Goal: Task Accomplishment & Management: Use online tool/utility

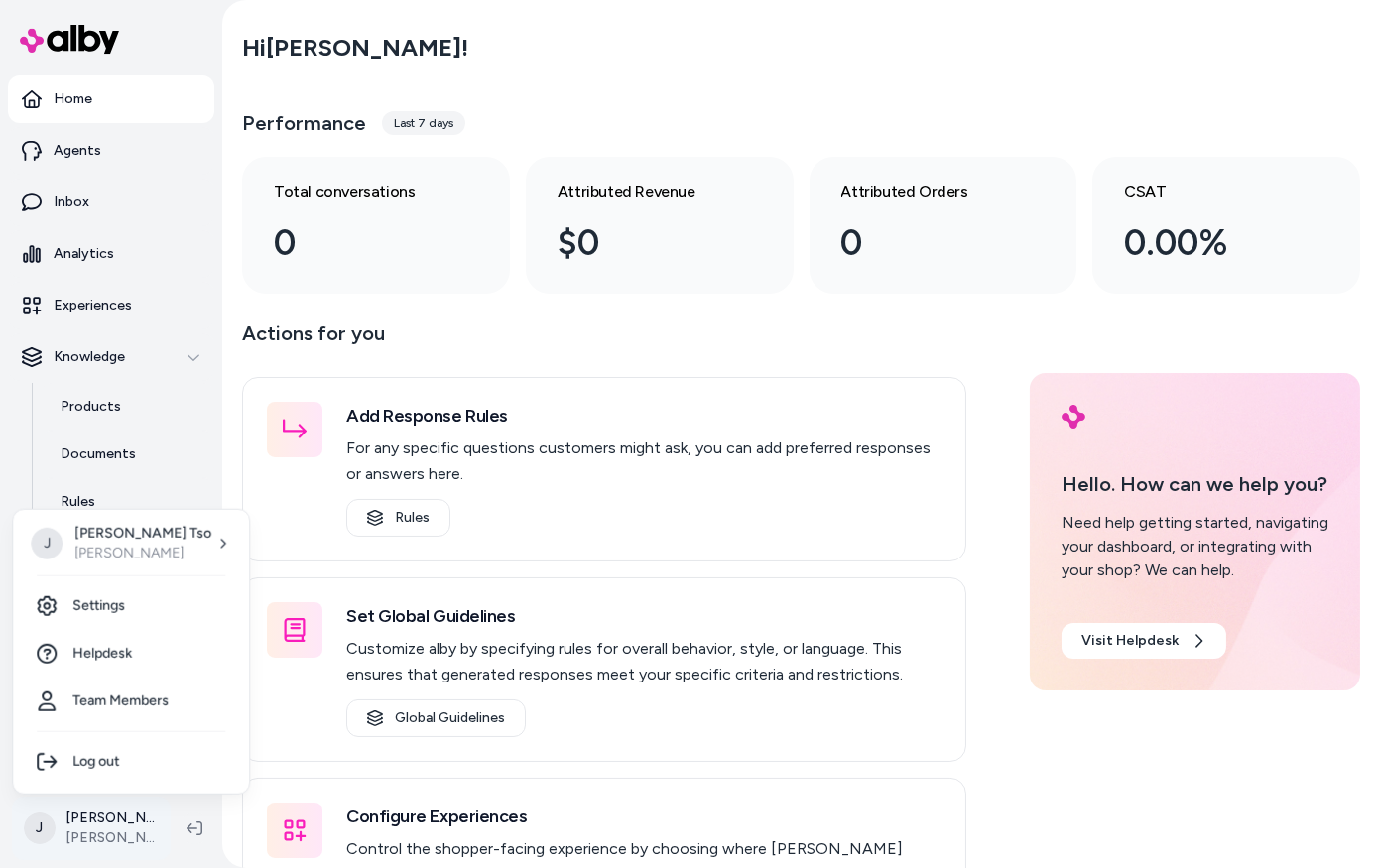
click at [92, 814] on html "Home Agents Inbox Analytics Experiences Knowledge Products Documents Rules Veri…" at bounding box center [690, 434] width 1380 height 868
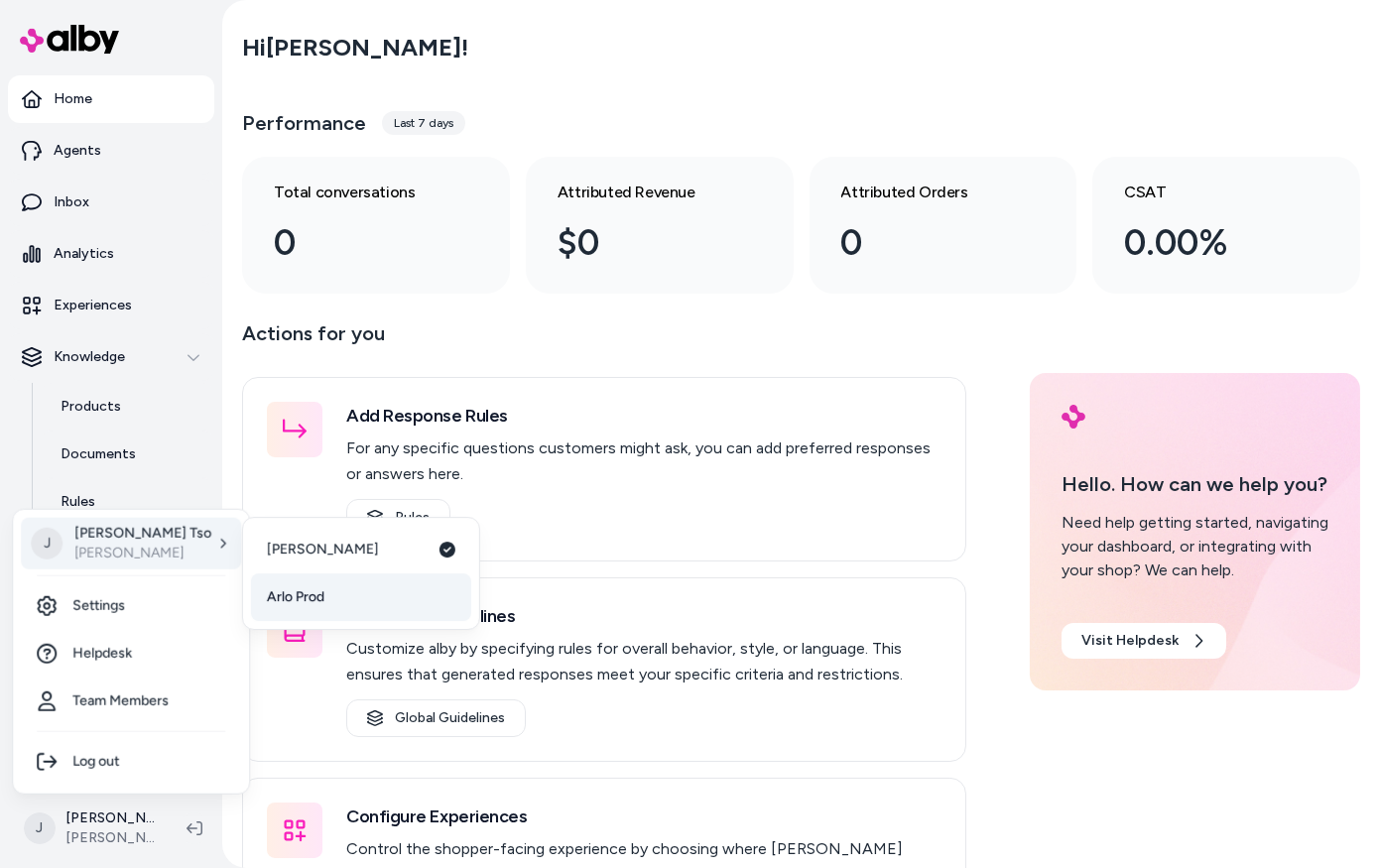
click at [278, 594] on span "Arlo Prod" at bounding box center [295, 597] width 58 height 20
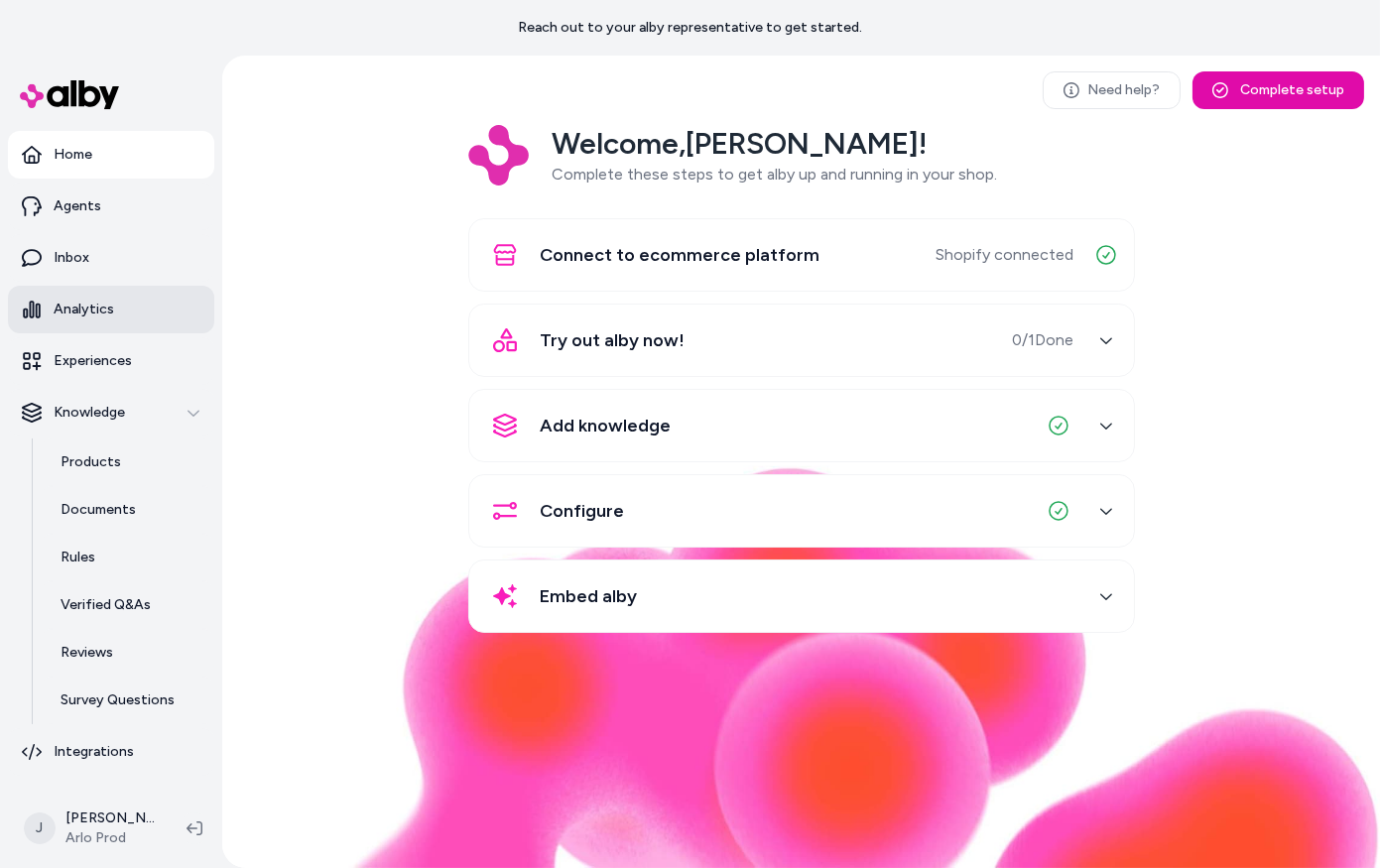
click at [103, 319] on link "Analytics" at bounding box center [111, 309] width 207 height 48
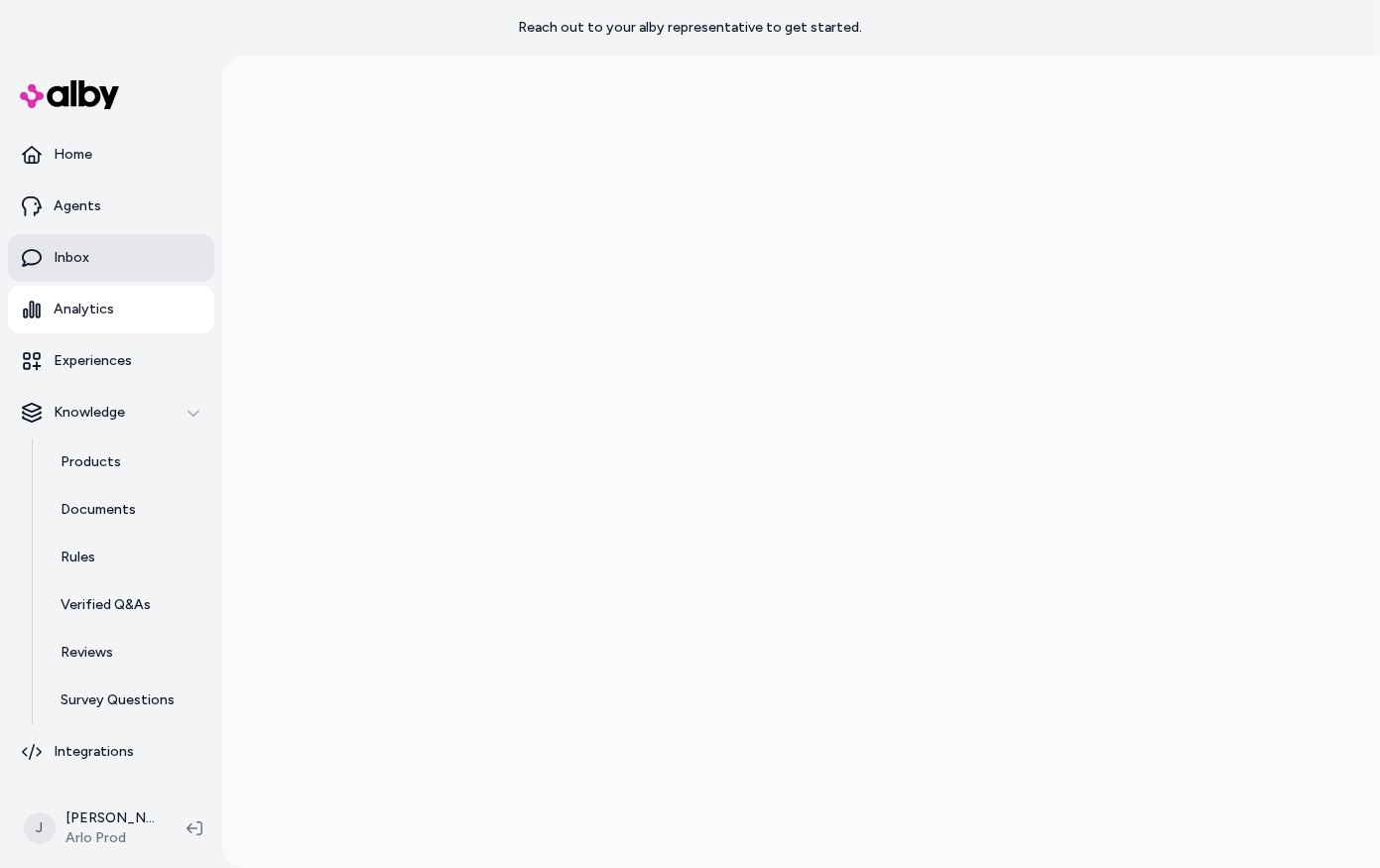
click at [99, 246] on link "Inbox" at bounding box center [111, 258] width 207 height 48
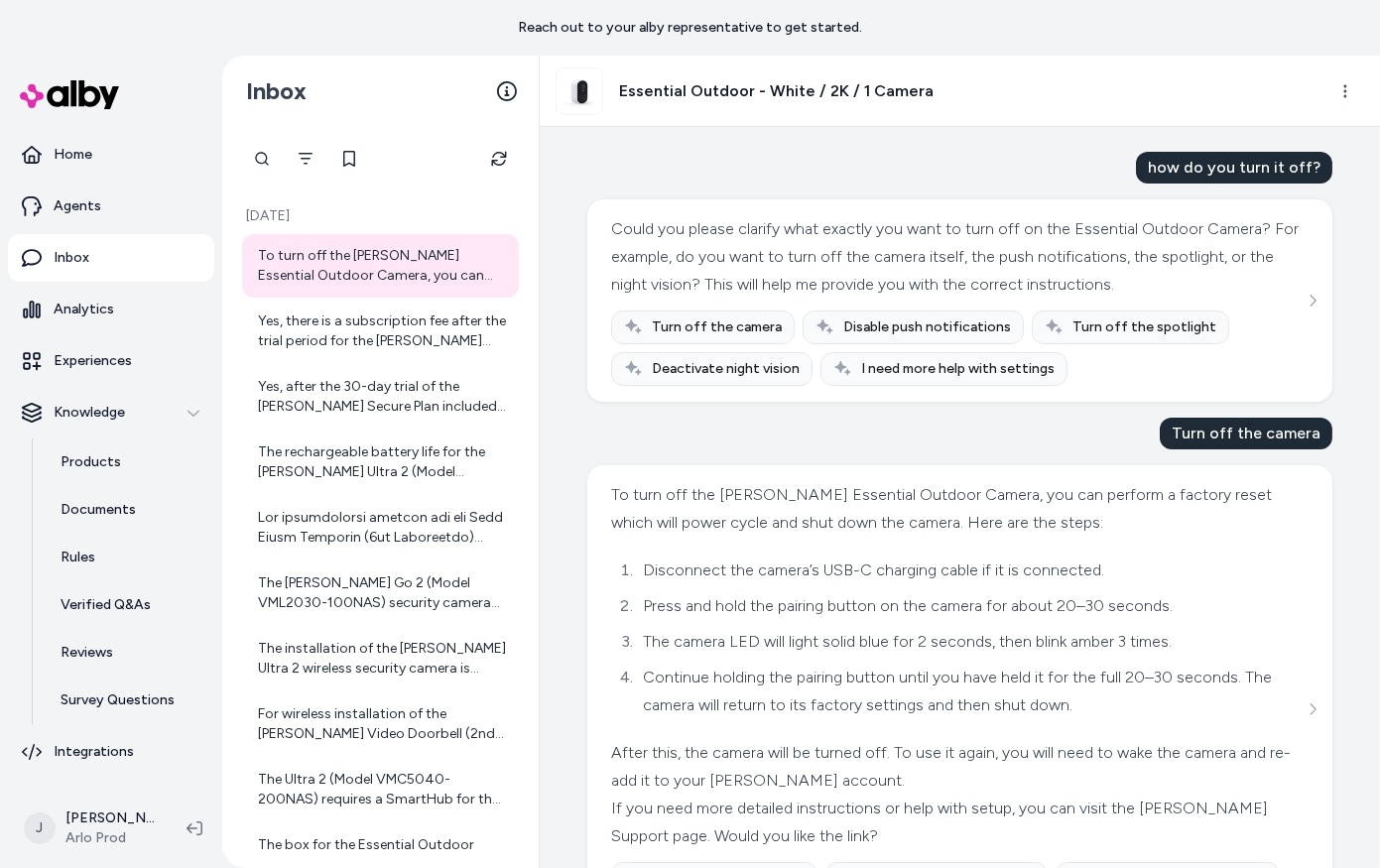
scroll to position [147, 0]
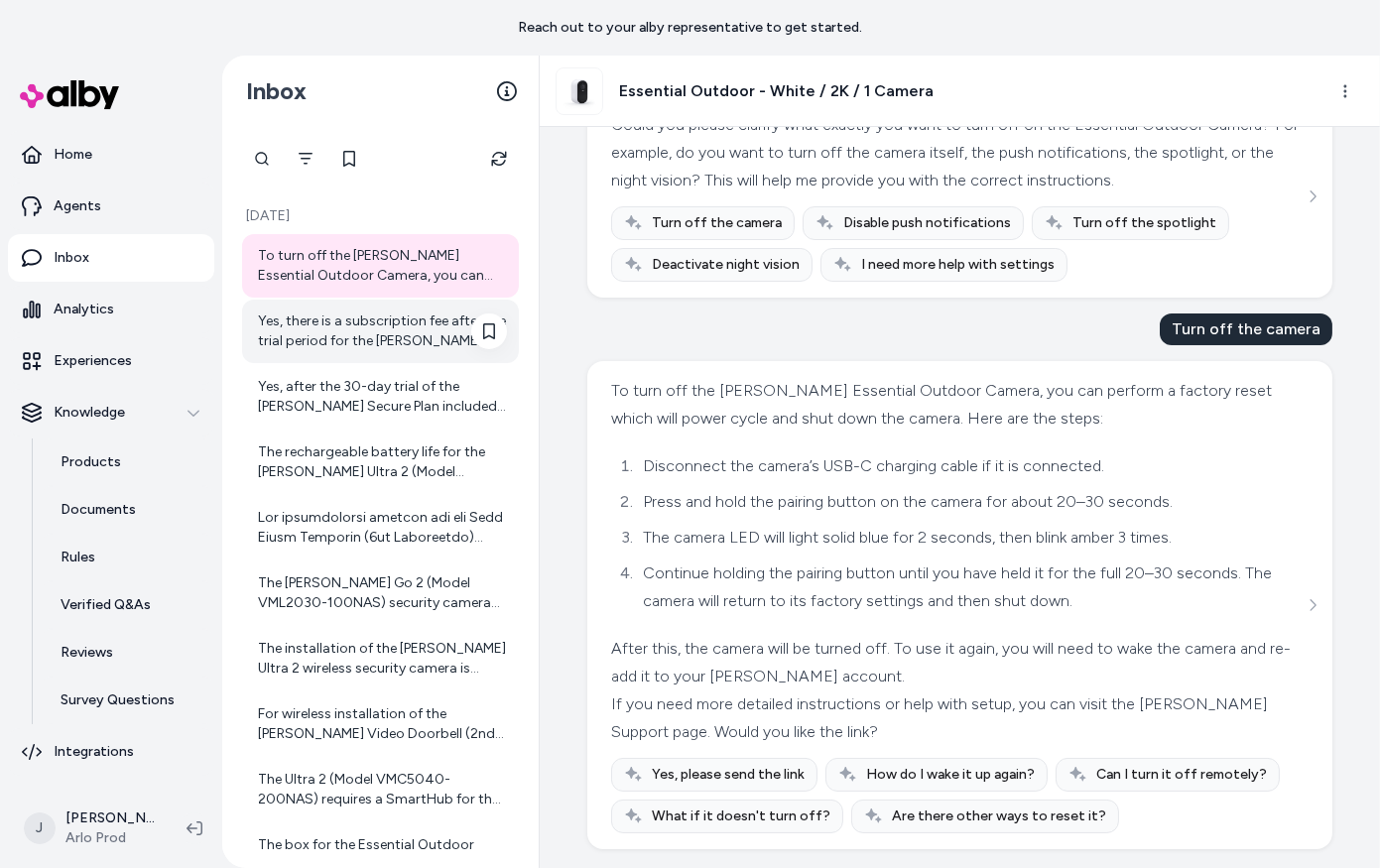
click at [403, 332] on div "Yes, there is a subscription fee after the trial period for the Arlo Secure Pla…" at bounding box center [382, 331] width 249 height 40
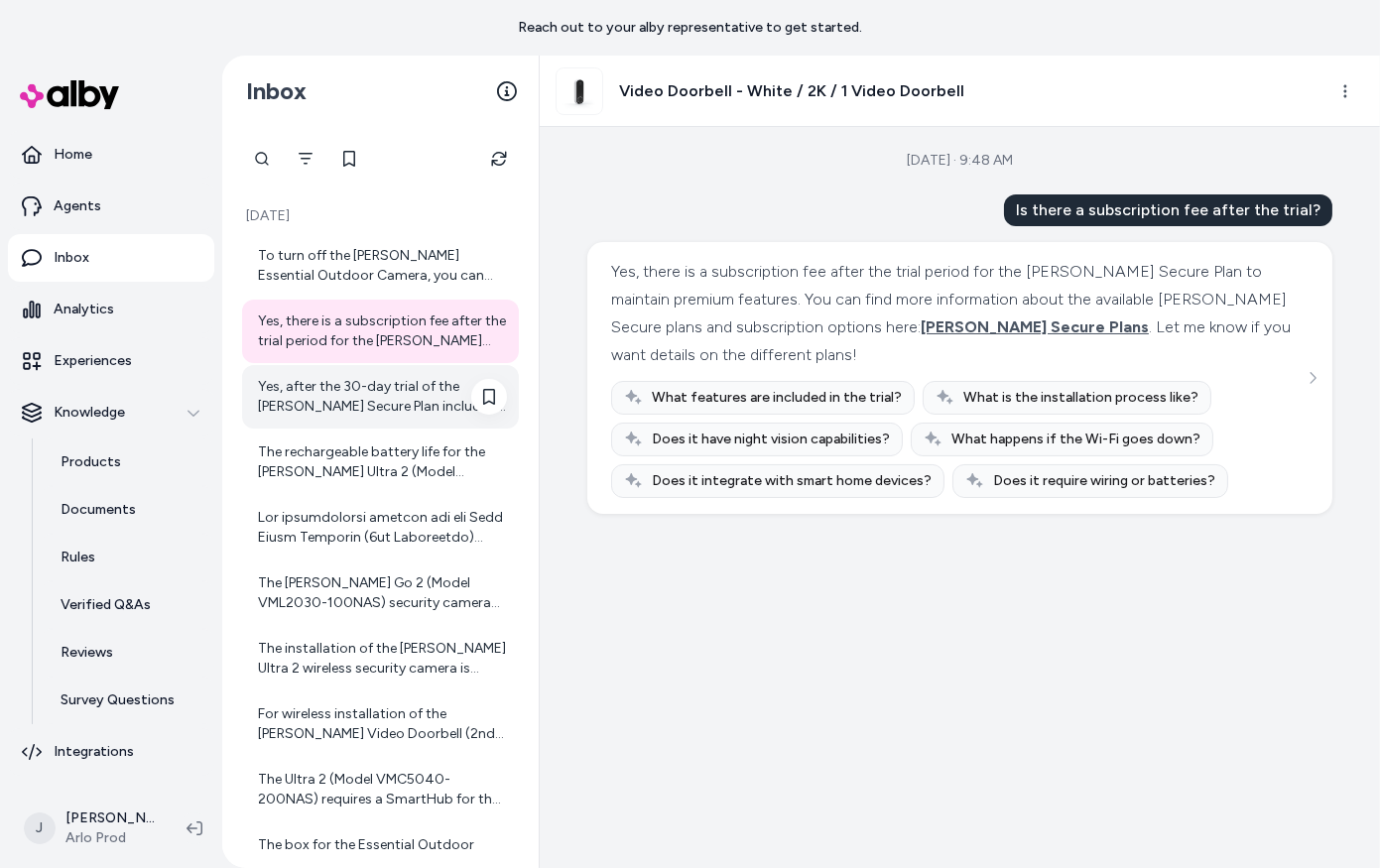
click at [402, 409] on div "Yes, after the 30-day trial of the Arlo Secure Plan included with the Ultra 2 (…" at bounding box center [382, 397] width 249 height 40
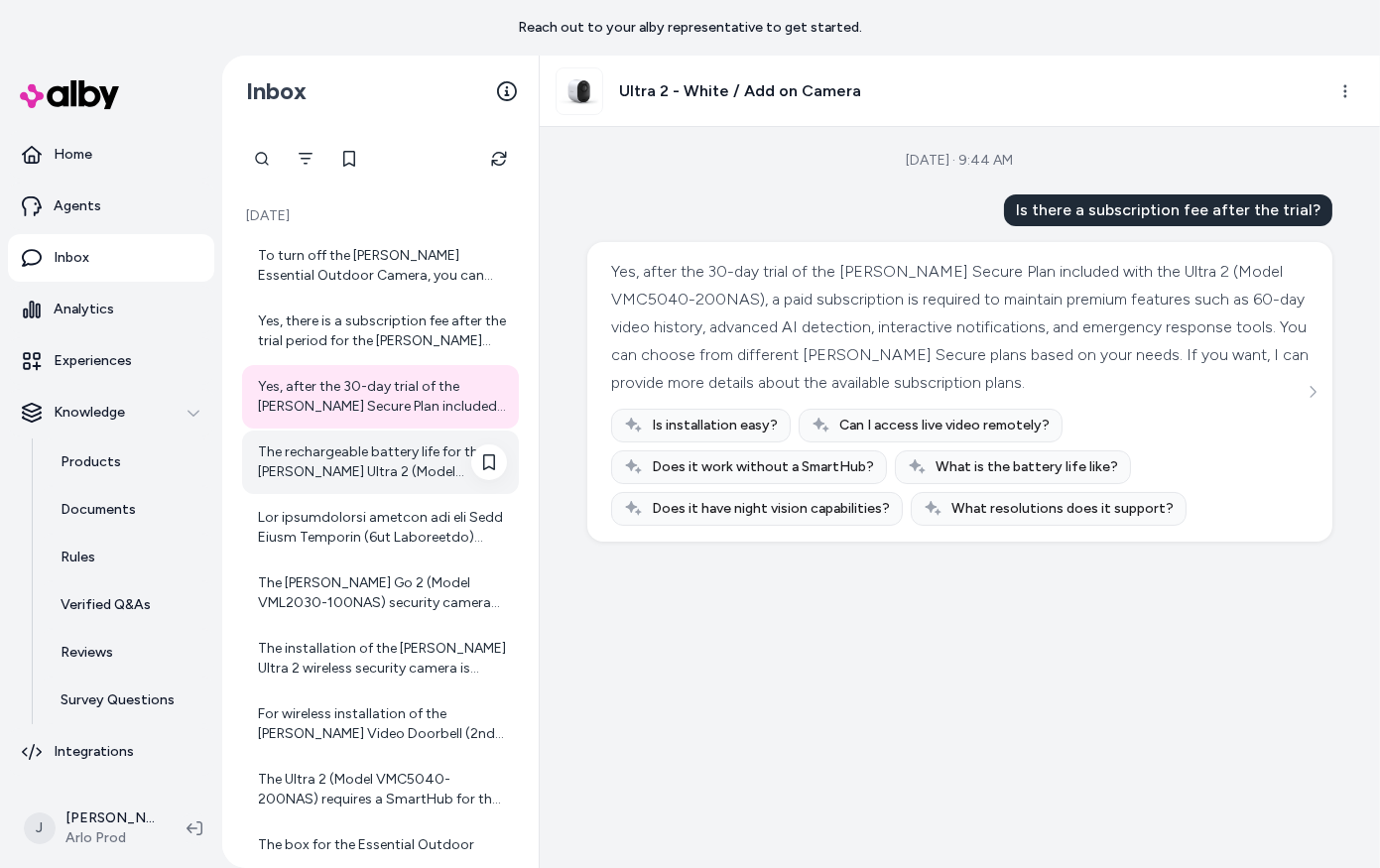
click at [400, 473] on div "The rechargeable battery life for the Arlo Ultra 2 (Model VMC5040-200NAS) is ty…" at bounding box center [382, 462] width 249 height 40
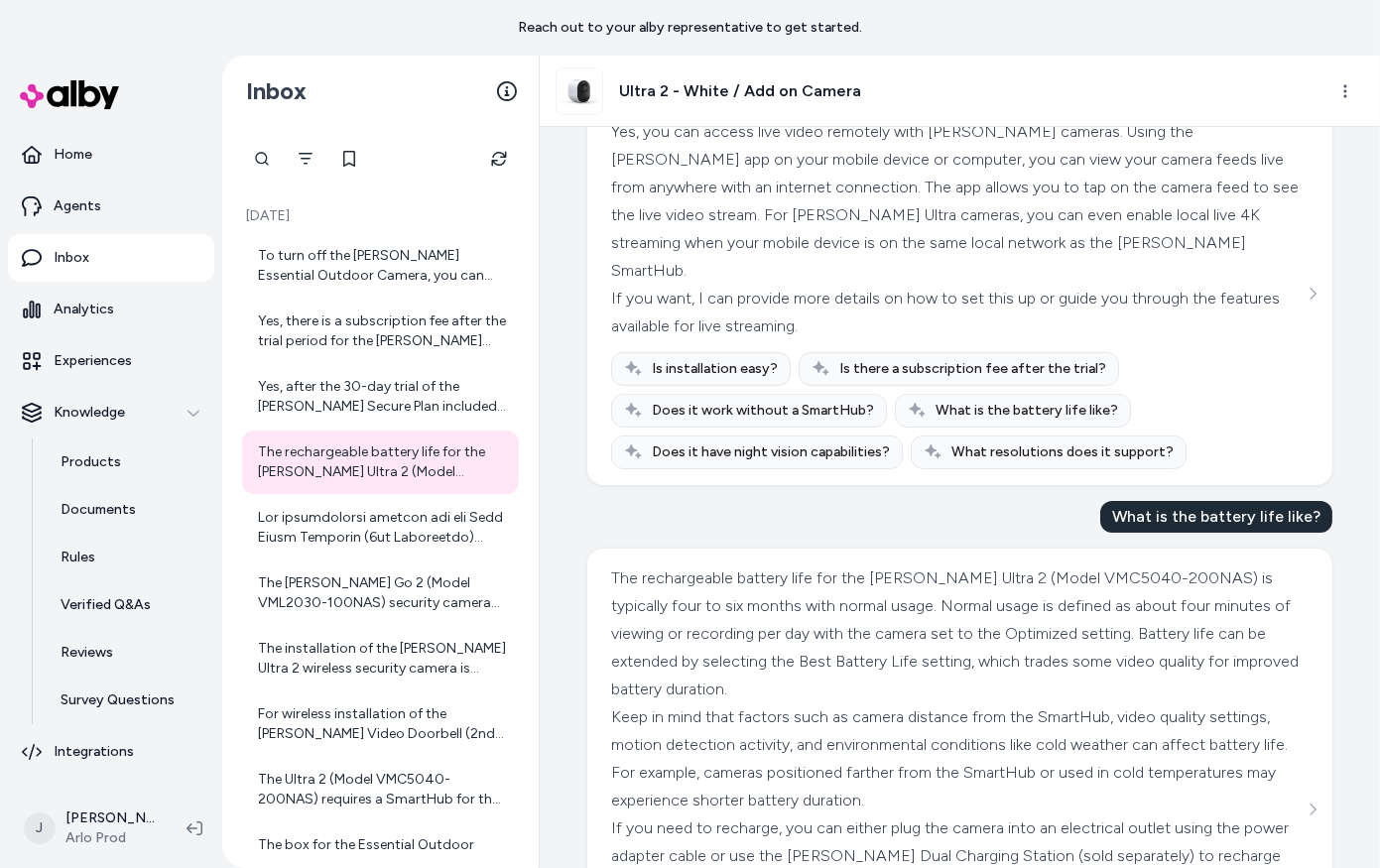
scroll to position [331, 0]
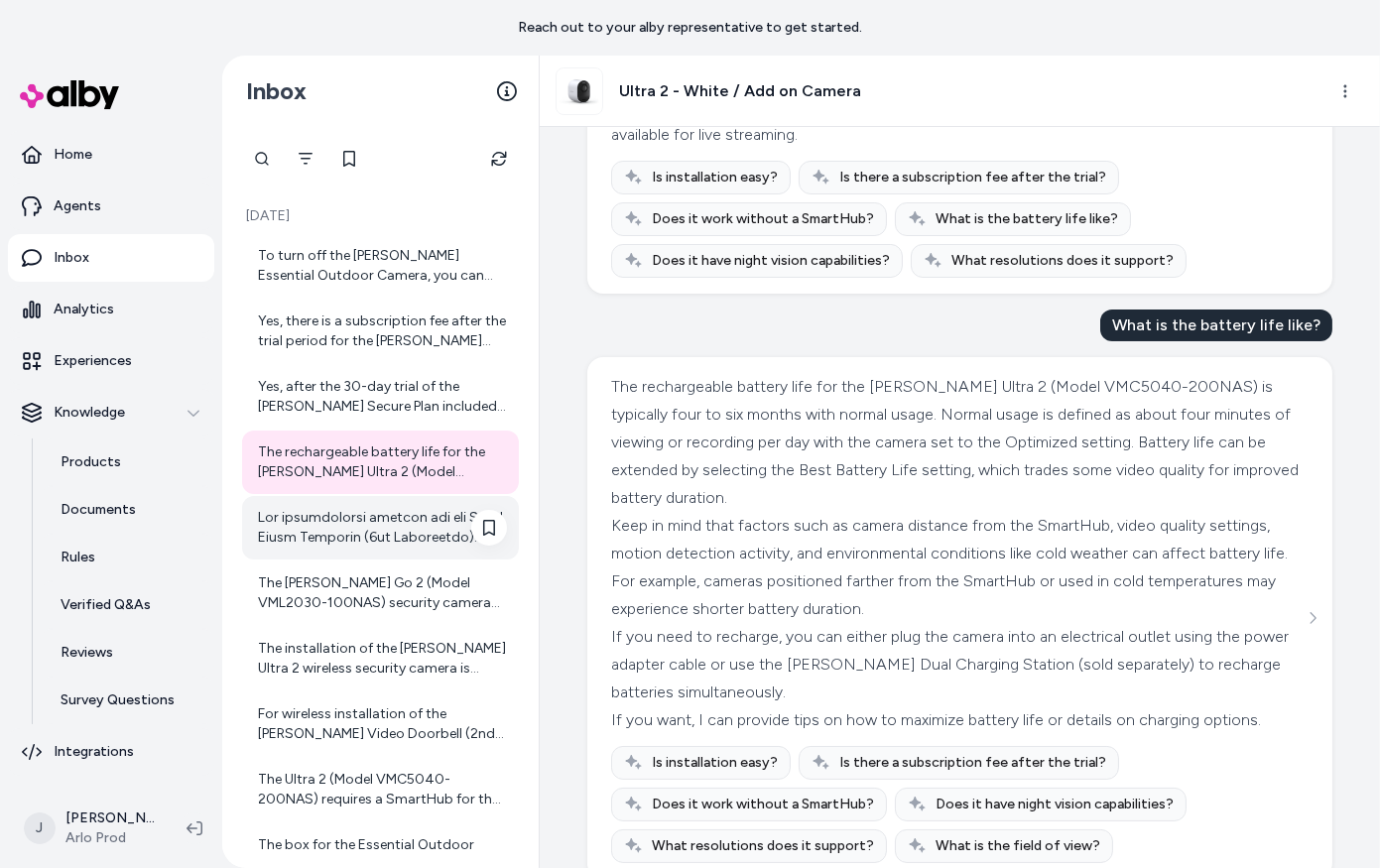
click at [374, 515] on div at bounding box center [382, 528] width 249 height 40
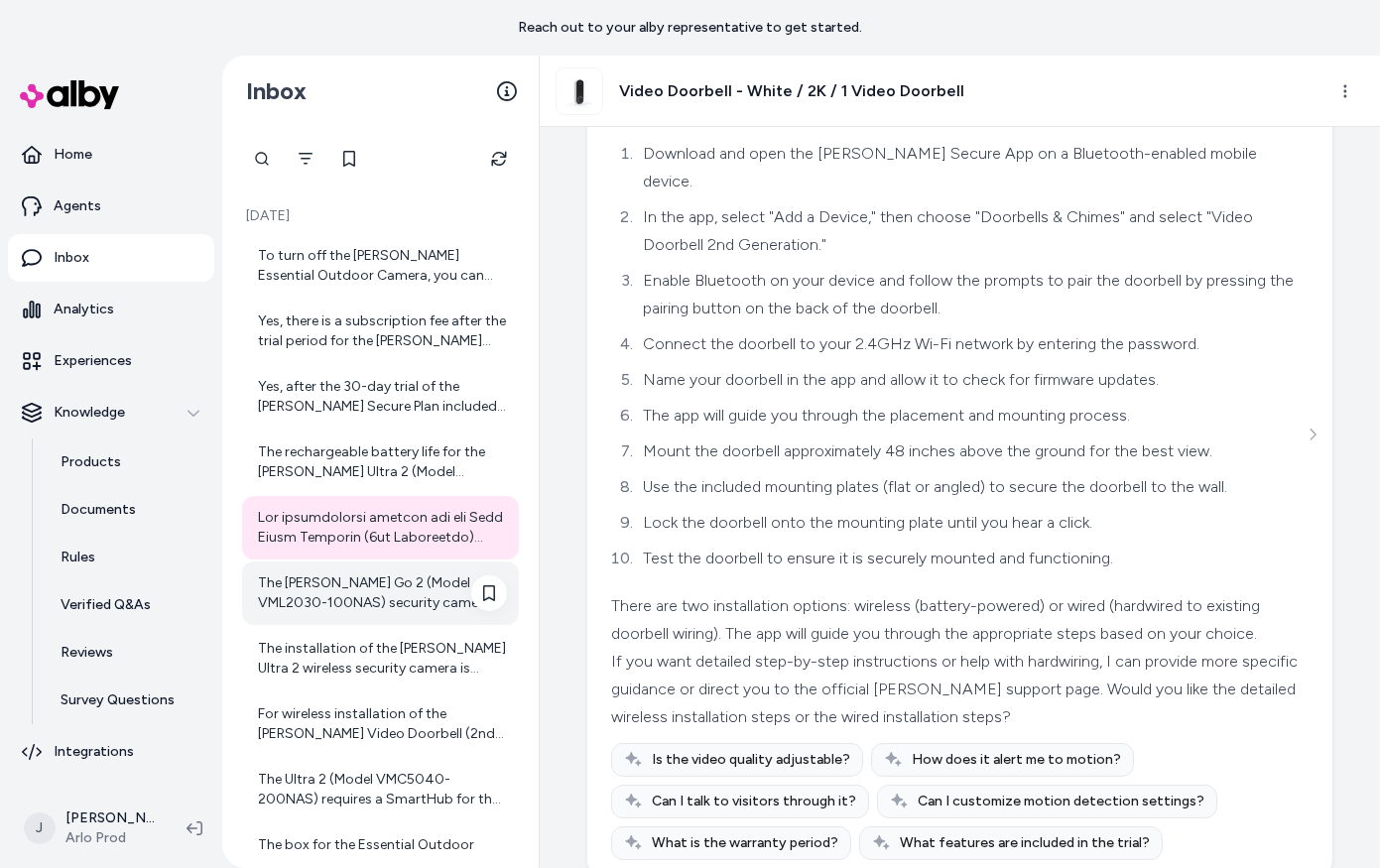
click at [400, 594] on div "The Arlo Go 2 (Model VML2030-100NAS) security camera comes with a 13,000mAh rec…" at bounding box center [382, 594] width 249 height 40
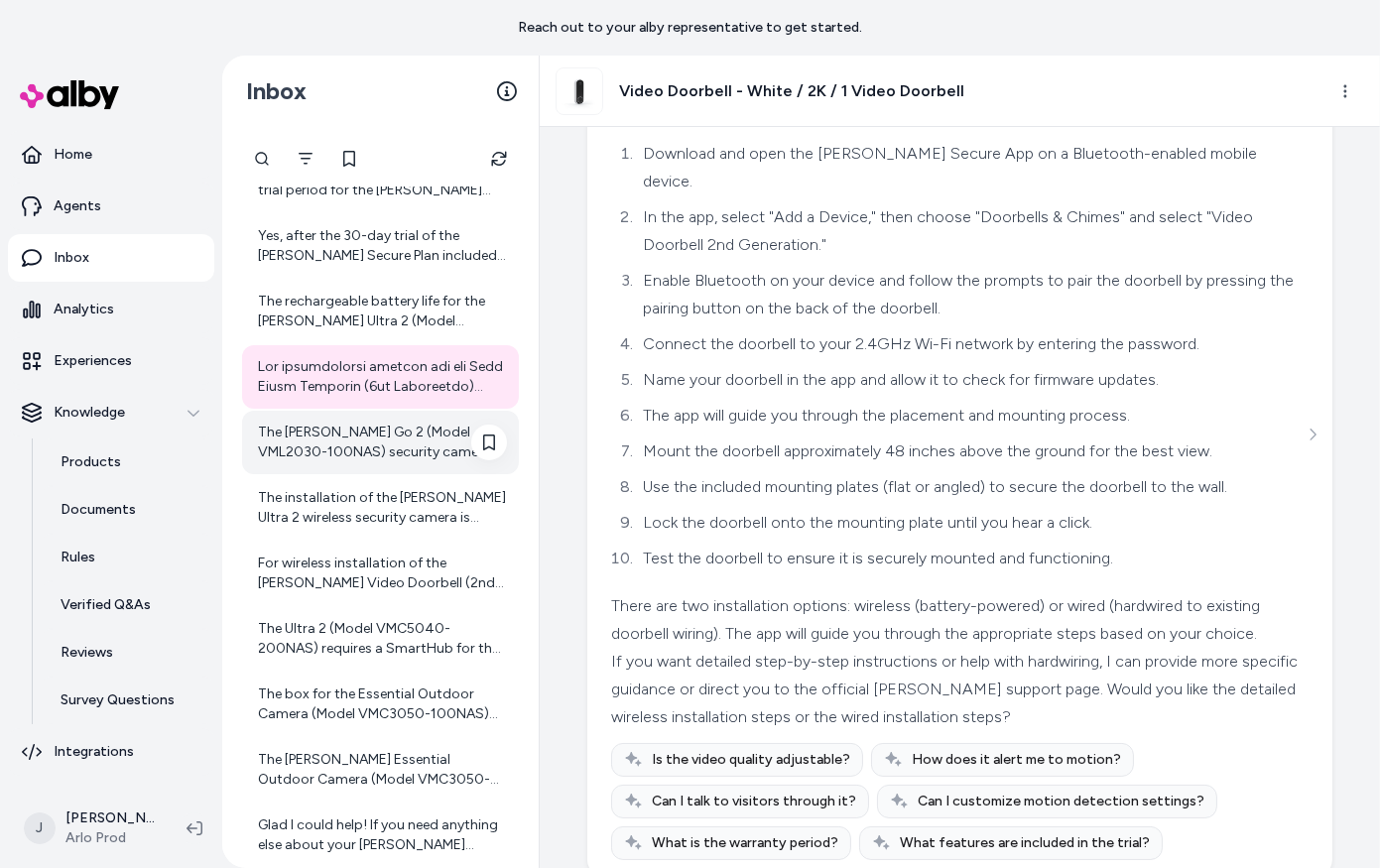
scroll to position [251, 0]
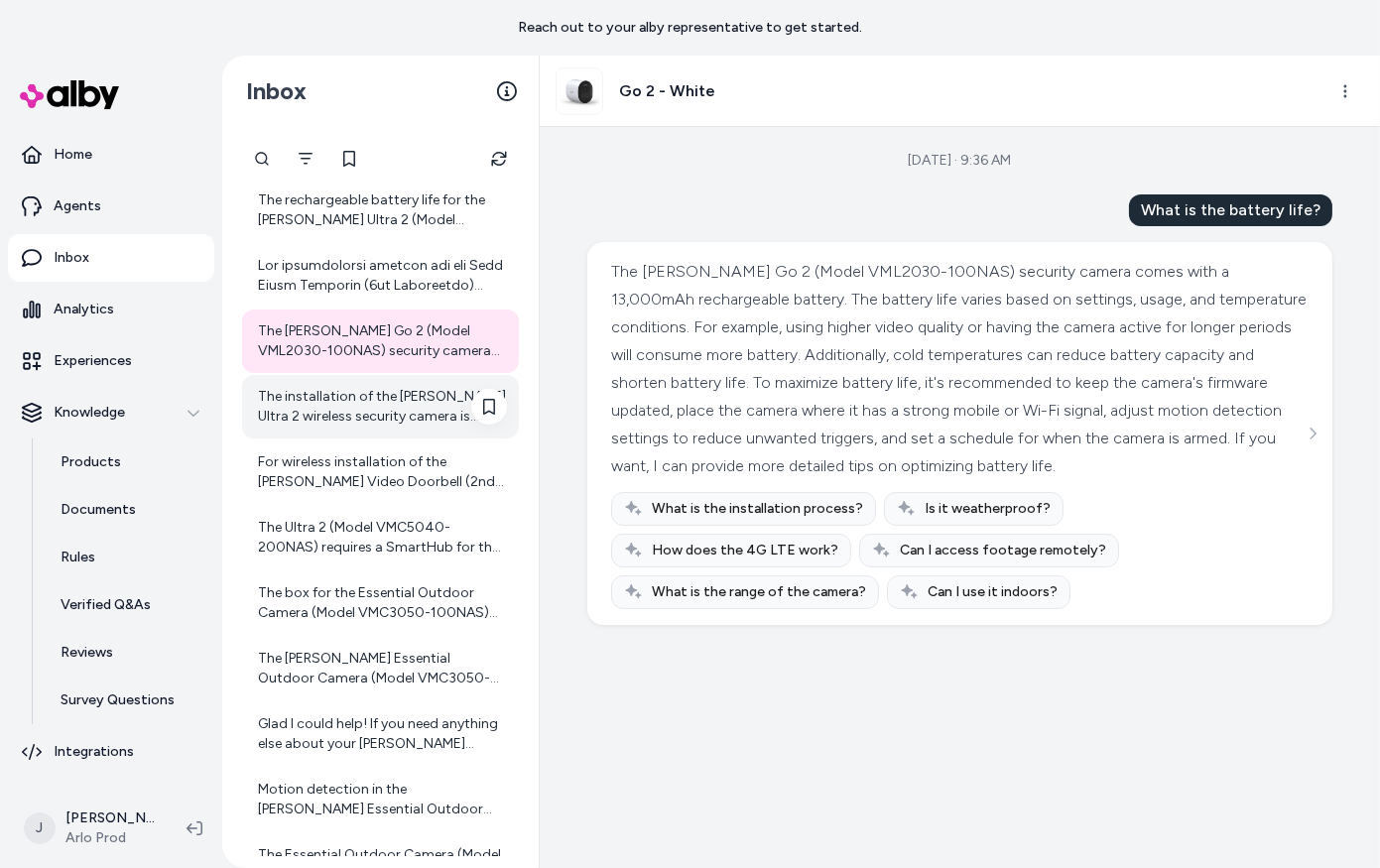
click at [338, 418] on div "The installation of the Arlo Ultra 2 wireless security camera is designed to be…" at bounding box center [382, 407] width 249 height 40
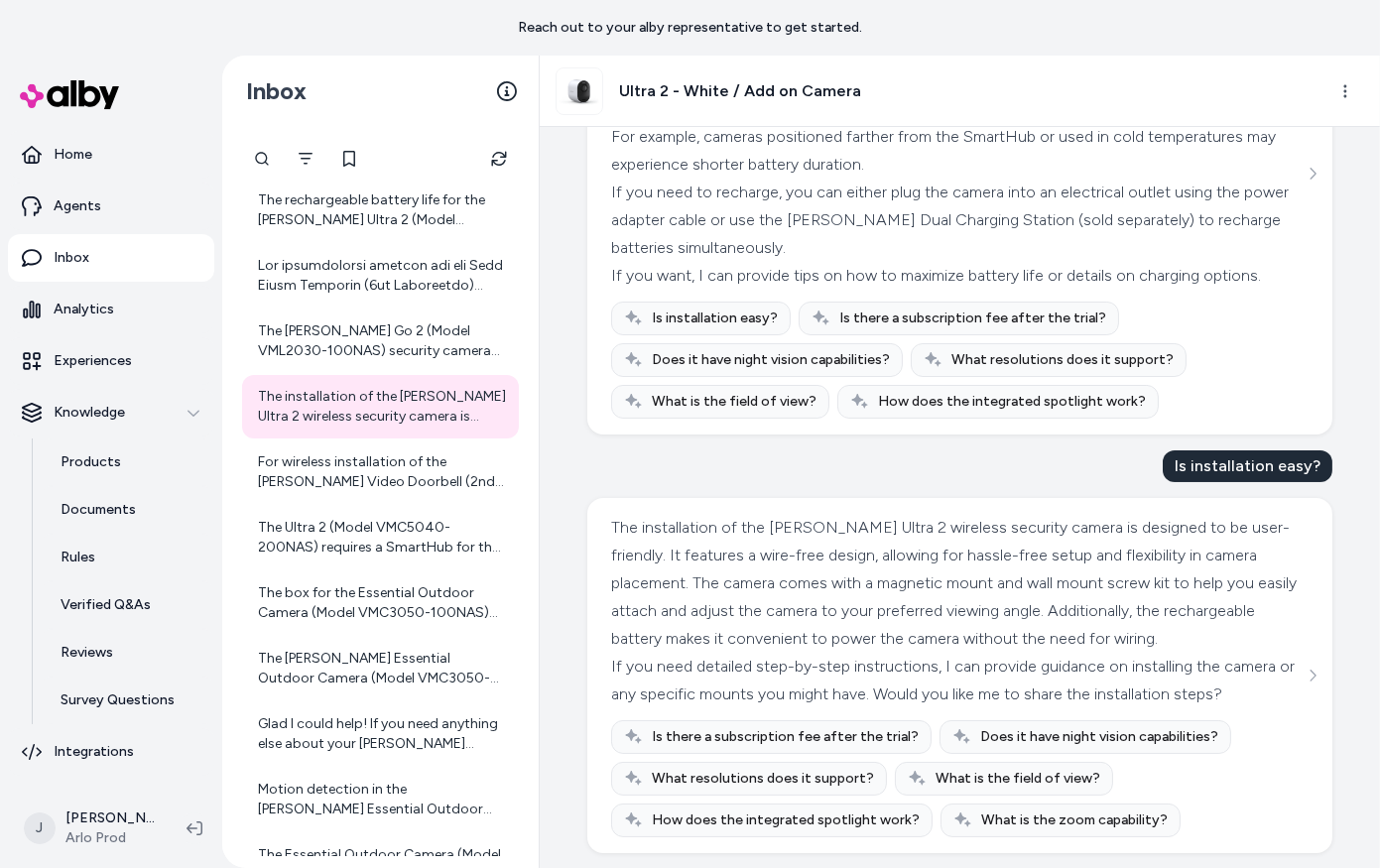
scroll to position [359, 0]
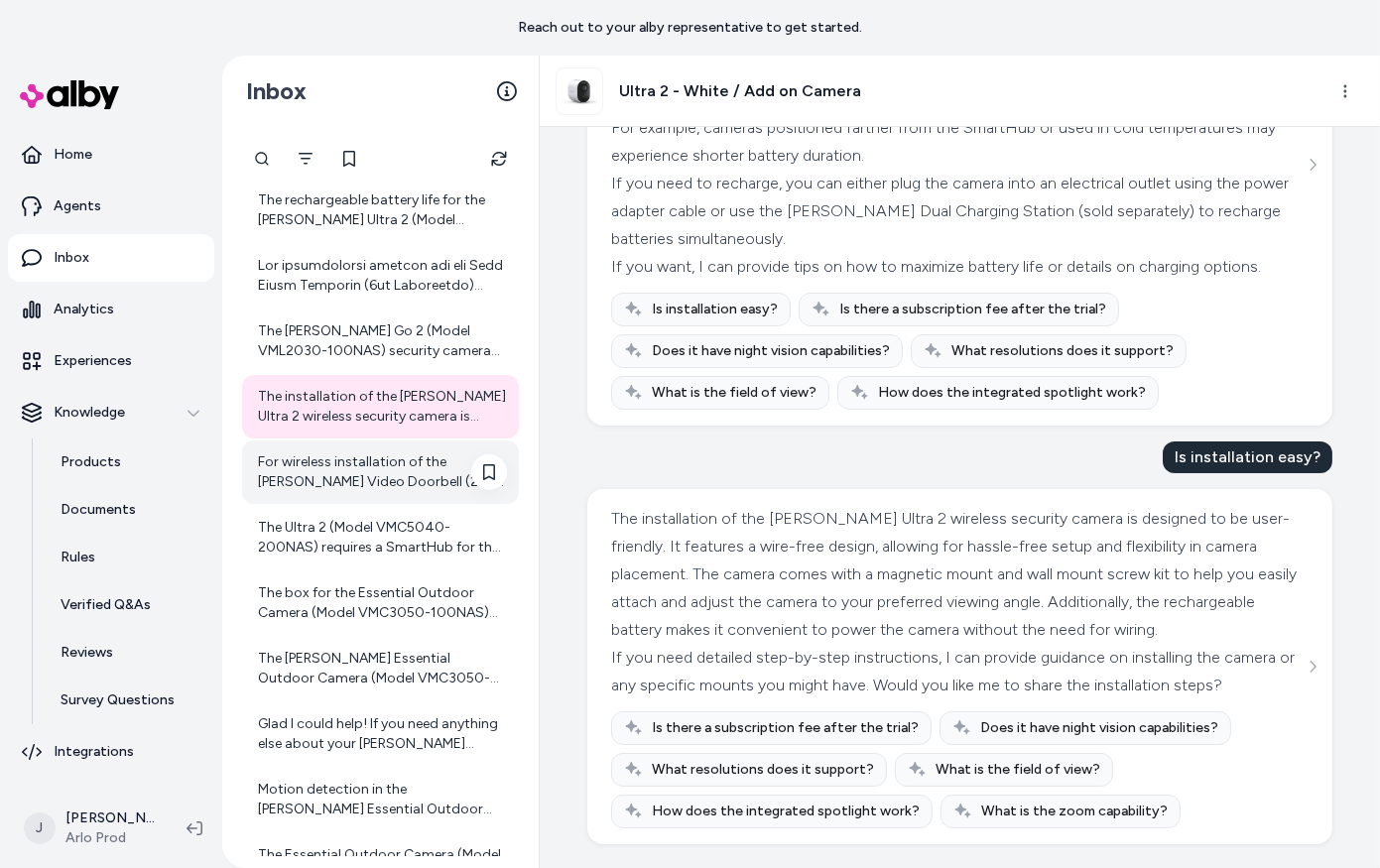
click at [364, 483] on div "For wireless installation of the Arlo Video Doorbell (2nd Generation), you will…" at bounding box center [382, 472] width 249 height 40
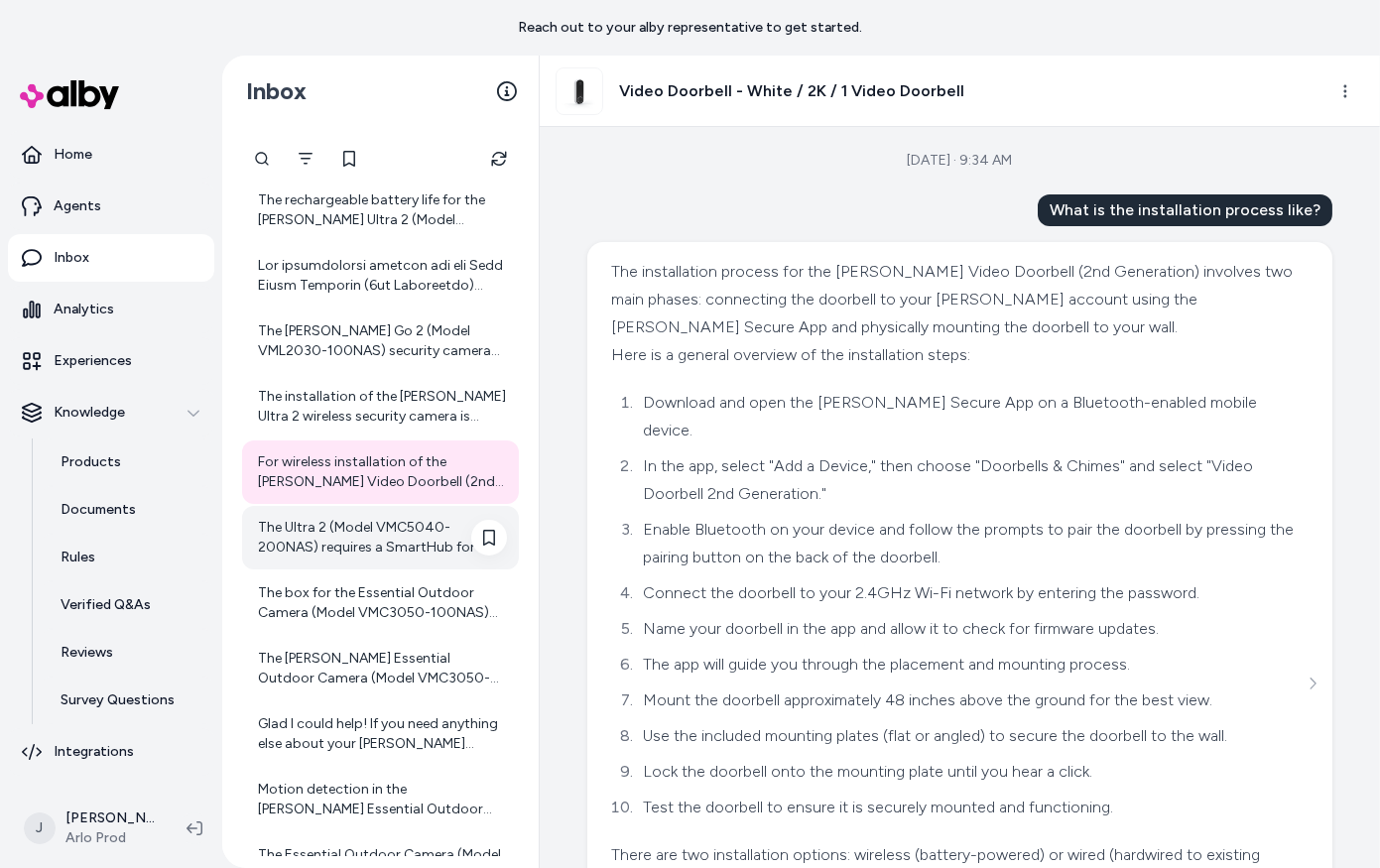
click at [364, 538] on div "The Ultra 2 (Model VMC5040-200NAS) requires a SmartHub for the Add-on Camera va…" at bounding box center [382, 538] width 249 height 40
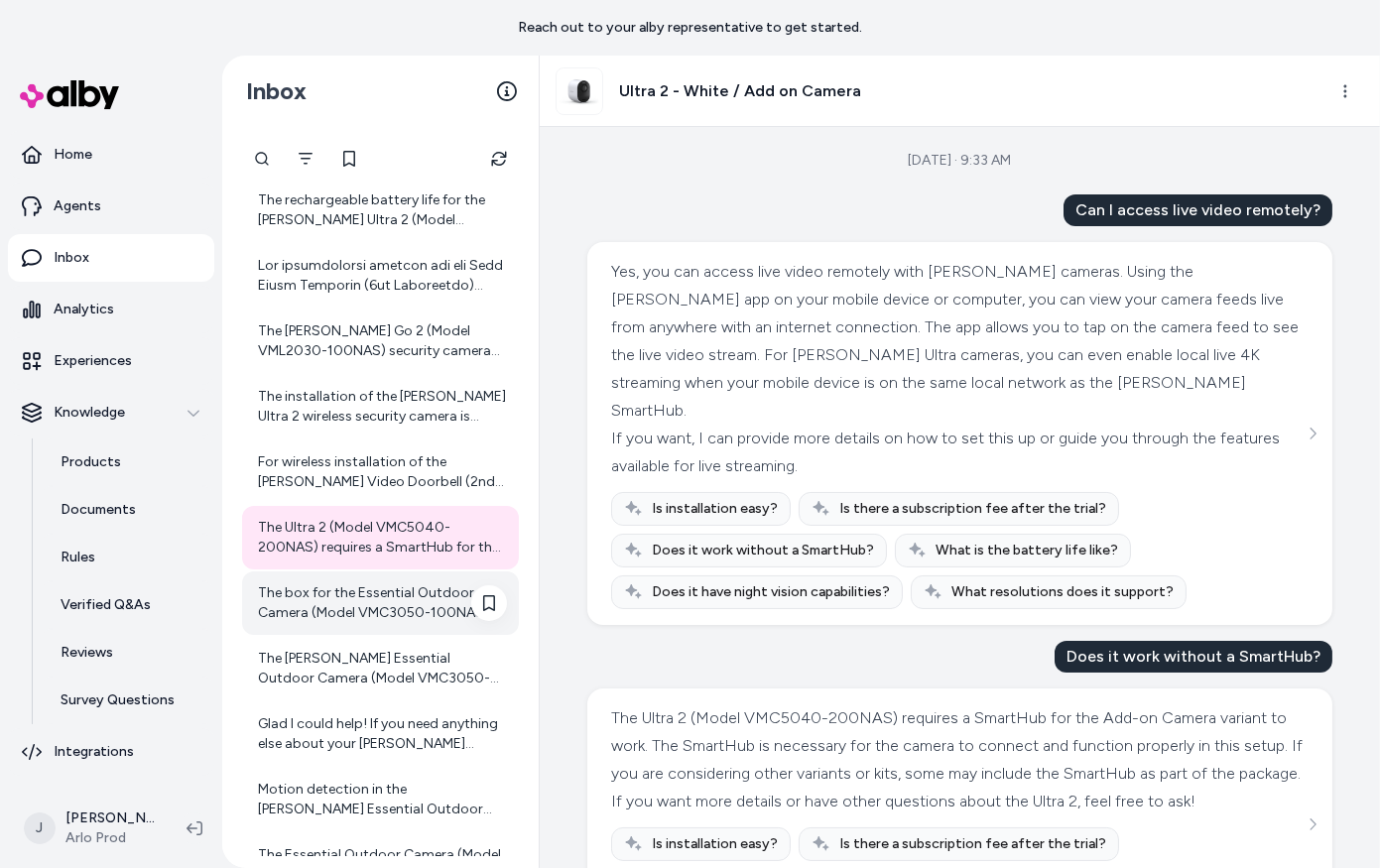
click at [369, 602] on div "The box for the Essential Outdoor Camera (Model VMC3050-100NAS) with 1 camera i…" at bounding box center [382, 603] width 249 height 40
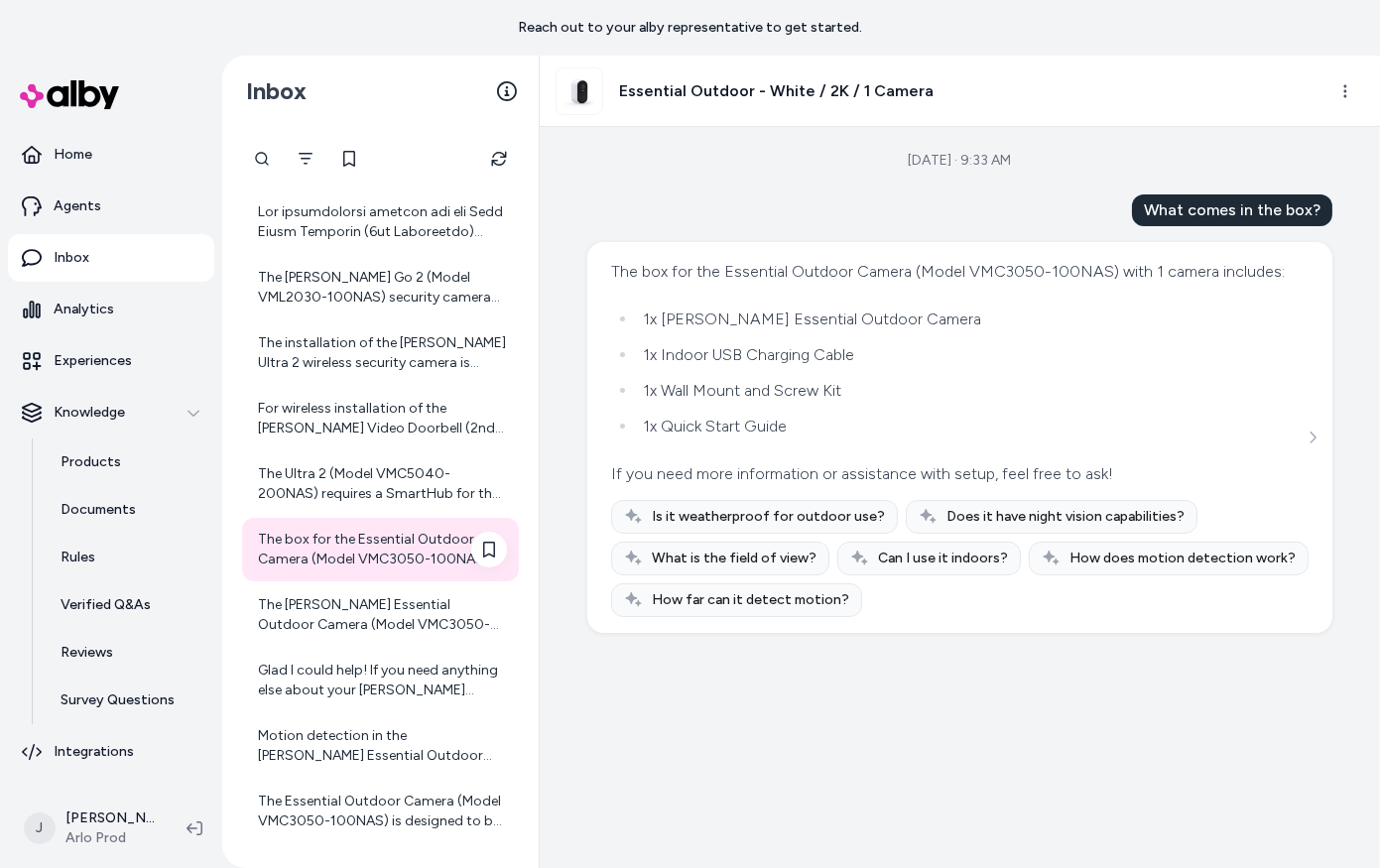
scroll to position [333, 0]
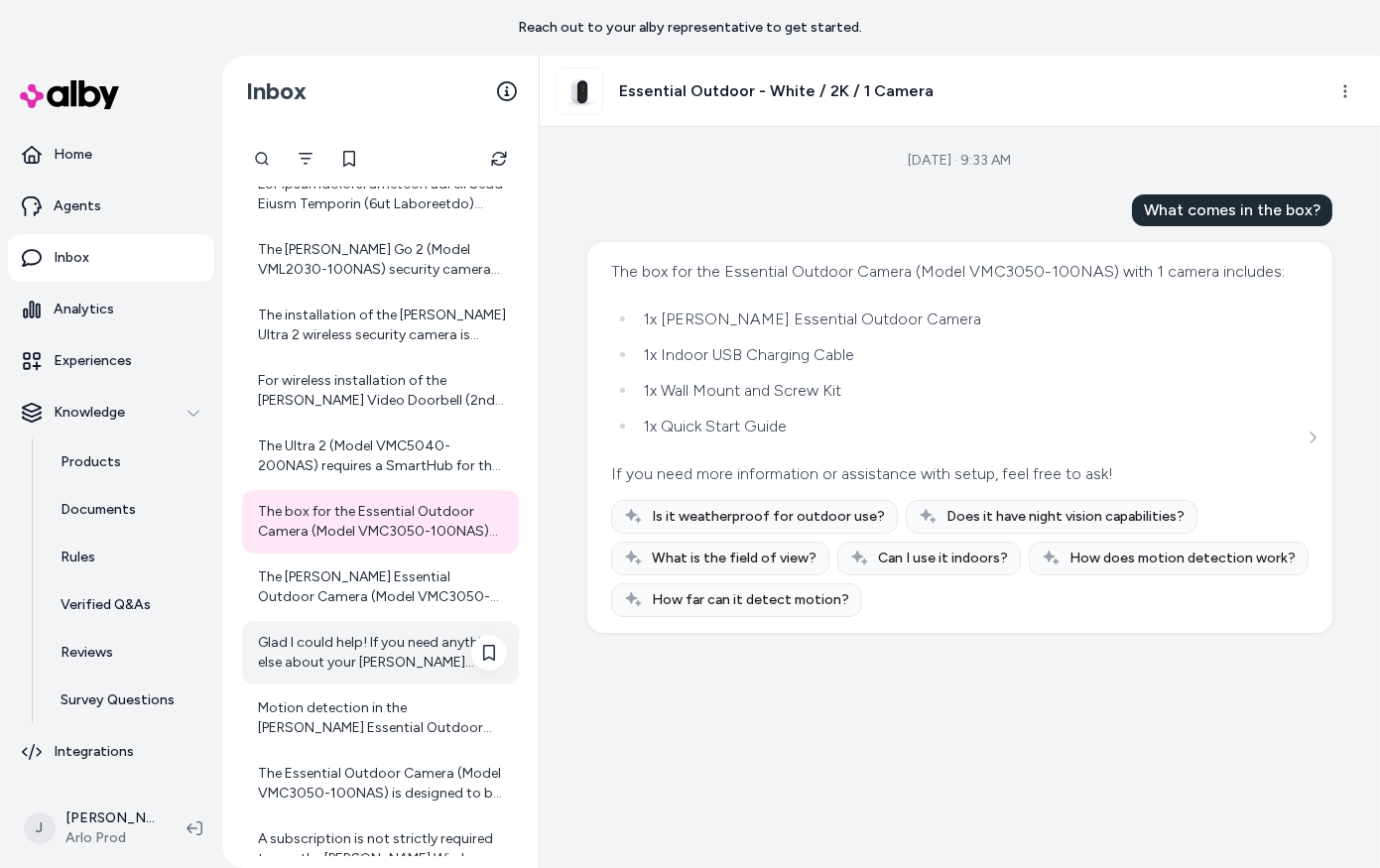
click at [360, 670] on div "Glad I could help! If you need anything else about your Arlo cameras or home se…" at bounding box center [382, 652] width 249 height 40
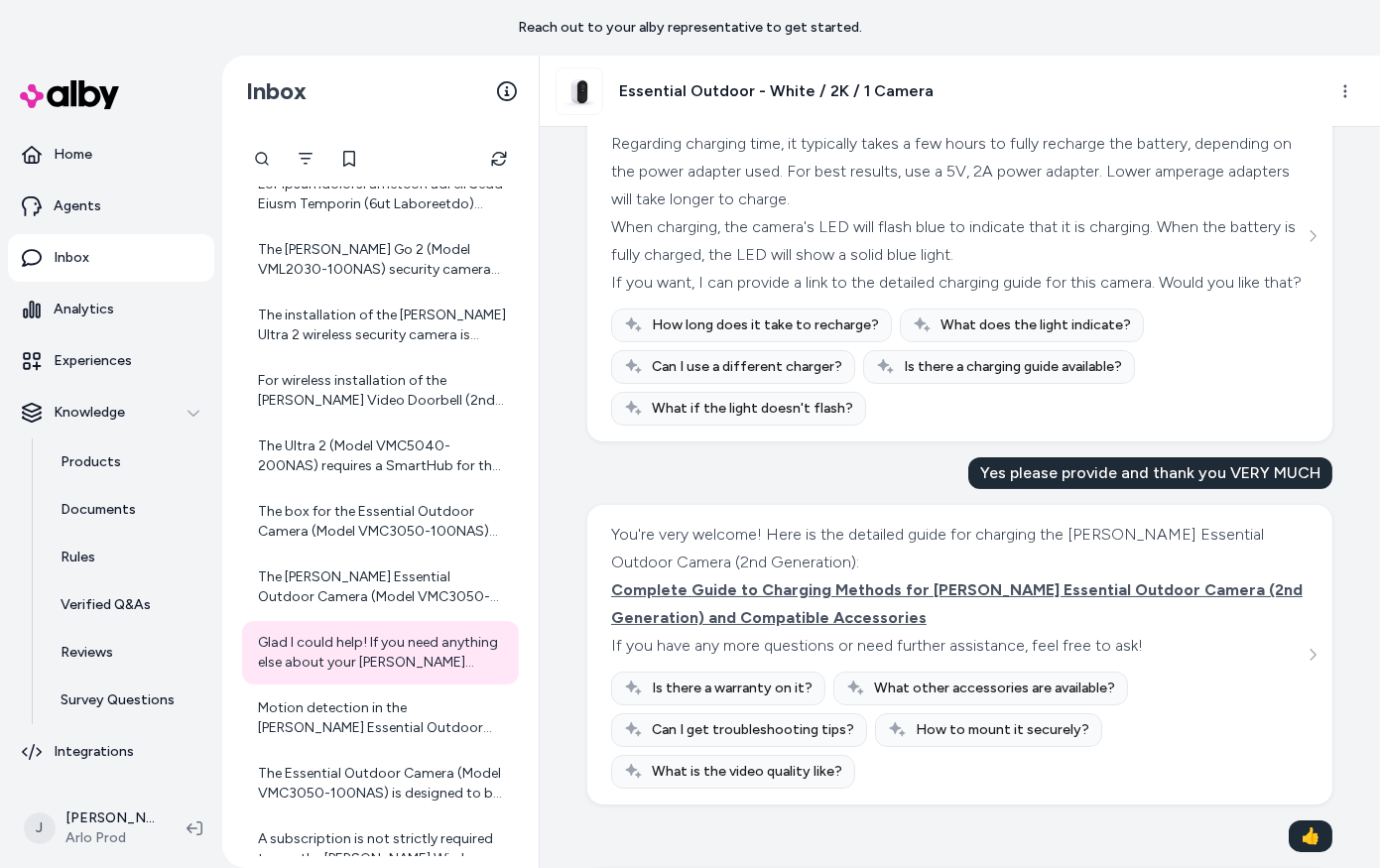
scroll to position [692, 0]
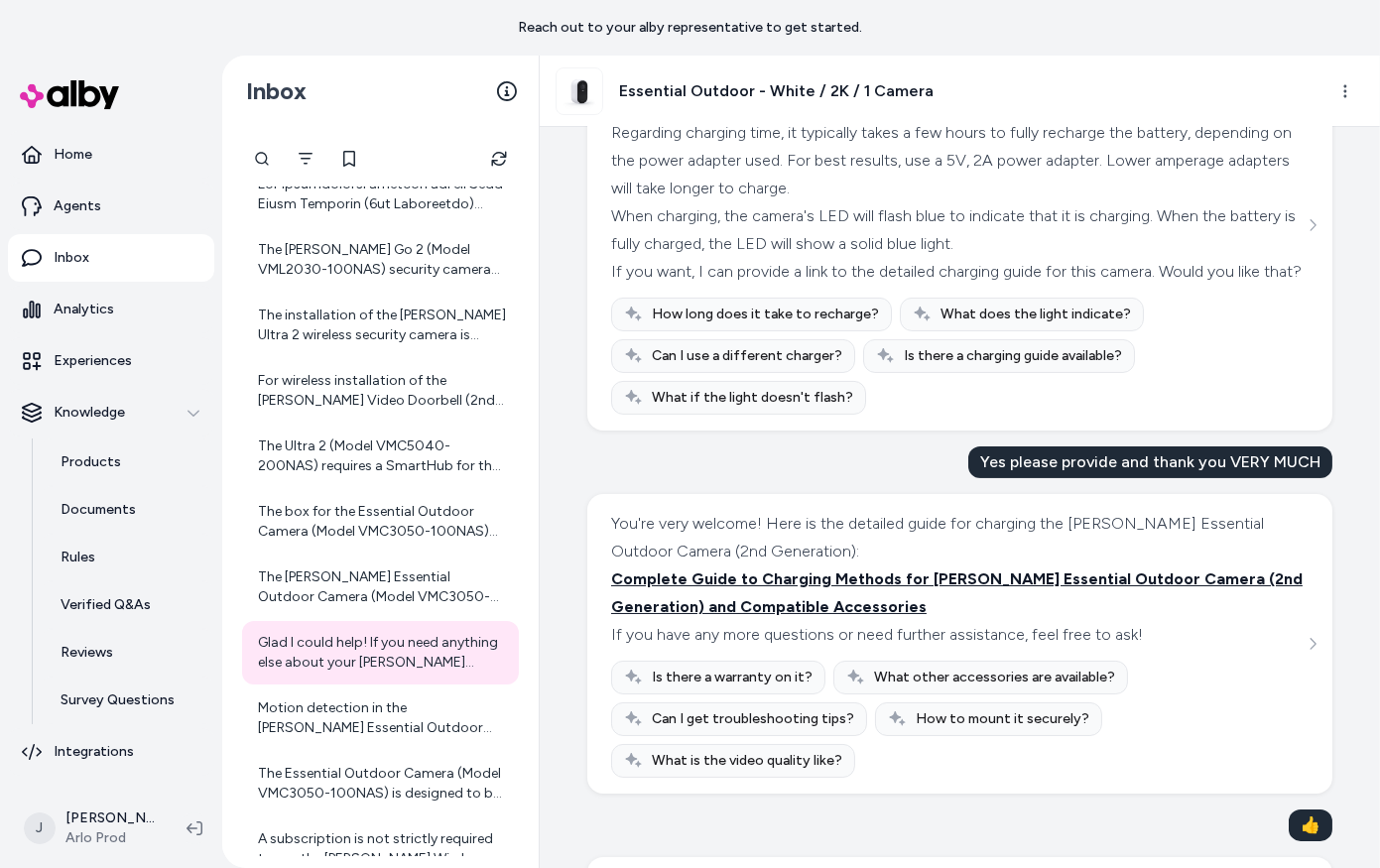
click at [689, 598] on span "Complete Guide to Charging Methods for Arlo Essential Outdoor Camera (2nd Gener…" at bounding box center [956, 593] width 691 height 47
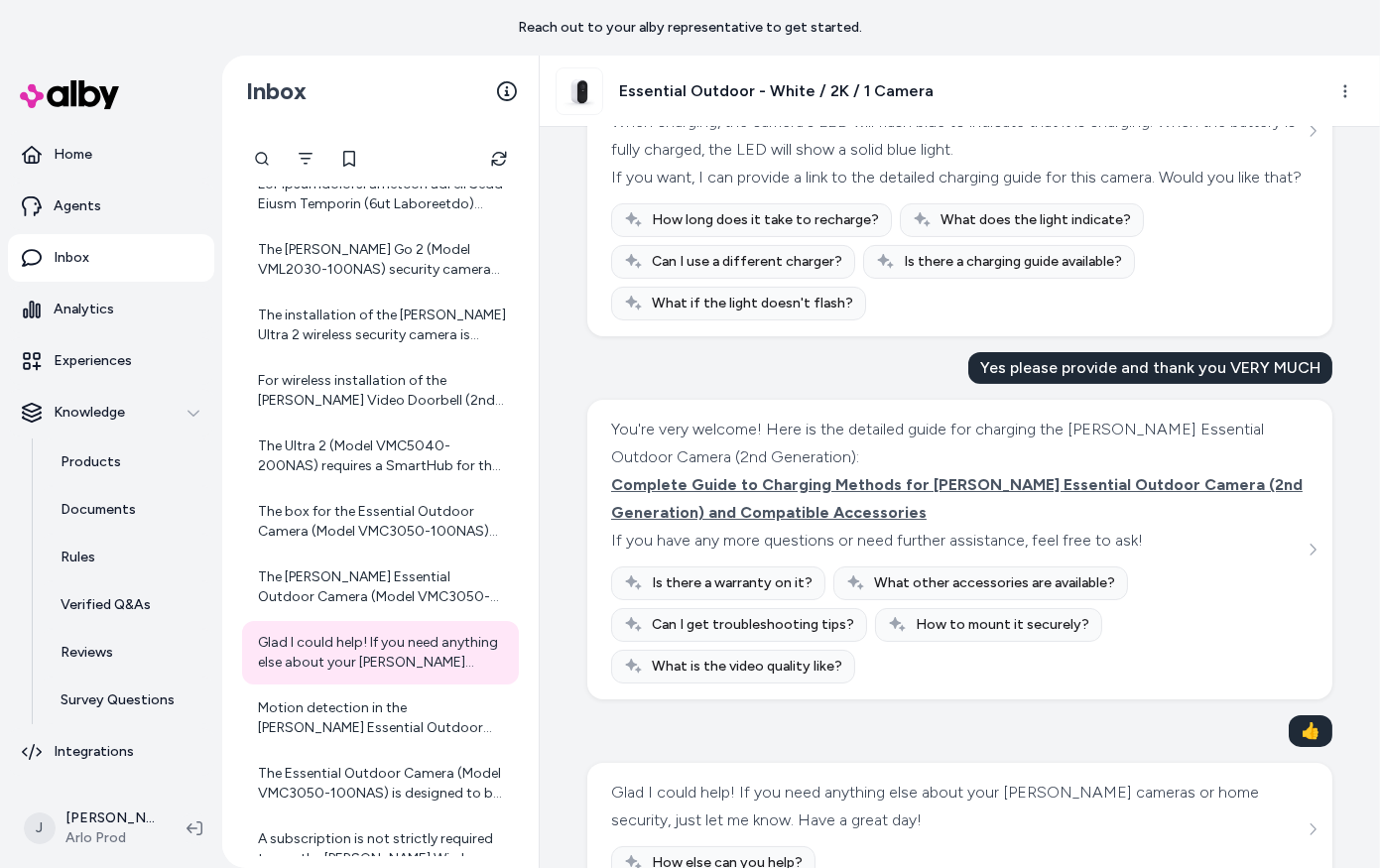
scroll to position [855, 0]
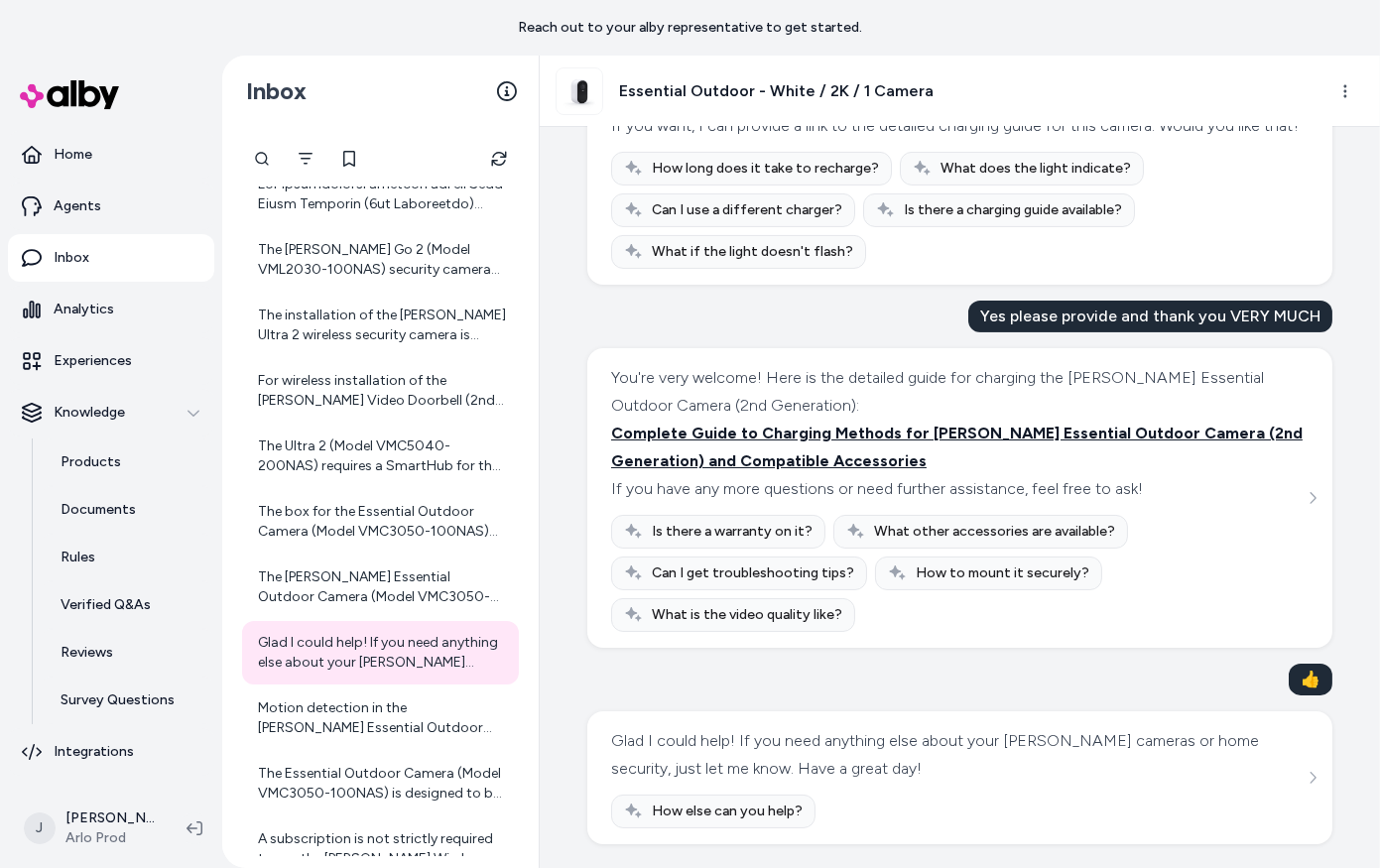
click at [801, 468] on span "Complete Guide to Charging Methods for Arlo Essential Outdoor Camera (2nd Gener…" at bounding box center [956, 446] width 691 height 47
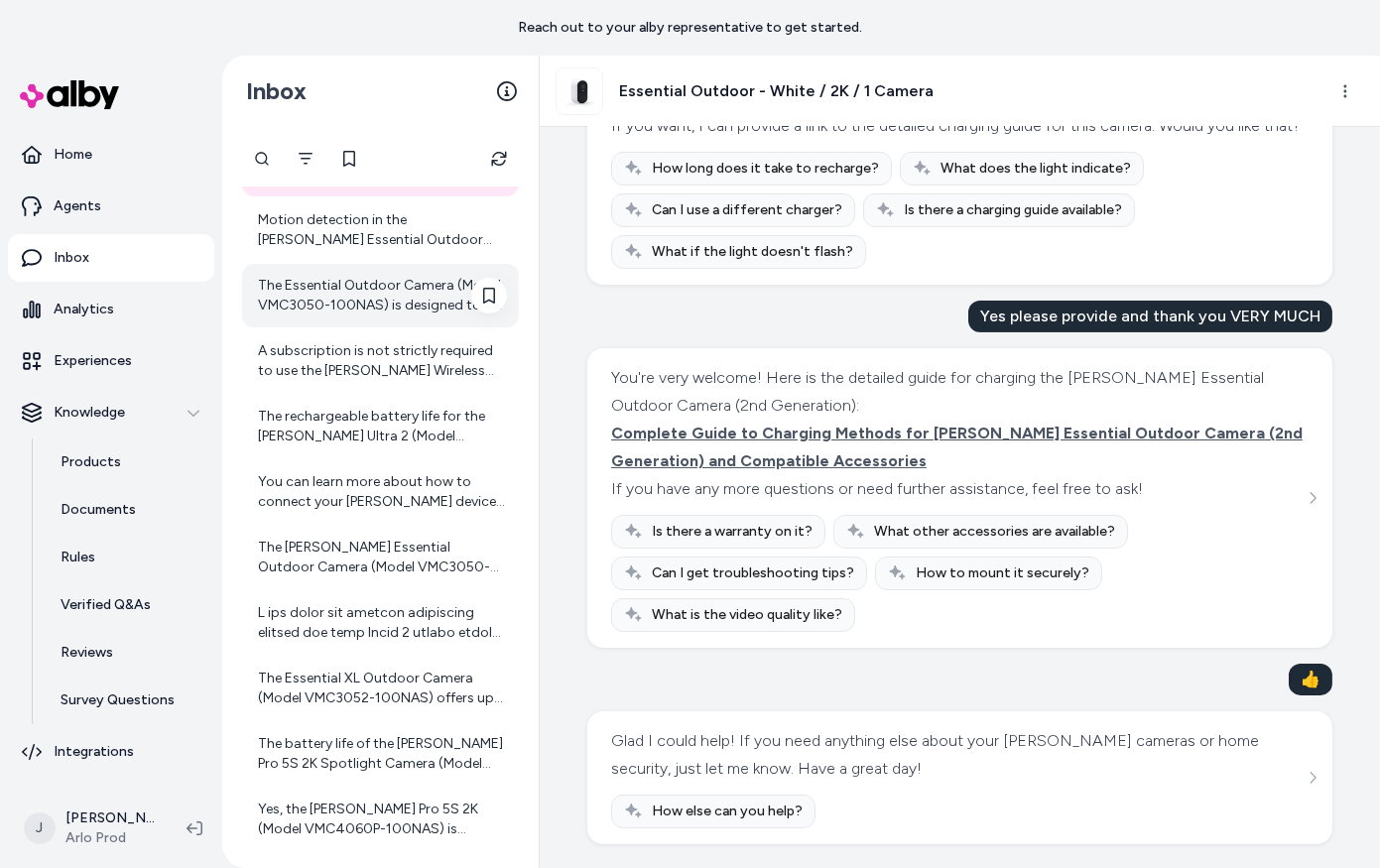
scroll to position [826, 0]
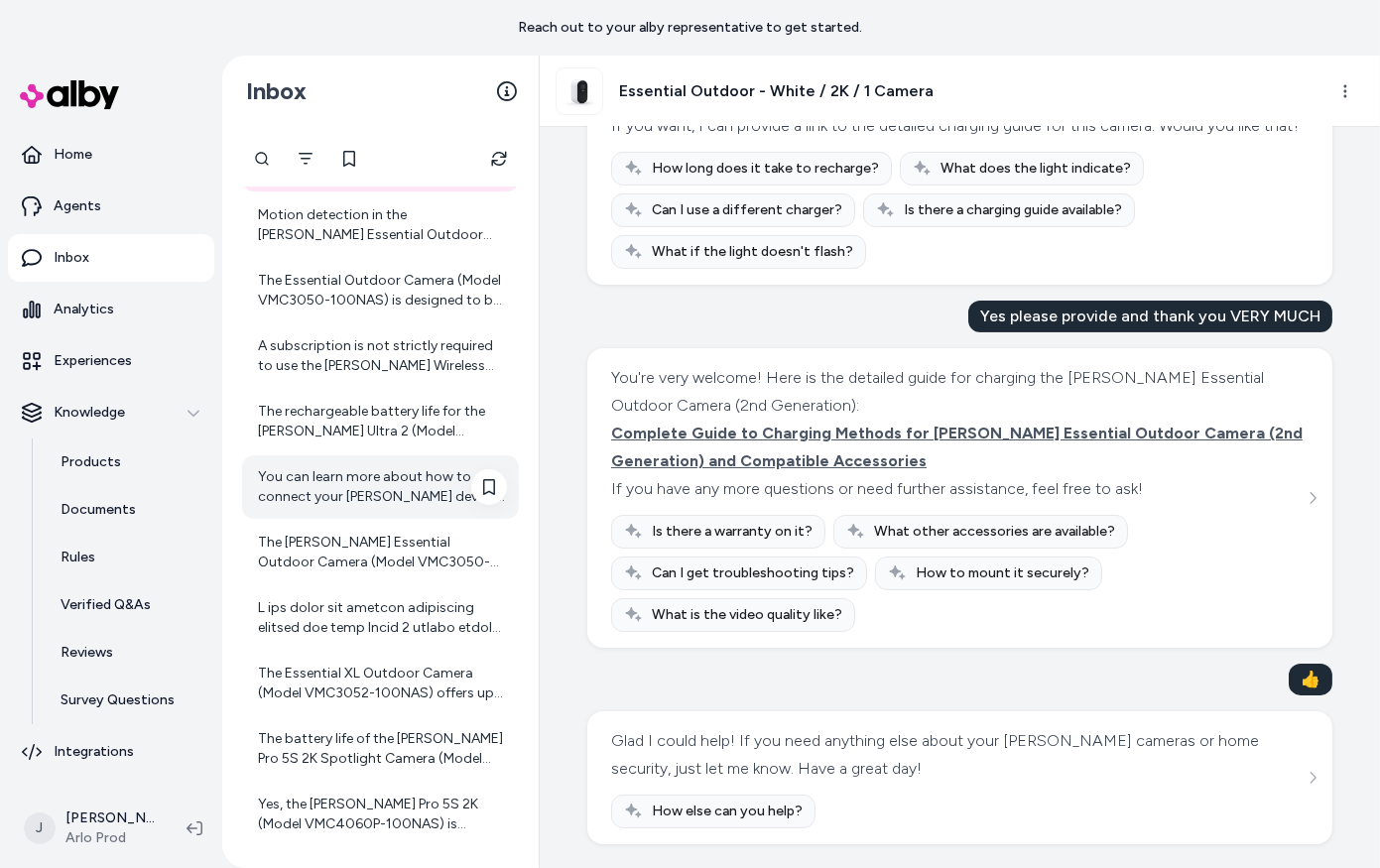
click at [336, 489] on div "You can learn more about how to connect your Arlo device to Apple Home and its …" at bounding box center [382, 487] width 249 height 40
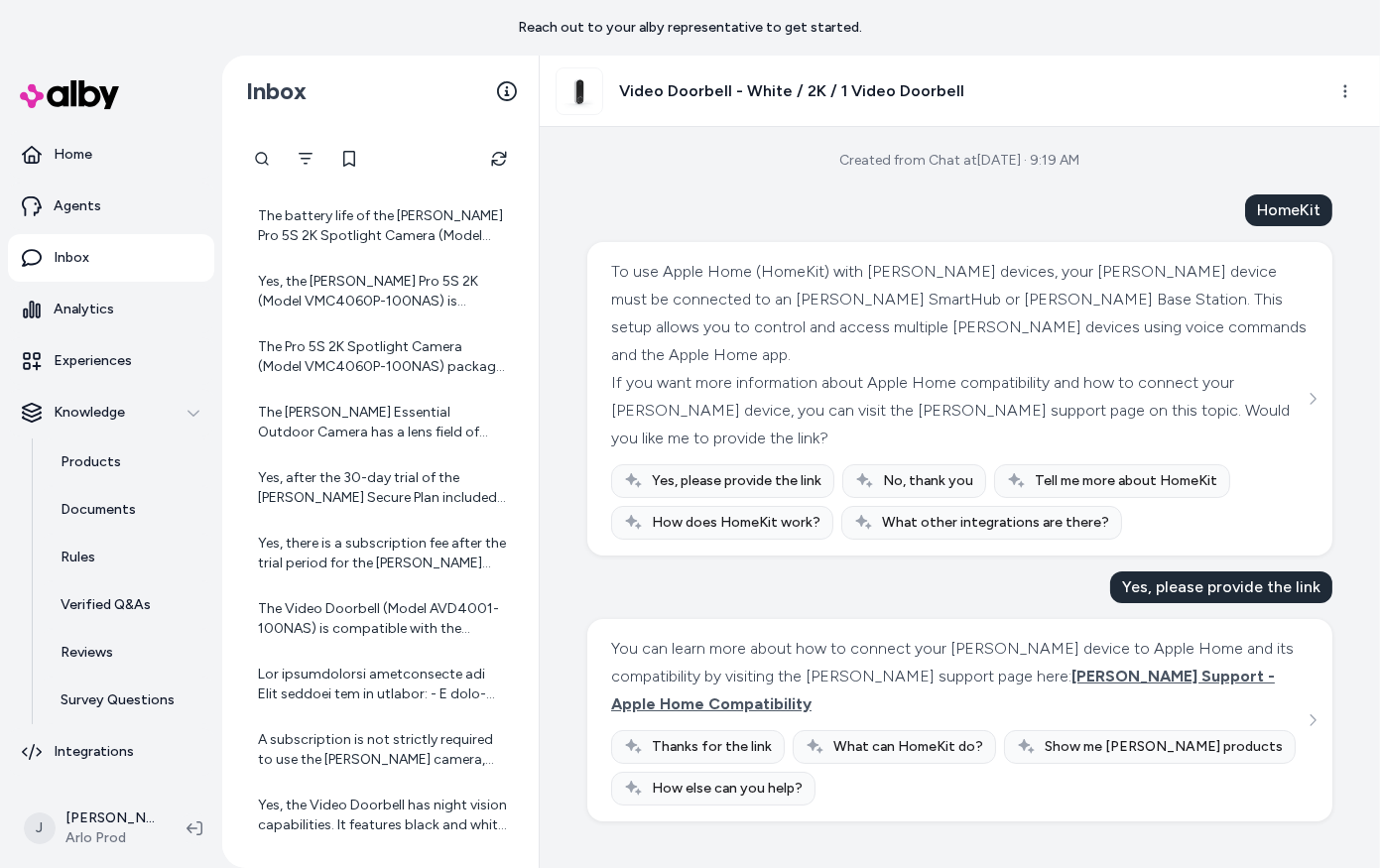
scroll to position [1352, 0]
click at [636, 670] on span "Arlo Support - Apple Home Compatibility" at bounding box center [942, 689] width 664 height 47
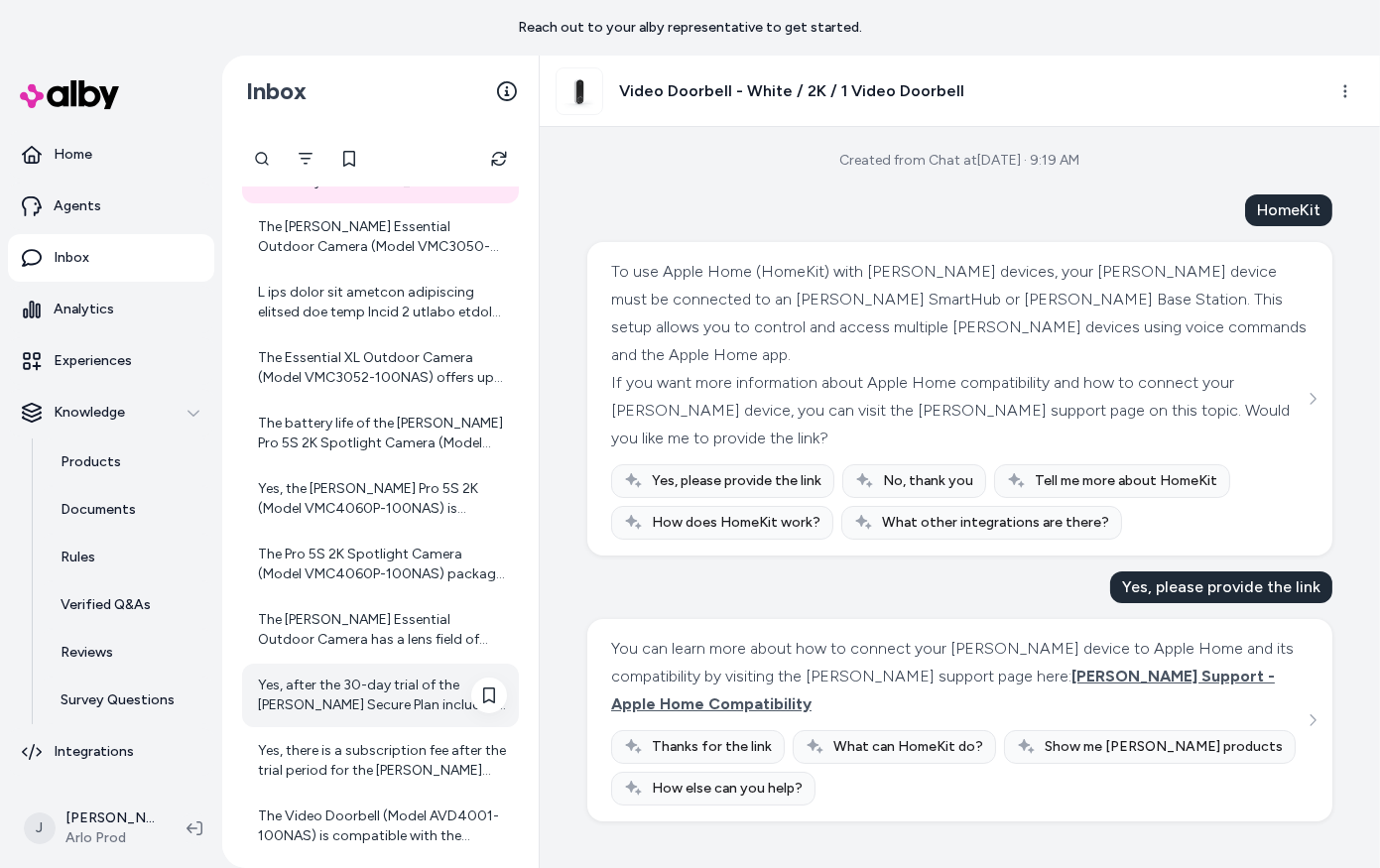
scroll to position [1138, 0]
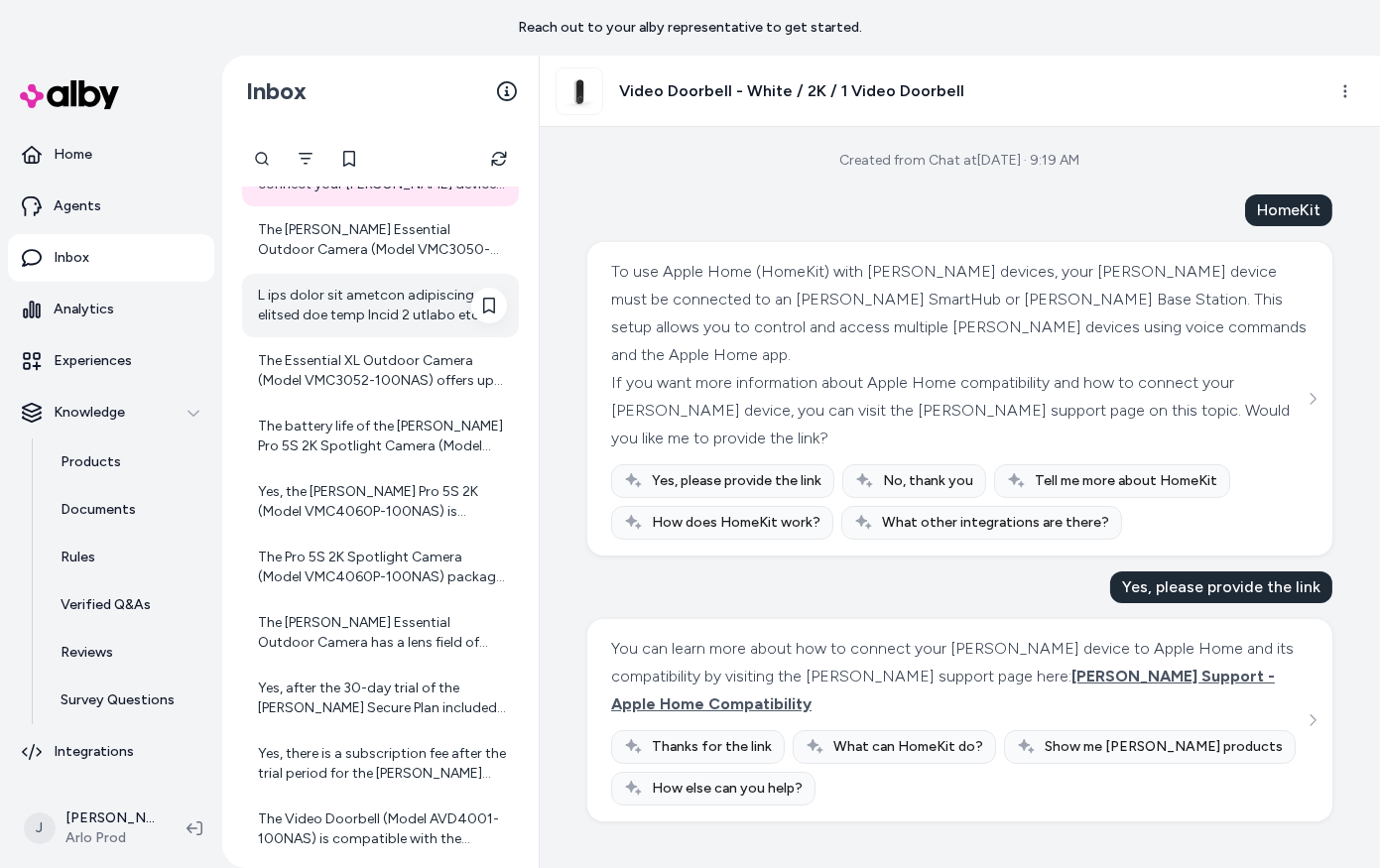
click at [365, 320] on div at bounding box center [382, 305] width 249 height 40
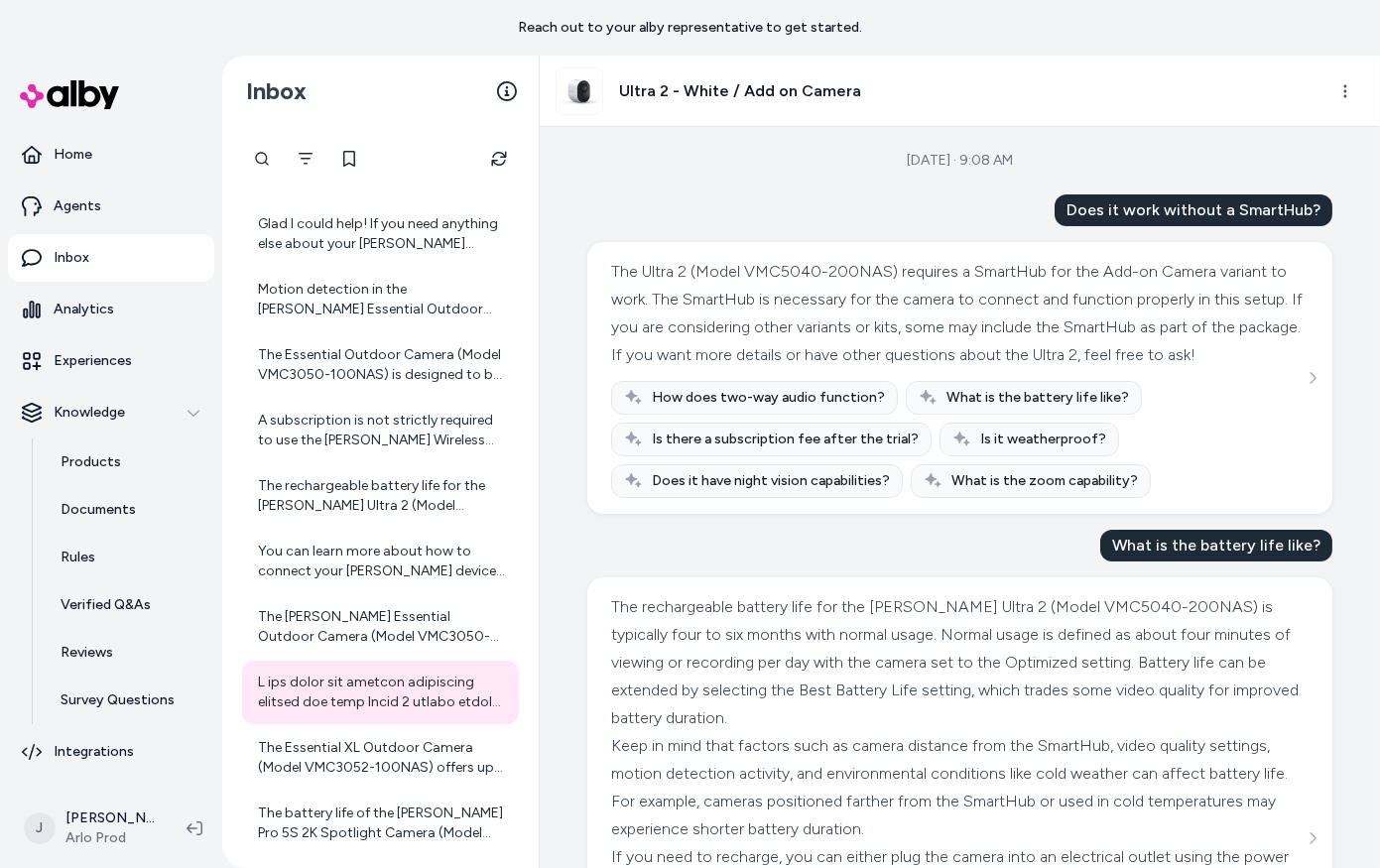
scroll to position [564, 0]
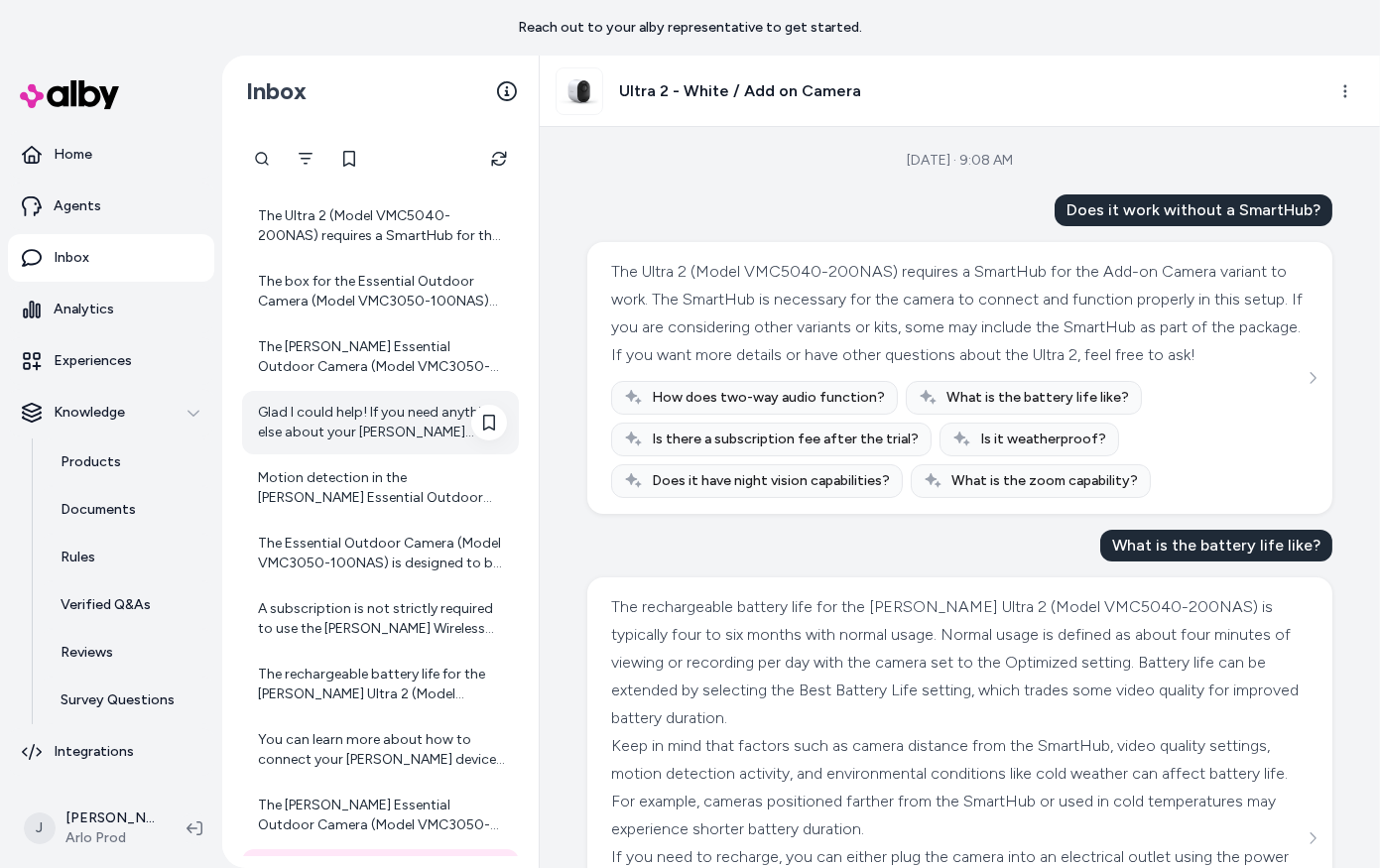
click at [372, 421] on div "Glad I could help! If you need anything else about your Arlo cameras or home se…" at bounding box center [382, 423] width 249 height 40
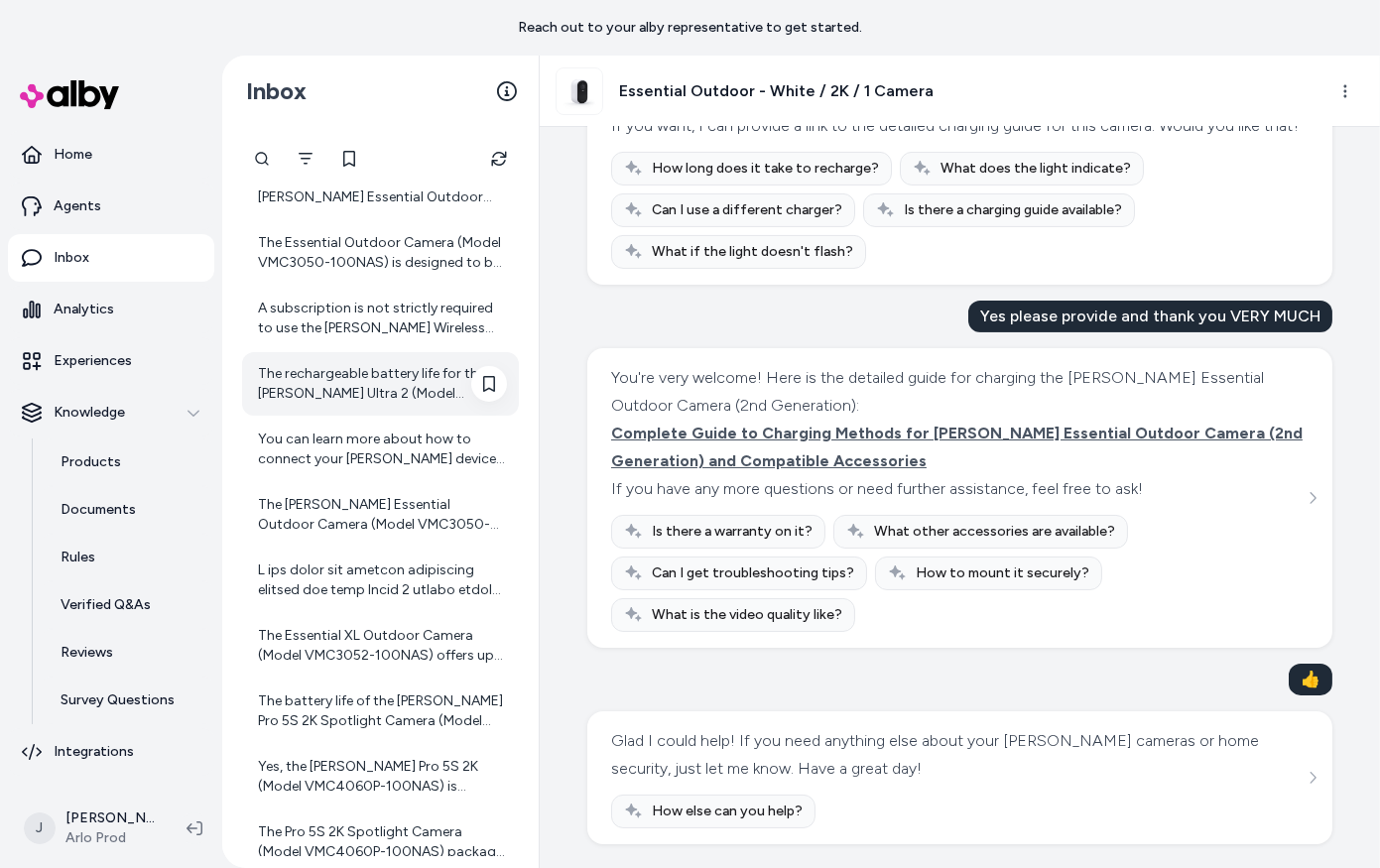
scroll to position [903, 0]
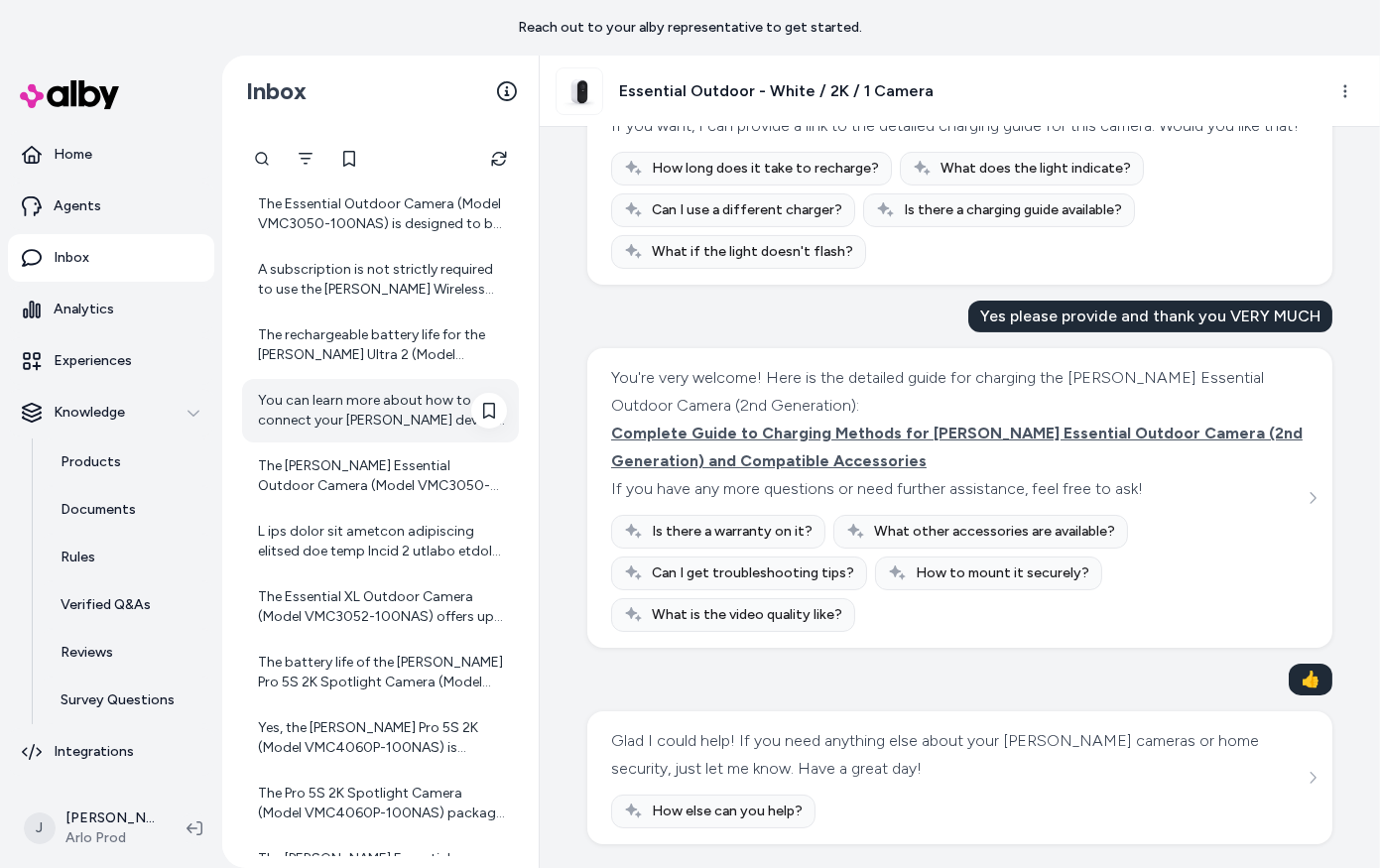
click at [394, 422] on div "You can learn more about how to connect your Arlo device to Apple Home and its …" at bounding box center [382, 411] width 249 height 40
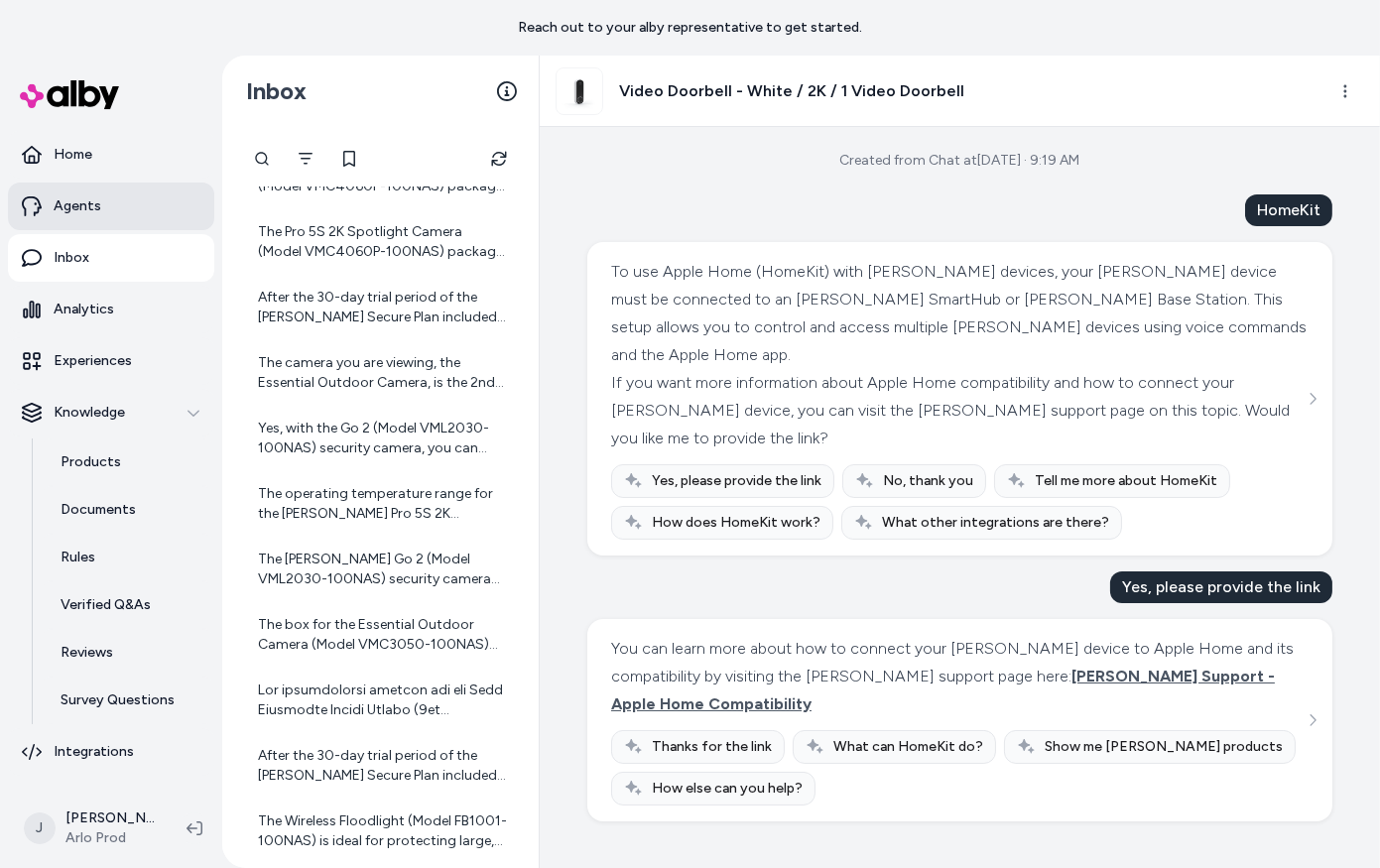
scroll to position [3315, 0]
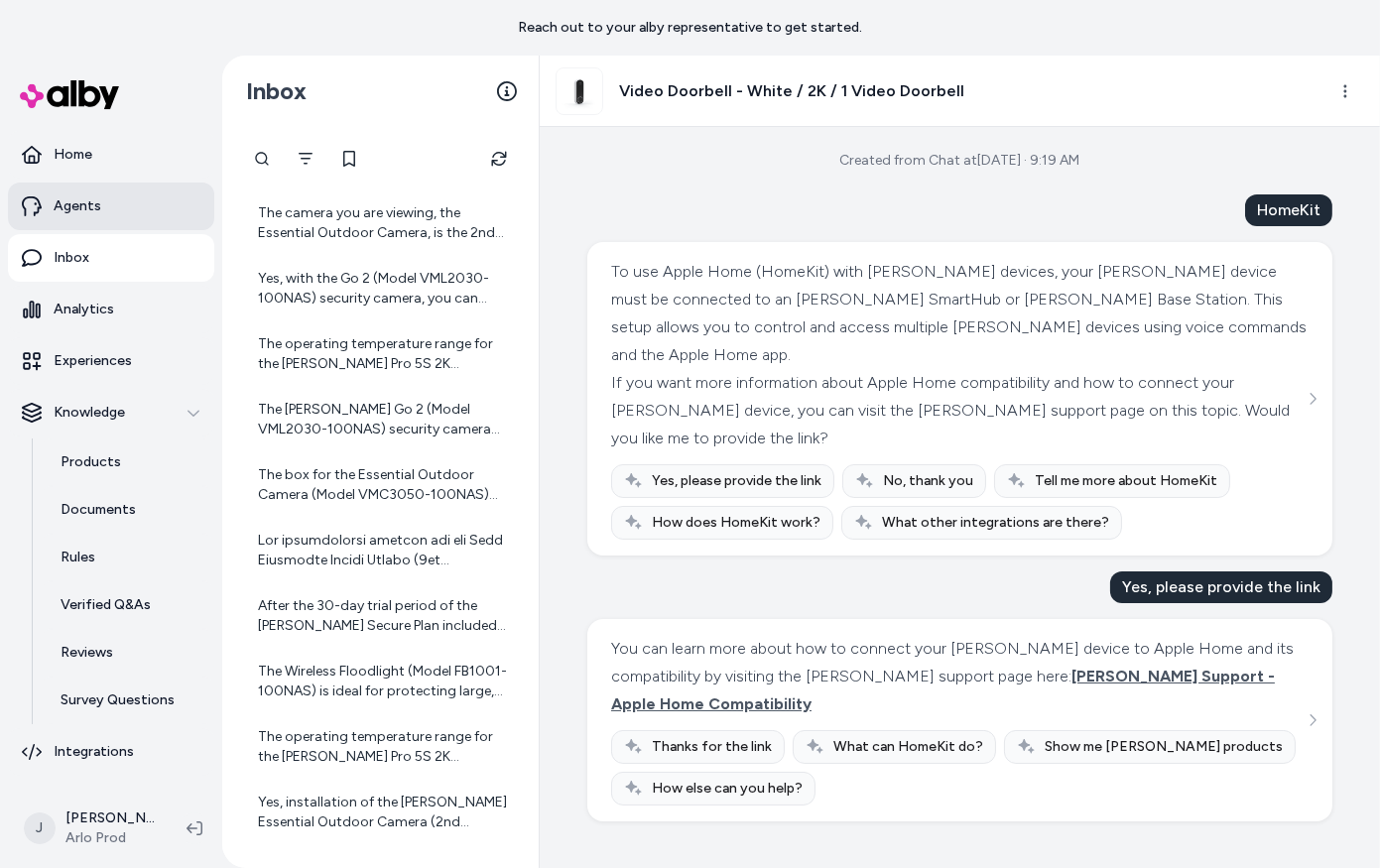
click at [80, 199] on p "Agents" at bounding box center [78, 207] width 48 height 20
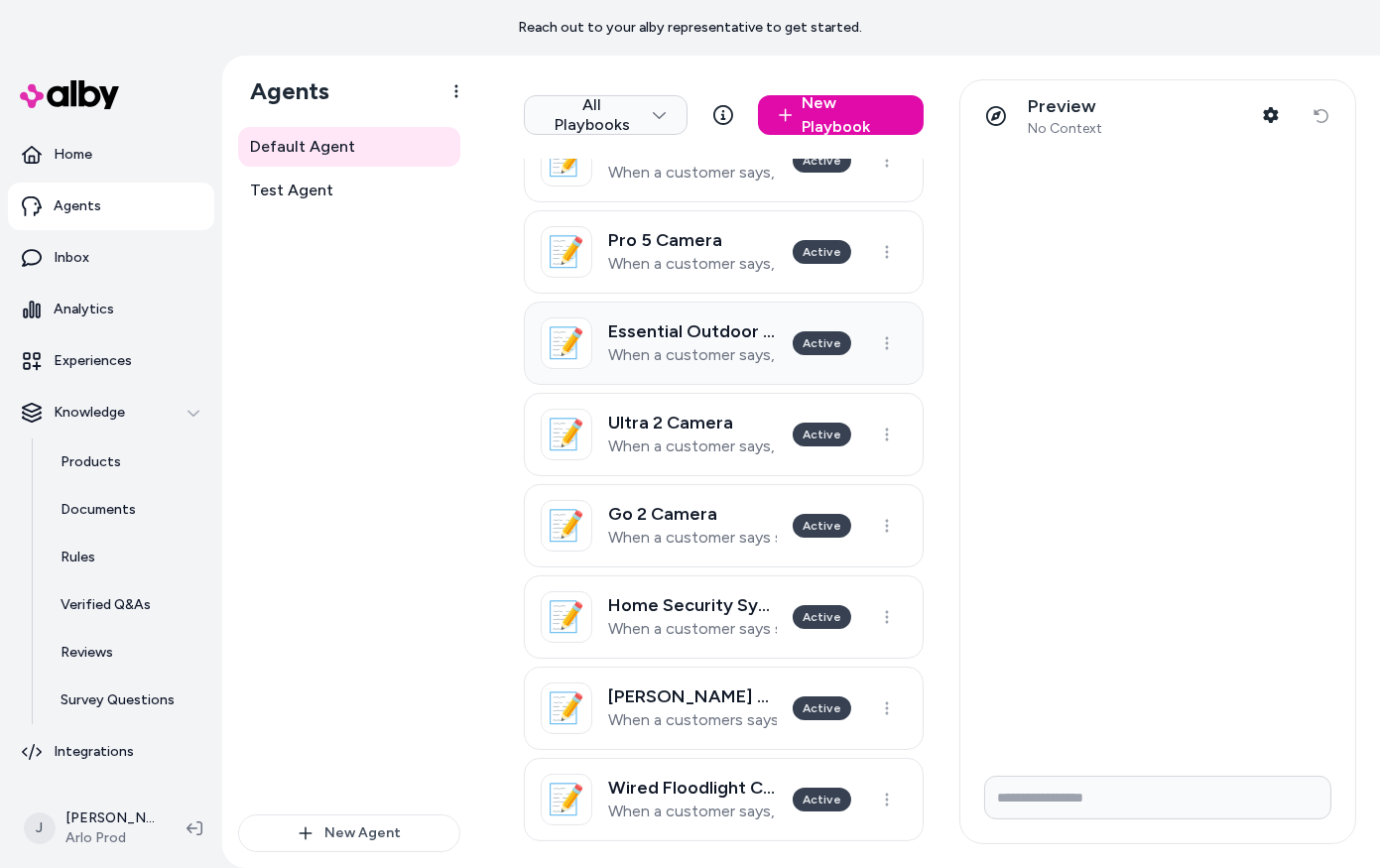
scroll to position [794, 0]
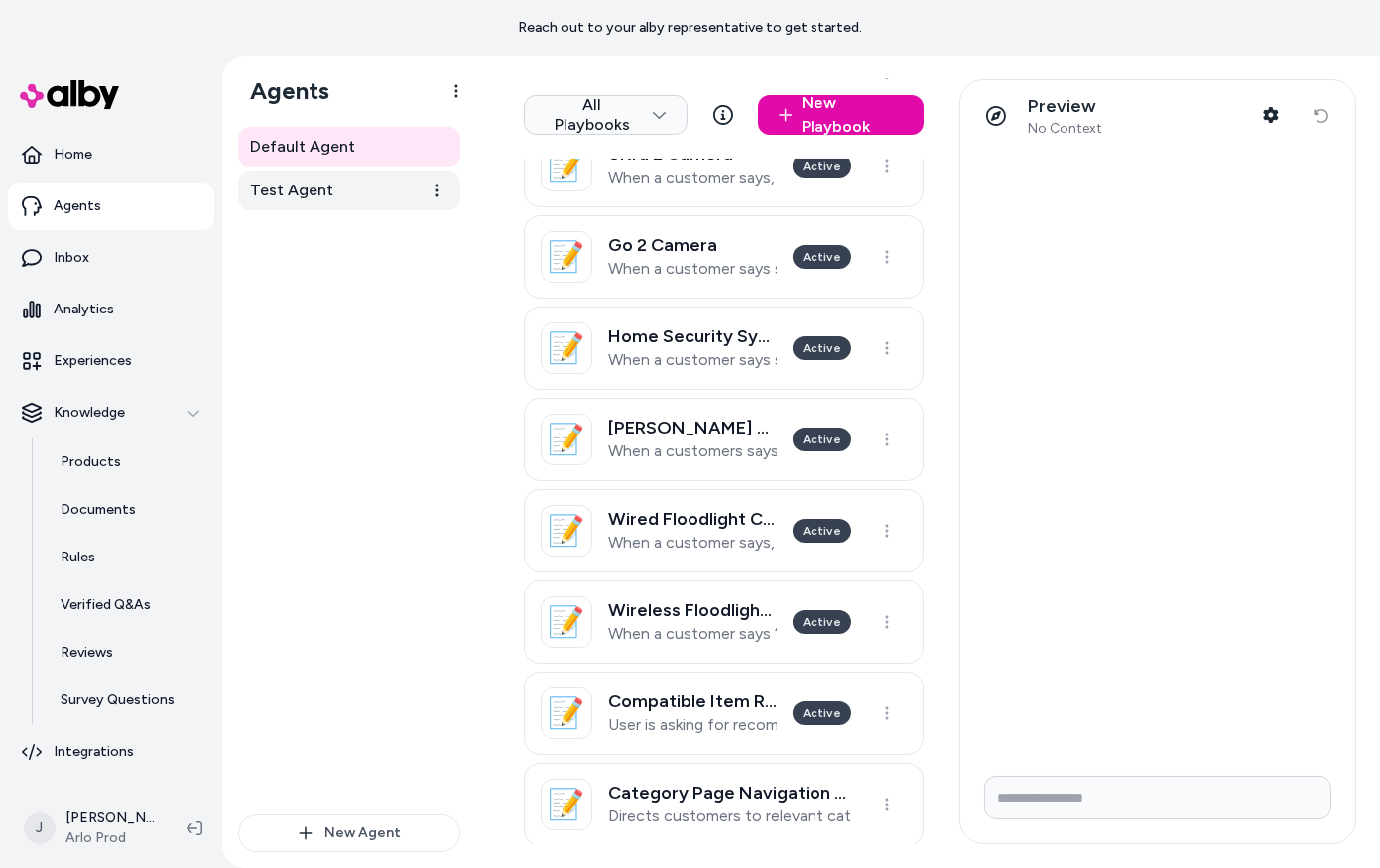
click at [317, 191] on span "Test Agent" at bounding box center [290, 191] width 83 height 24
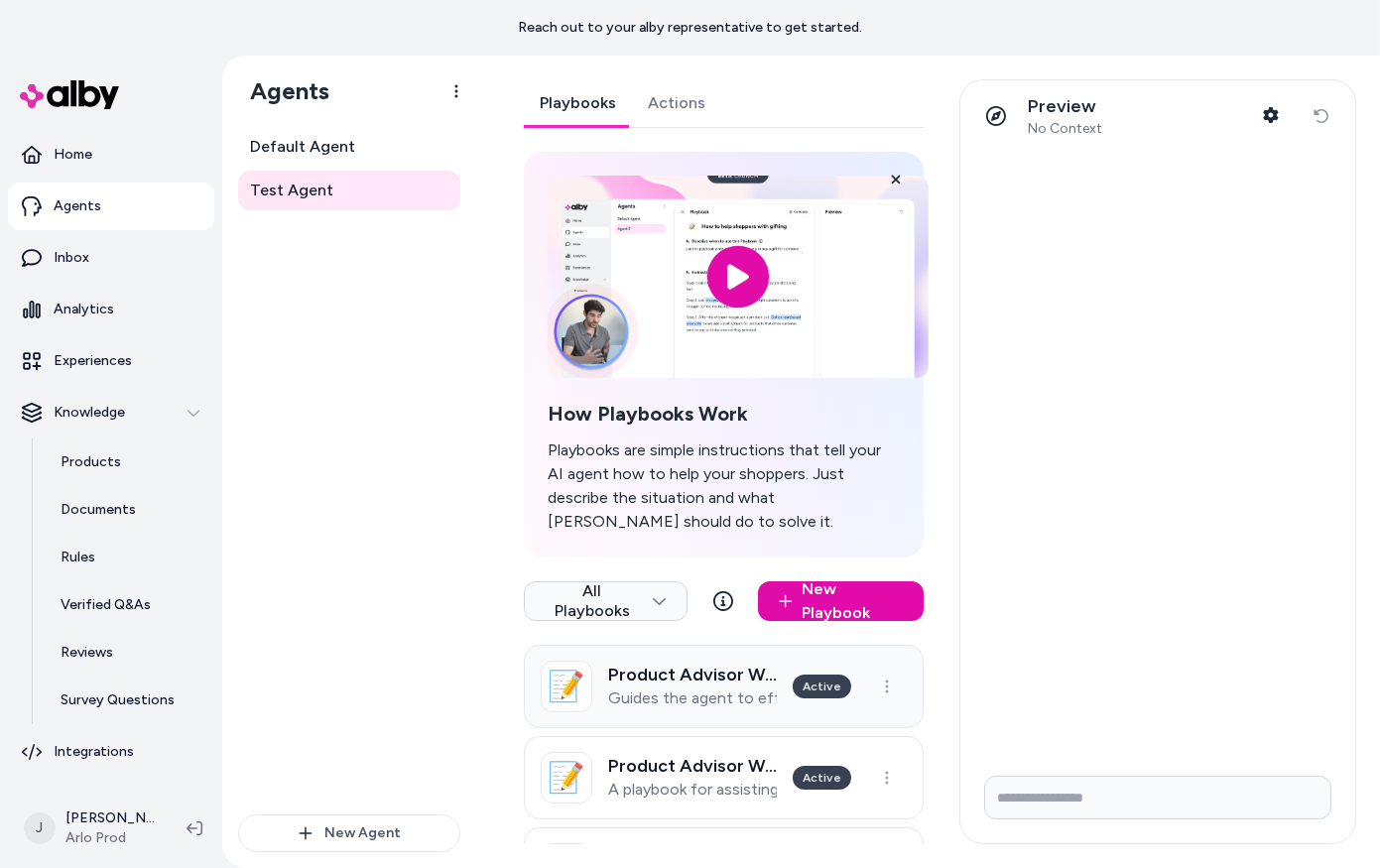
scroll to position [156, 0]
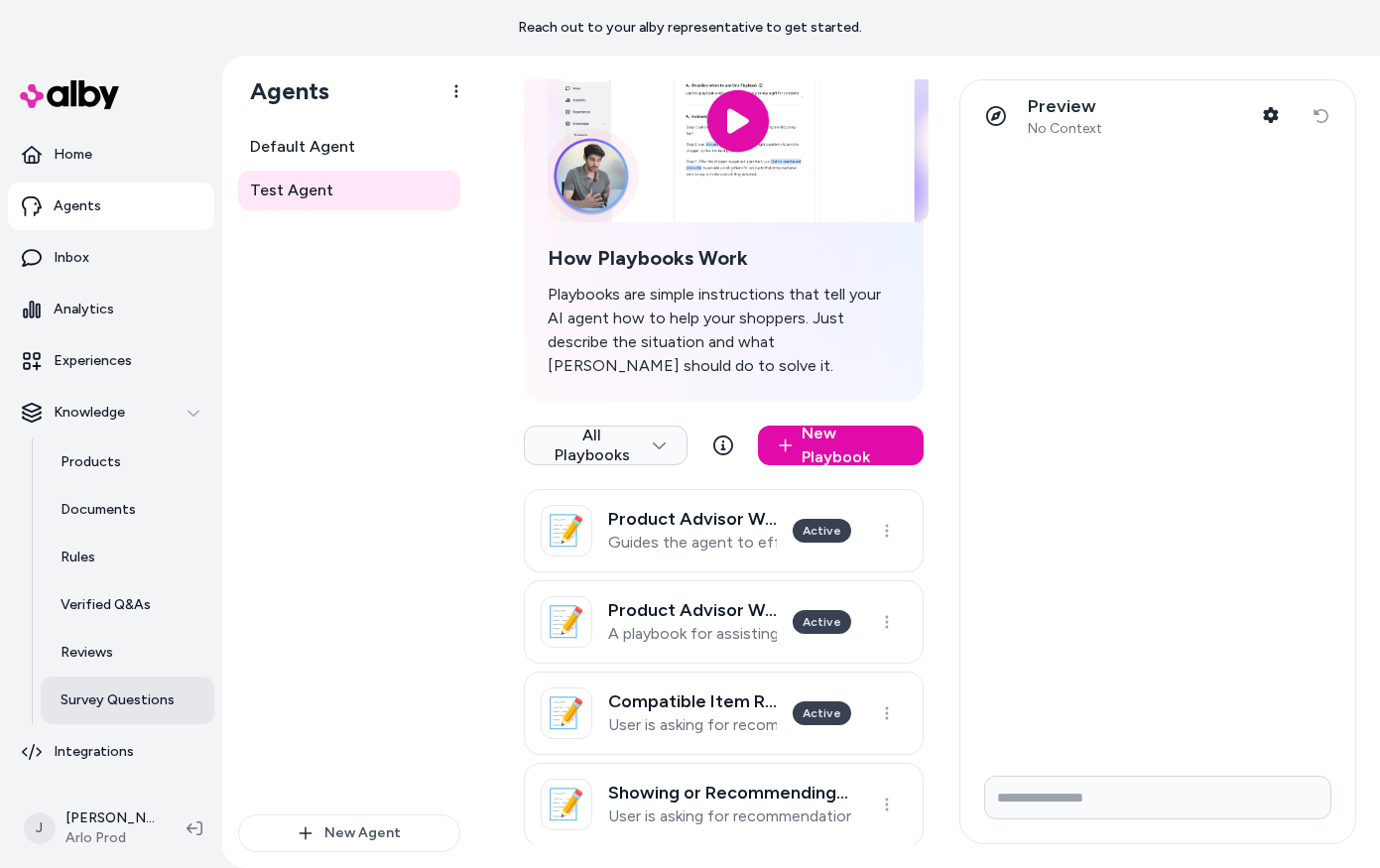
click at [104, 698] on p "Survey Questions" at bounding box center [118, 700] width 114 height 20
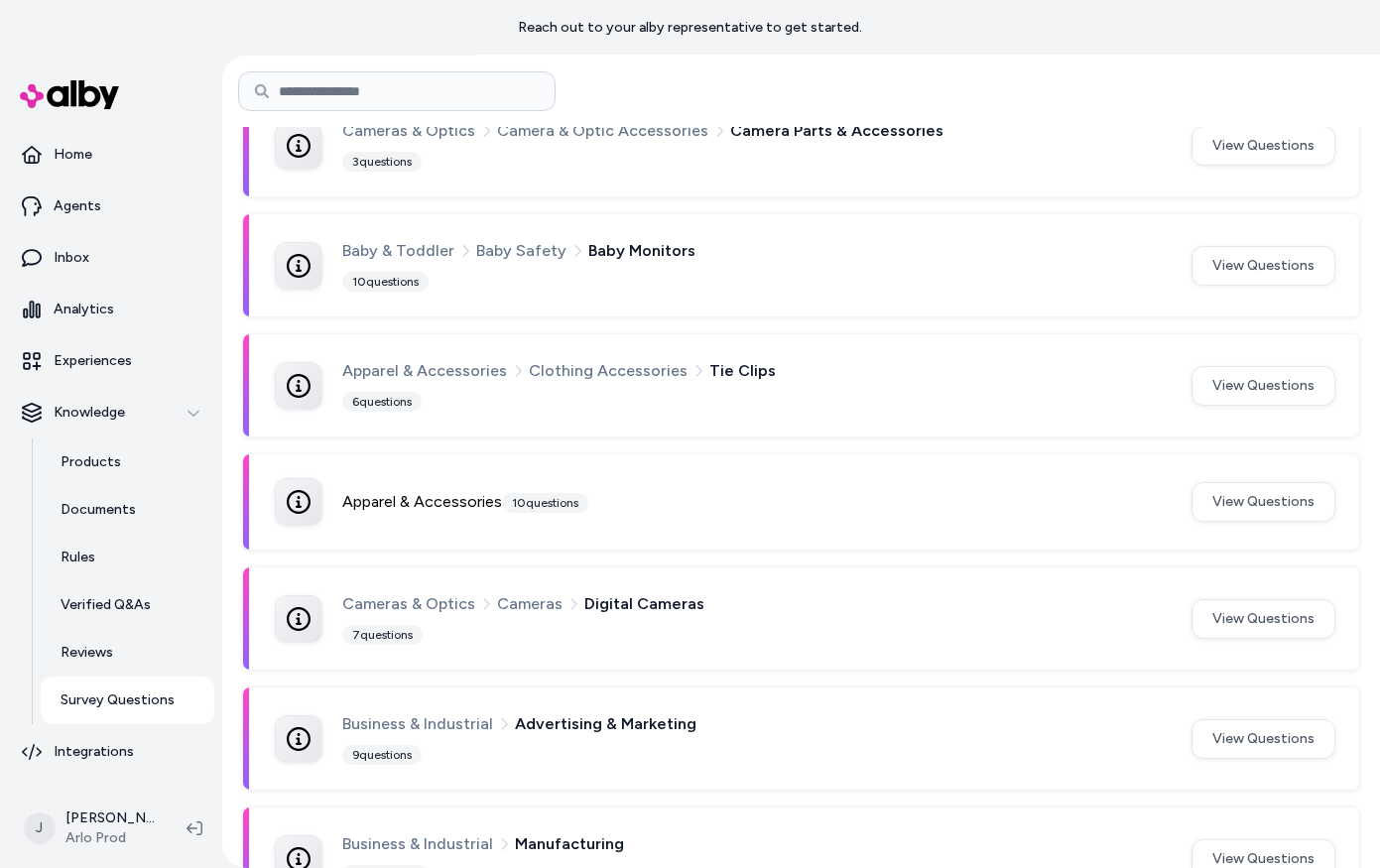
scroll to position [291, 0]
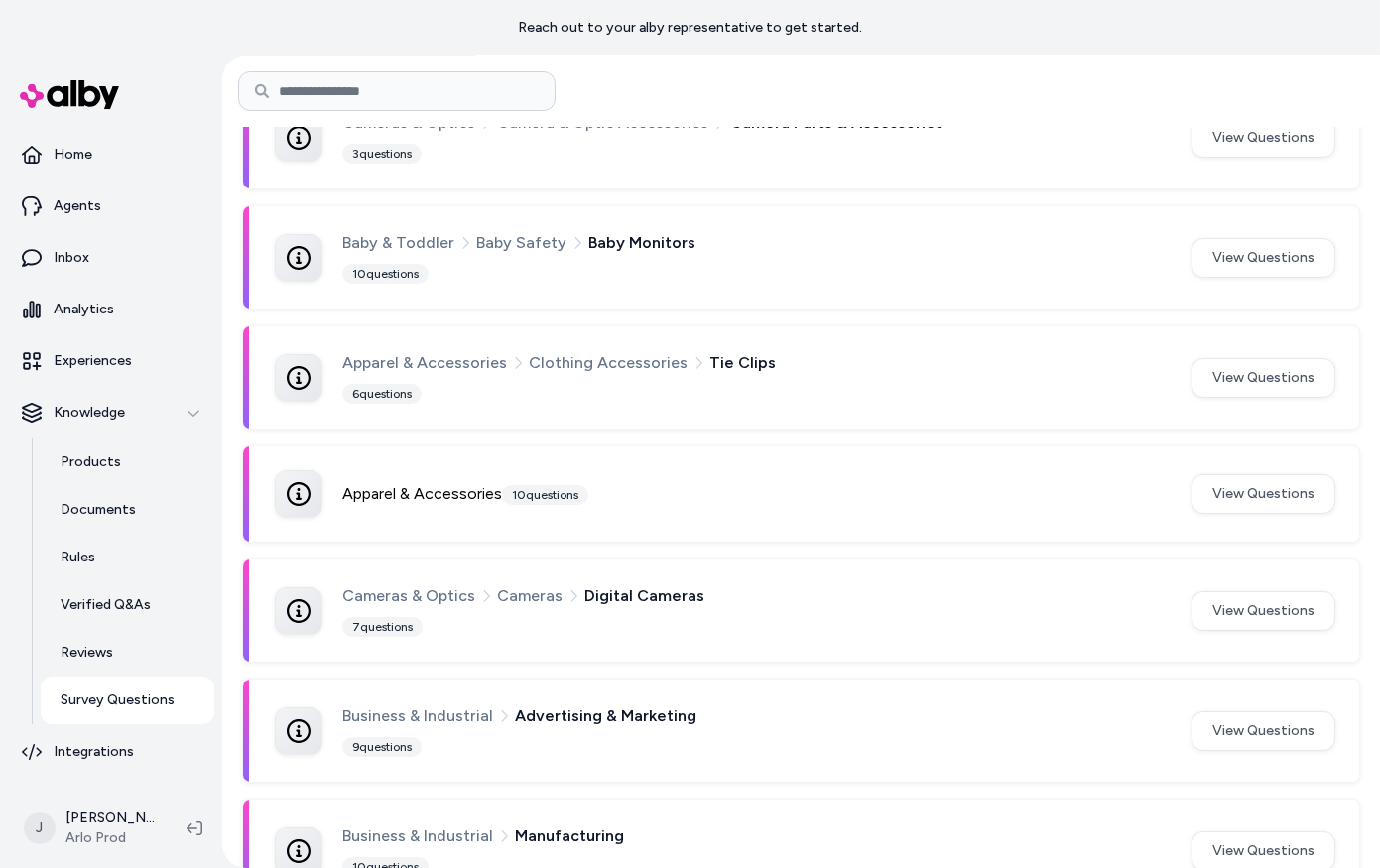
click at [299, 482] on icon at bounding box center [298, 494] width 24 height 24
click at [453, 493] on div "Apparel & Accessories 10 questions" at bounding box center [754, 494] width 825 height 24
click at [1211, 508] on button "View Questions" at bounding box center [1263, 494] width 144 height 40
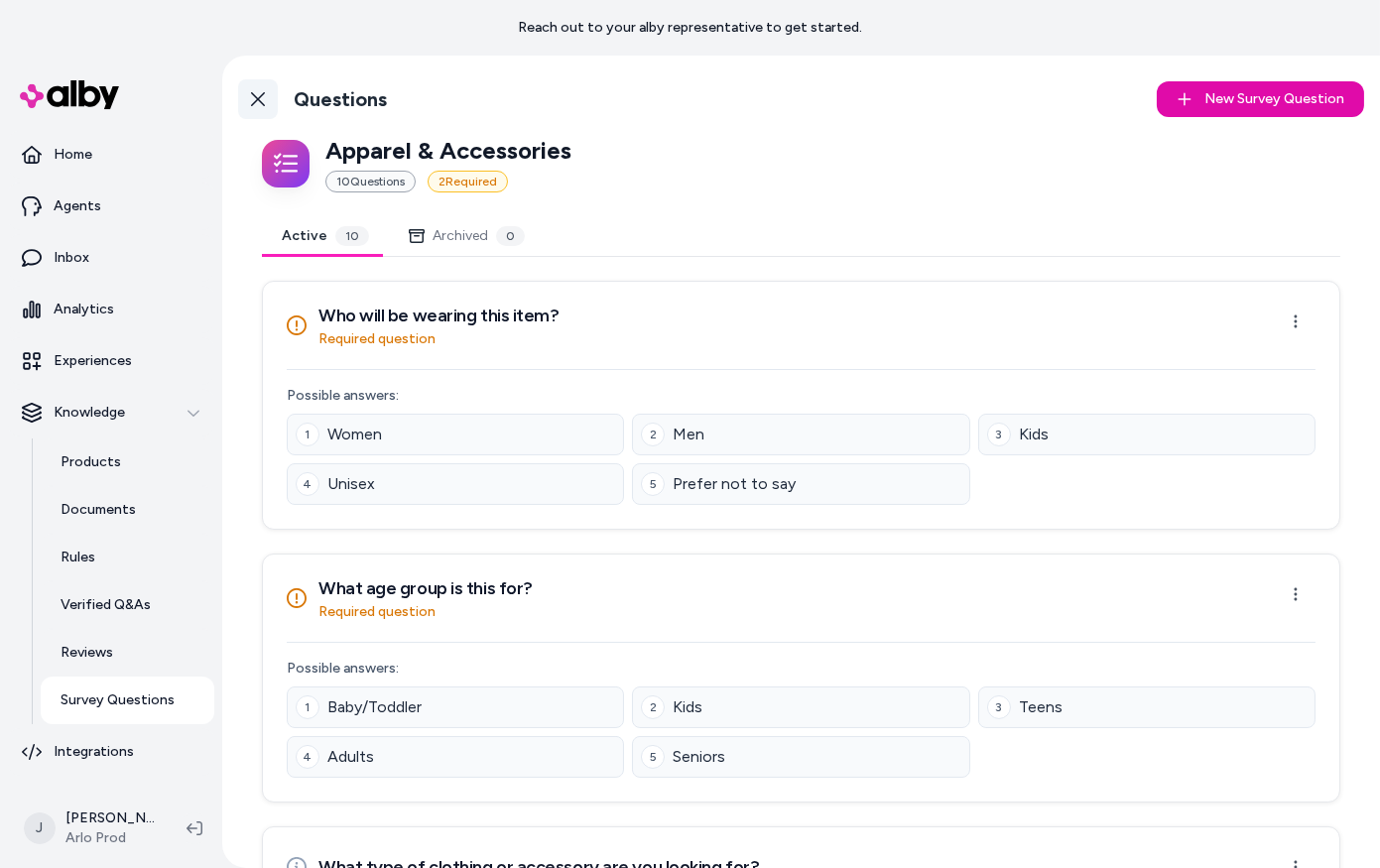
click at [258, 94] on icon at bounding box center [257, 99] width 16 height 16
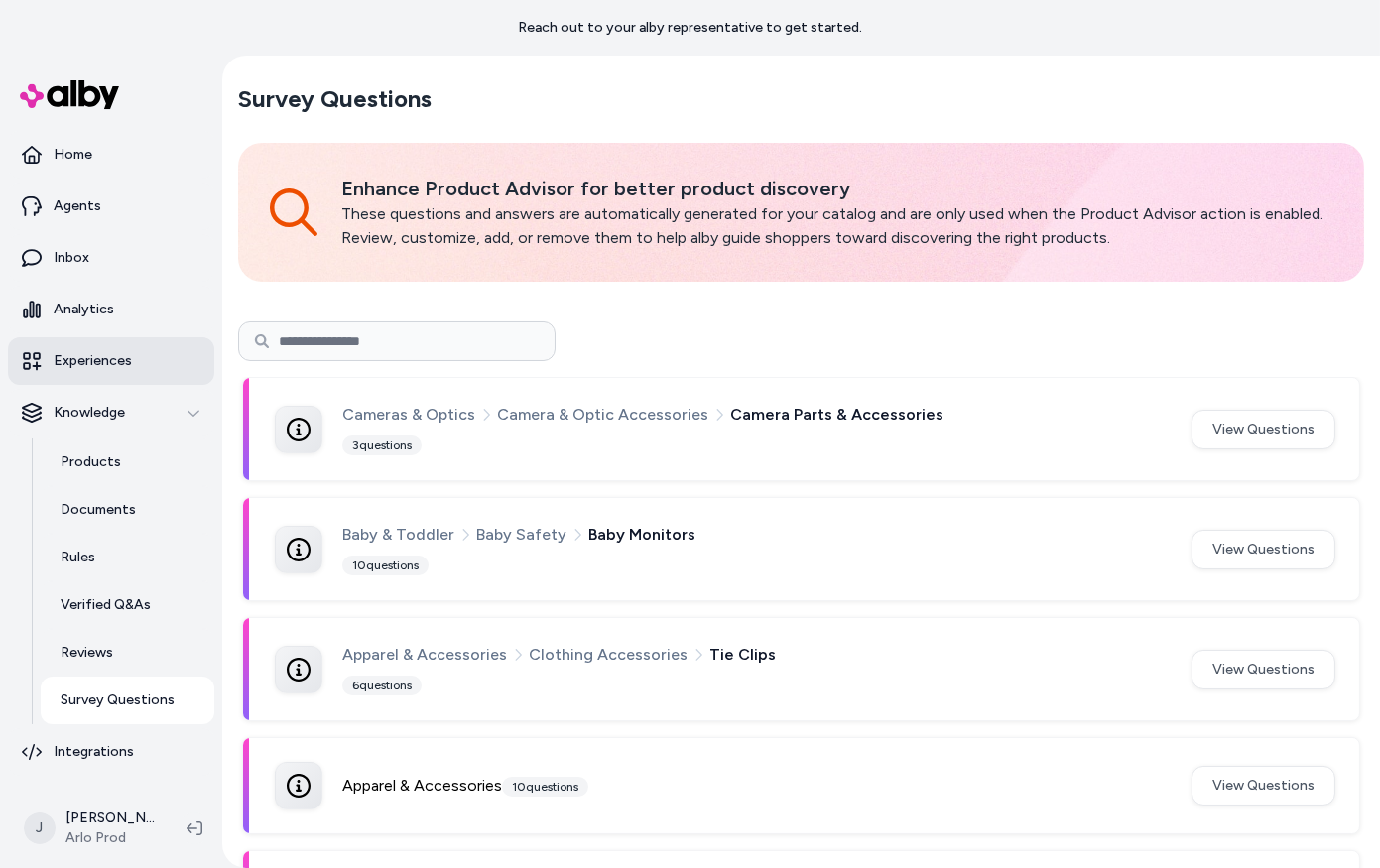
click at [60, 356] on p "Experiences" at bounding box center [93, 361] width 79 height 20
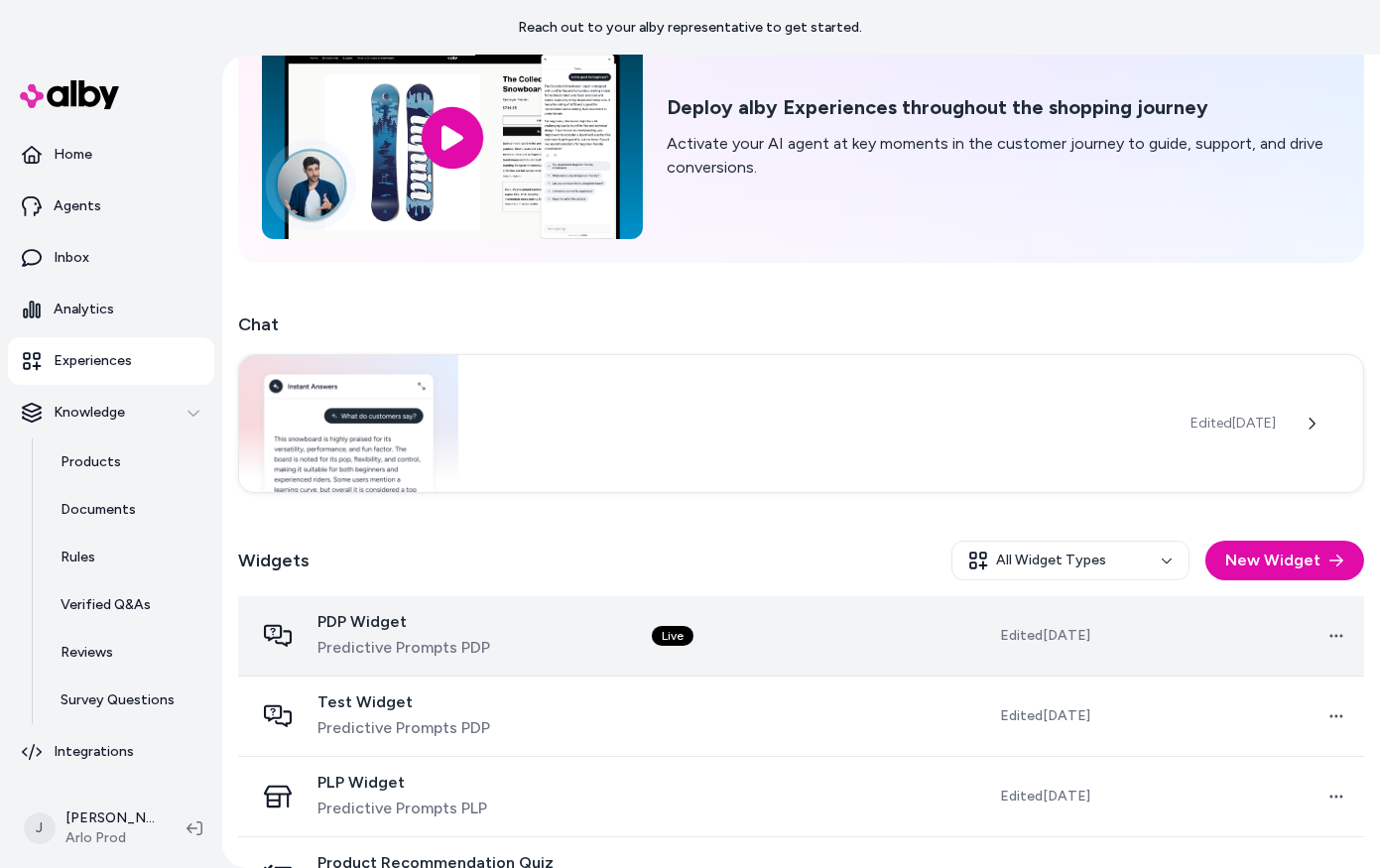
scroll to position [189, 0]
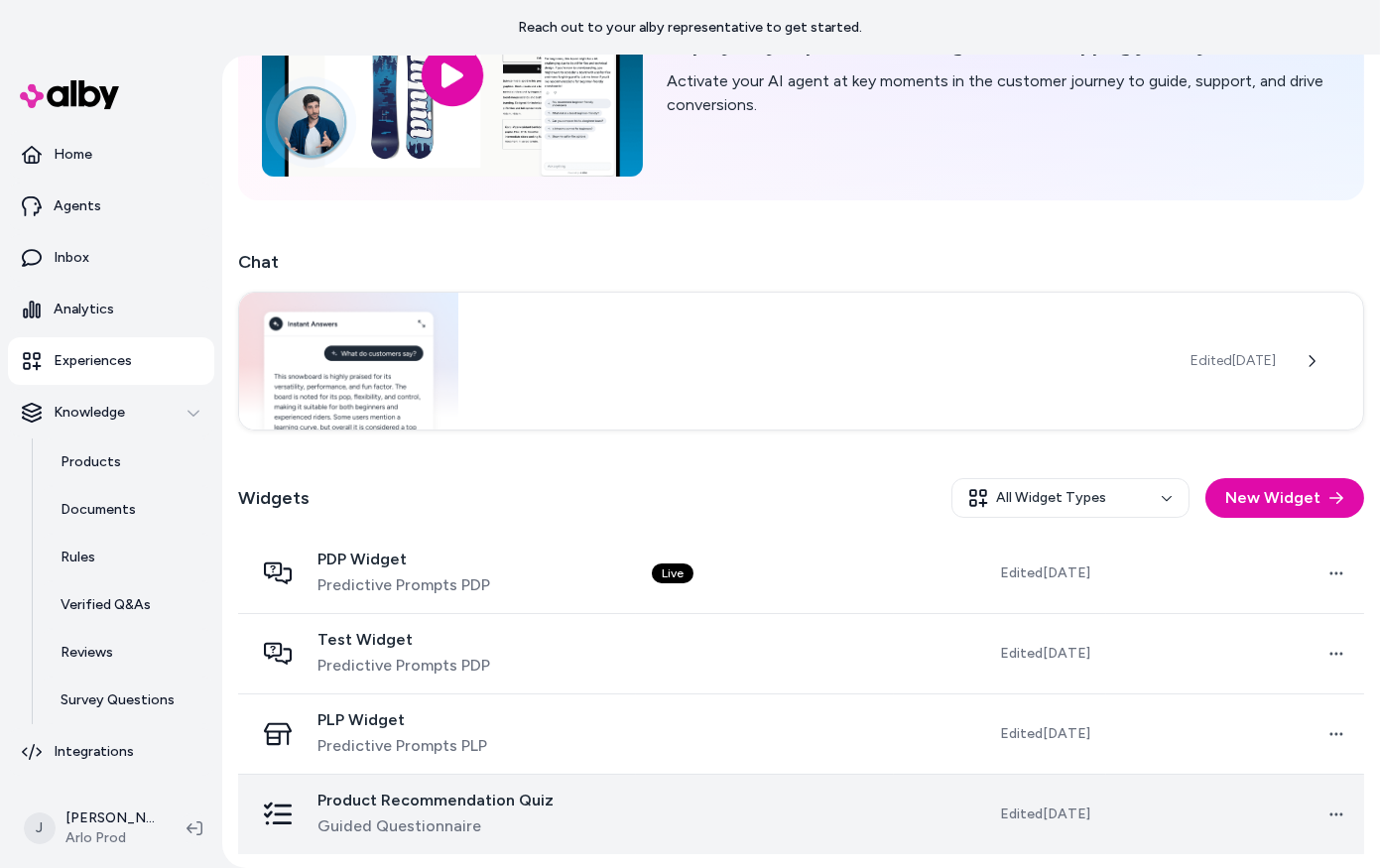
click at [821, 841] on td at bounding box center [764, 813] width 257 height 81
click at [1348, 823] on html "Reach out to your alby representative to get started. Home Agents Inbox Analyti…" at bounding box center [690, 434] width 1380 height 868
click at [1177, 786] on html "Reach out to your alby representative to get started. Home Agents Inbox Analyti…" at bounding box center [690, 434] width 1380 height 868
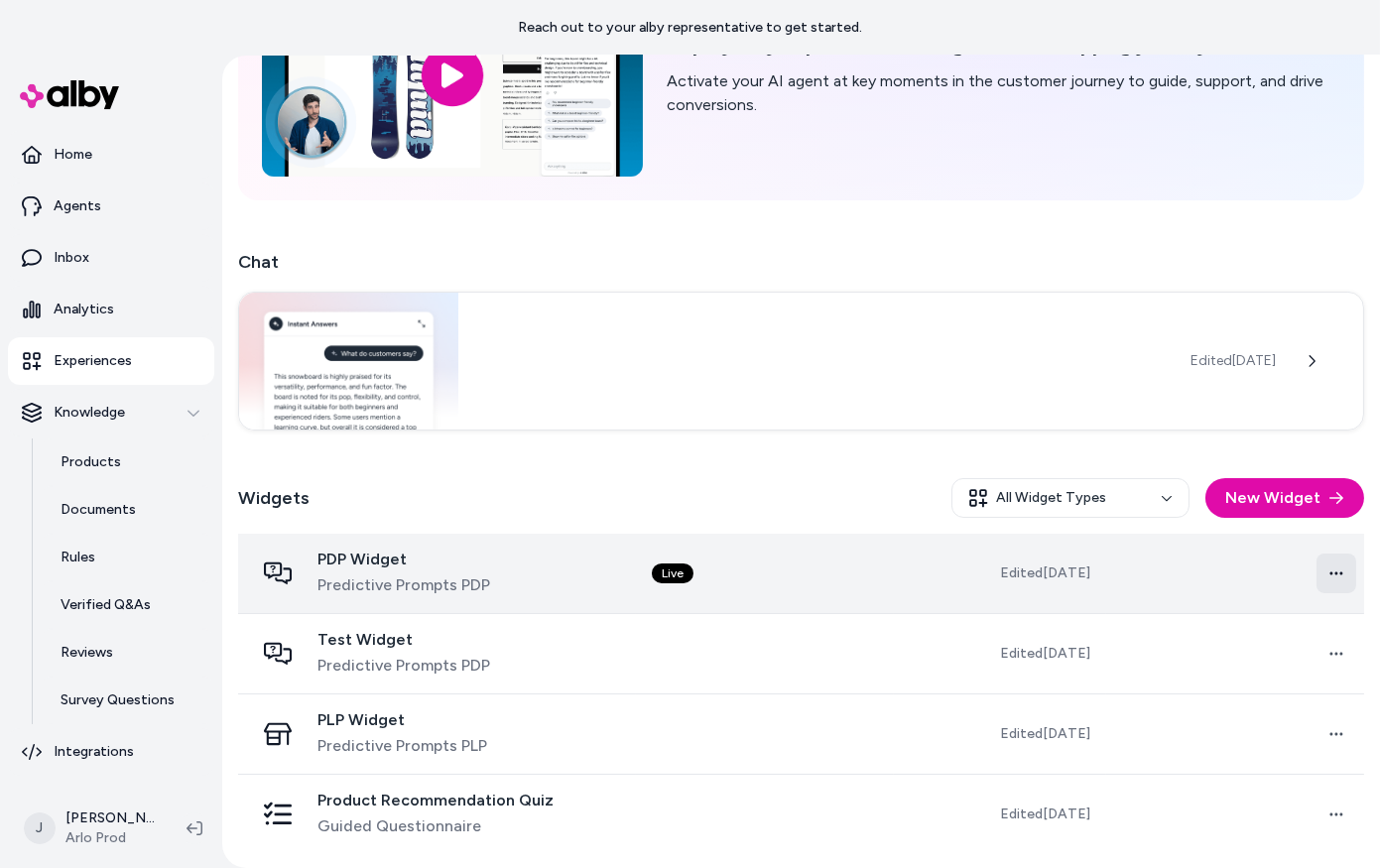
click at [1336, 576] on html "Reach out to your alby representative to get started. Home Agents Inbox Analyti…" at bounding box center [690, 434] width 1380 height 868
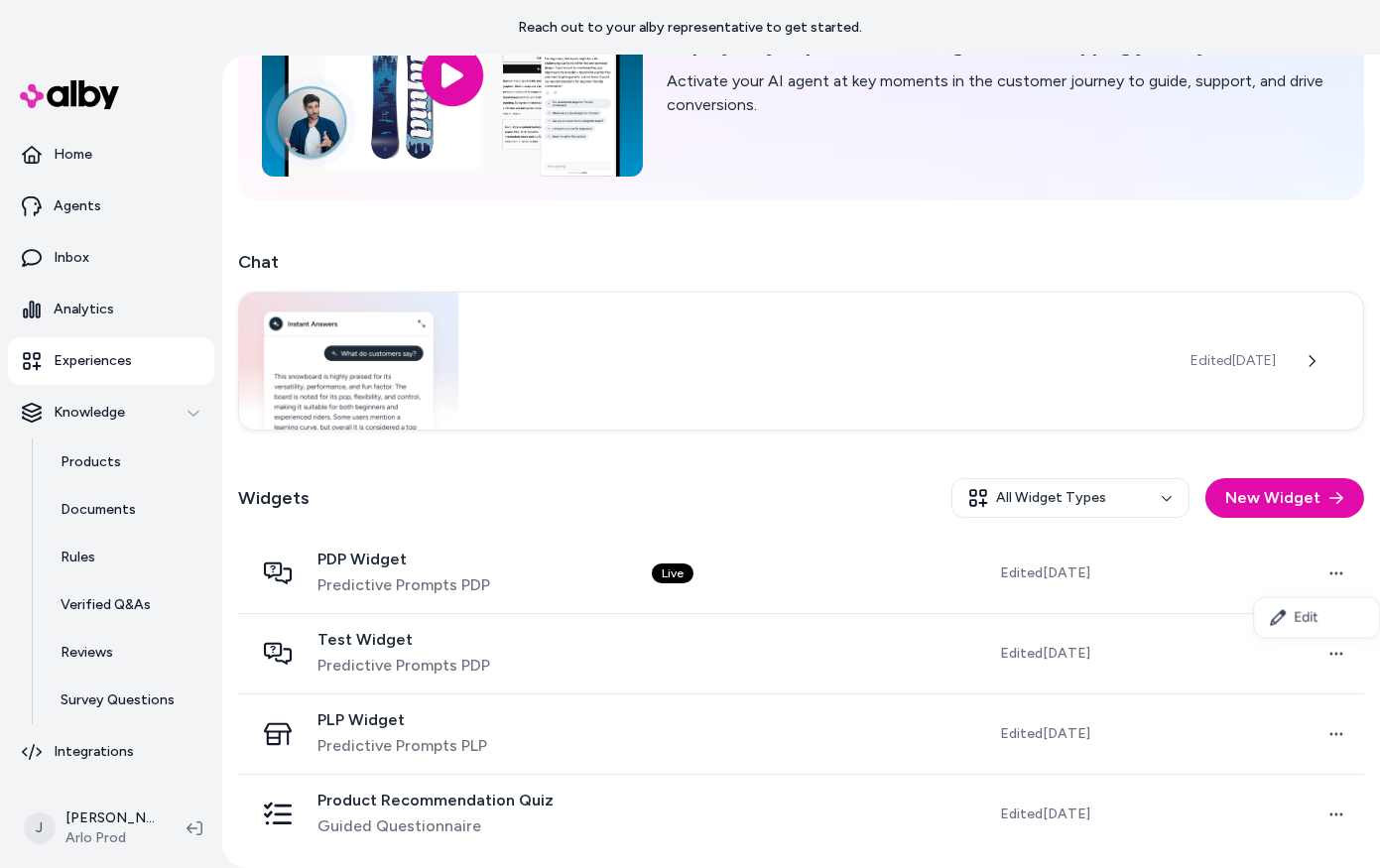
click at [1007, 581] on html "Reach out to your alby representative to get started. Home Agents Inbox Analyti…" at bounding box center [690, 434] width 1380 height 868
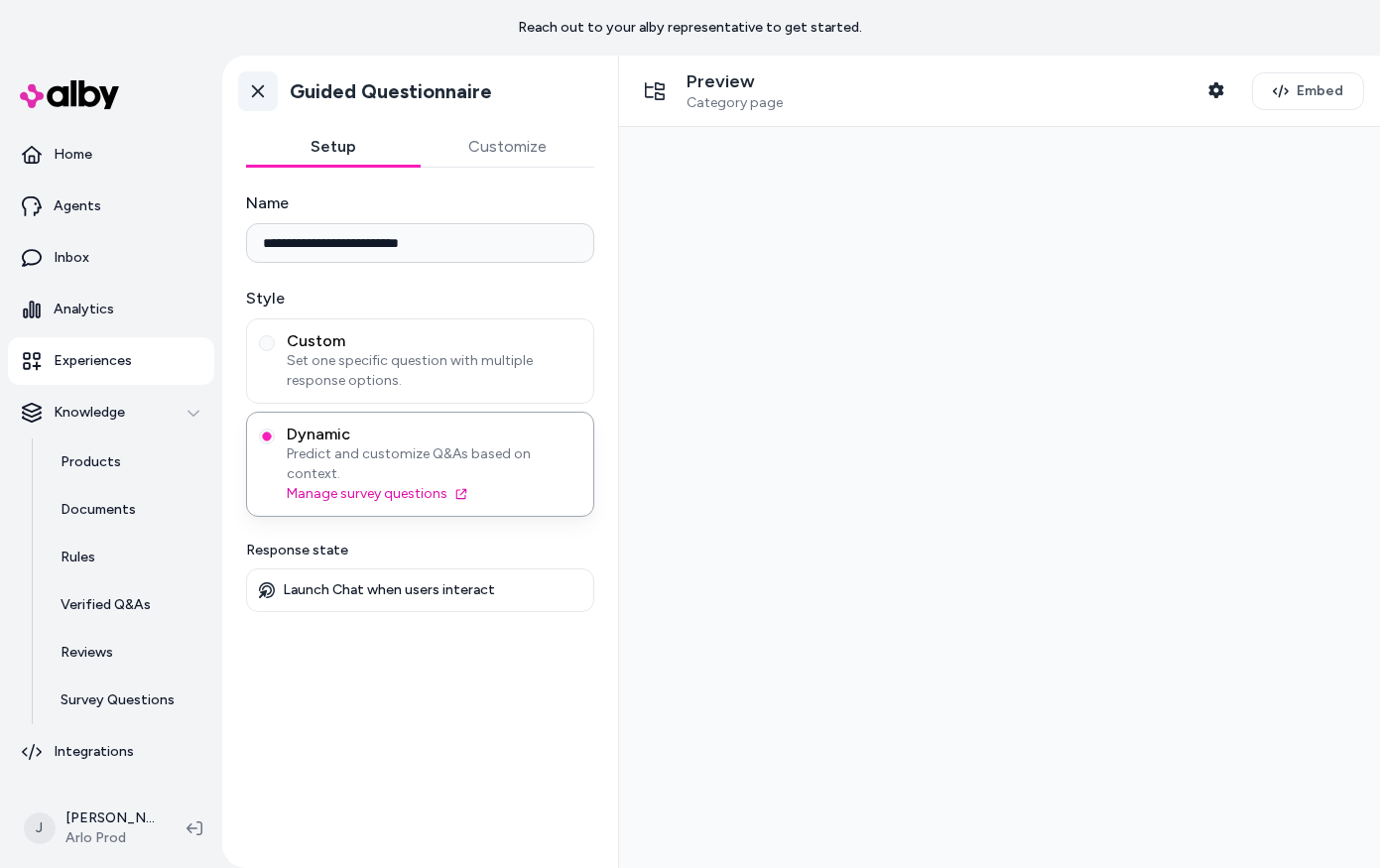
click at [262, 88] on icon at bounding box center [258, 92] width 20 height 20
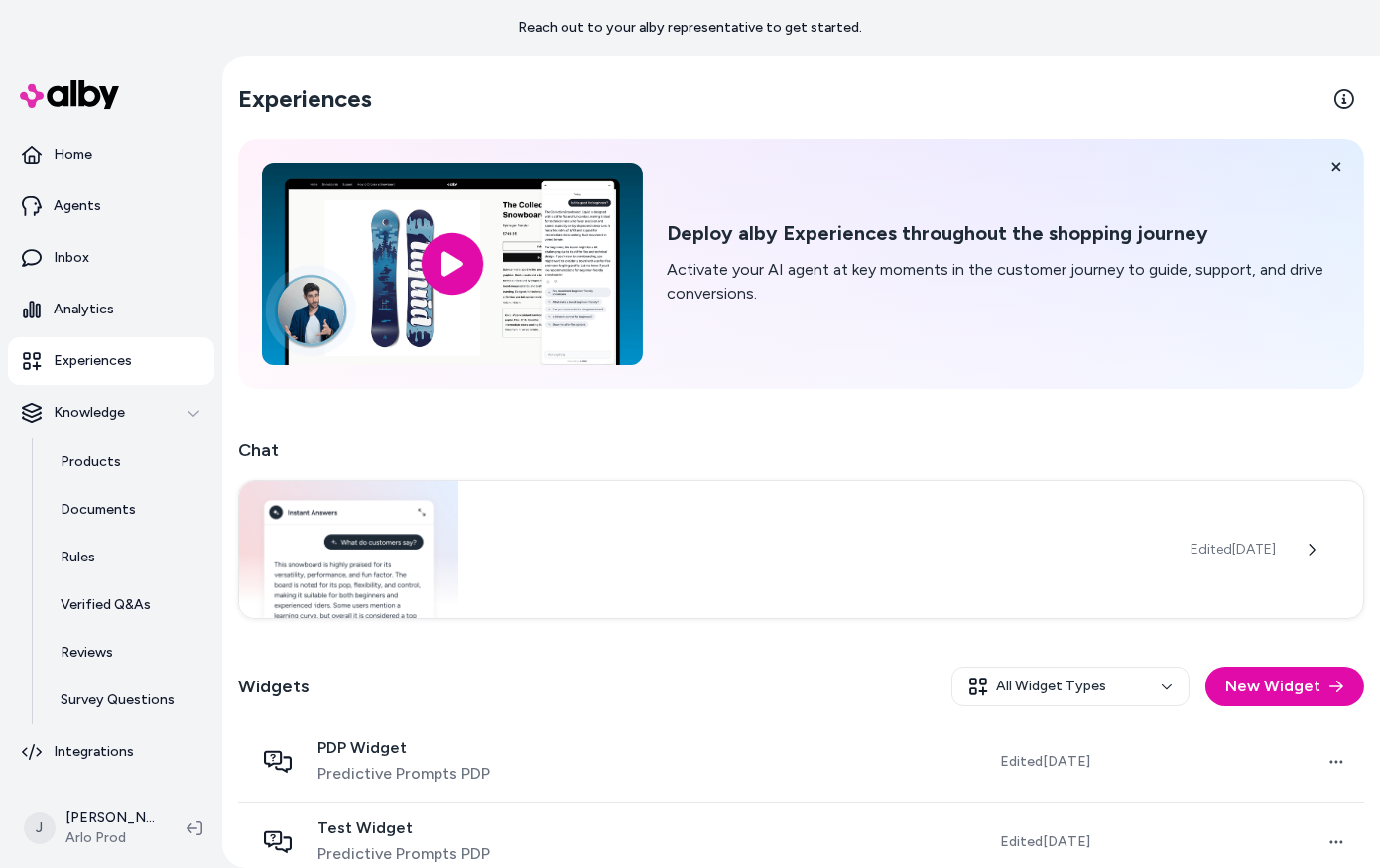
scroll to position [189, 0]
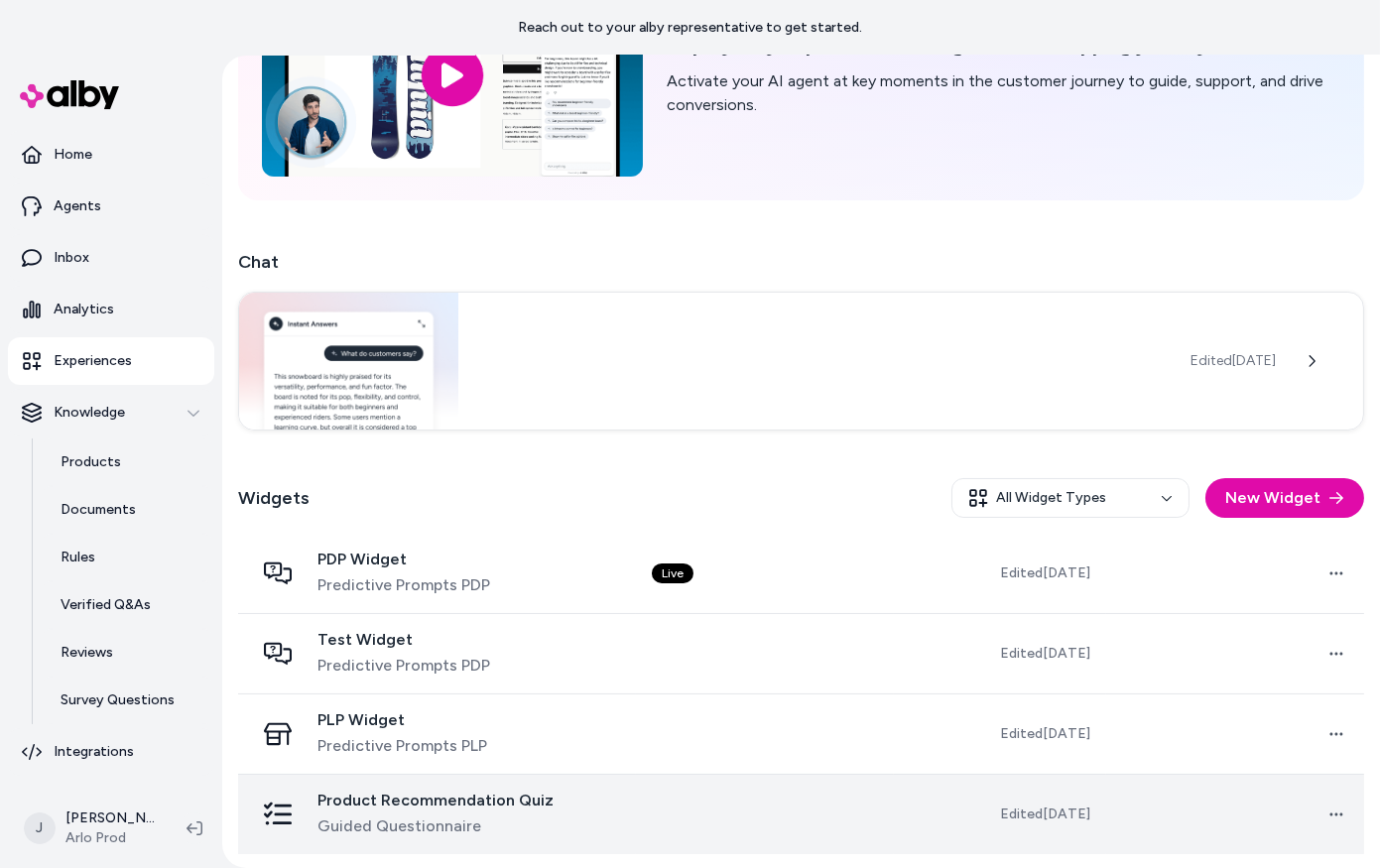
click at [596, 796] on div "Product Recommendation Quiz Guided Questionnaire" at bounding box center [436, 814] width 366 height 48
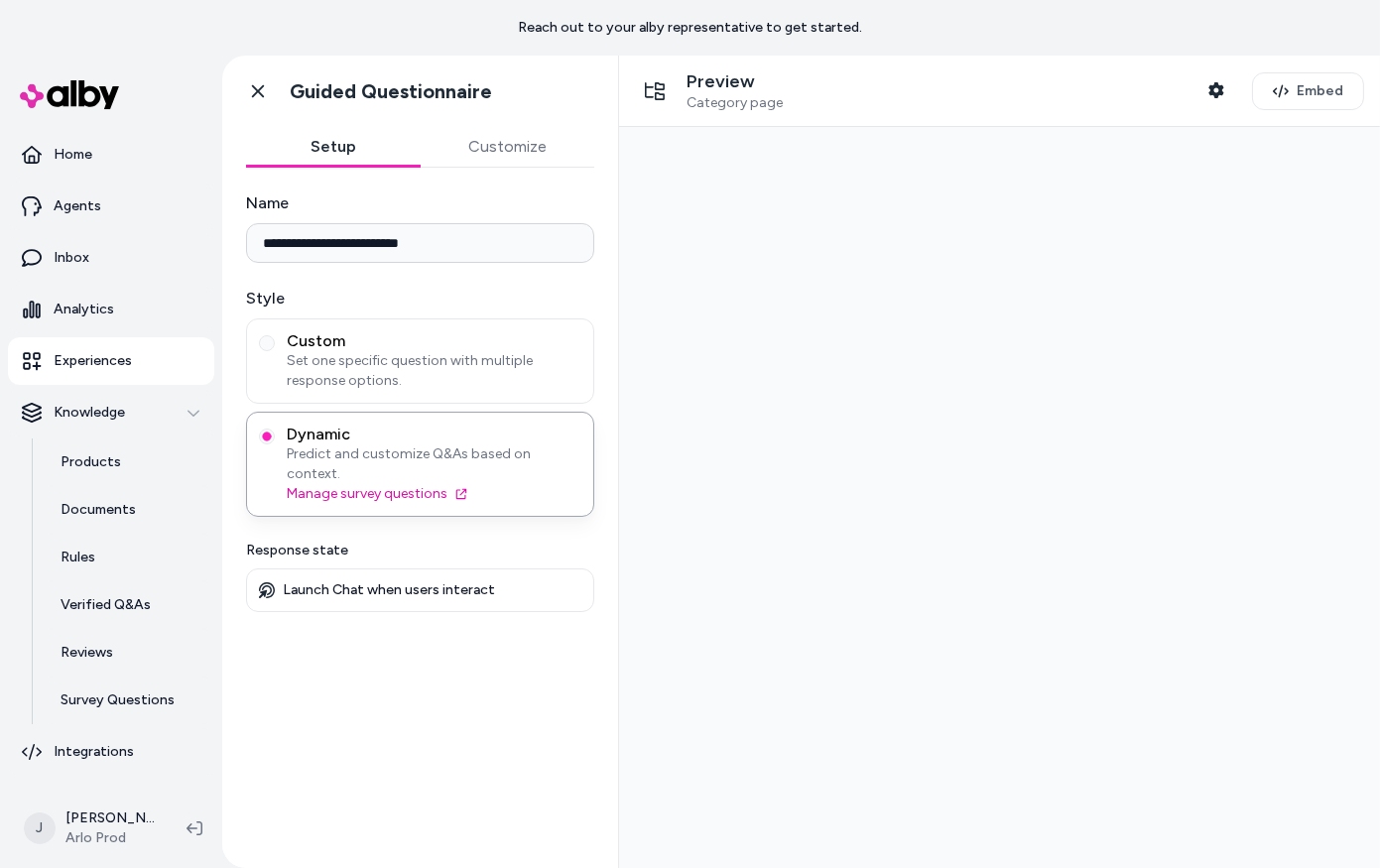
click at [416, 582] on p "Launch Chat when users interact" at bounding box center [388, 591] width 213 height 18
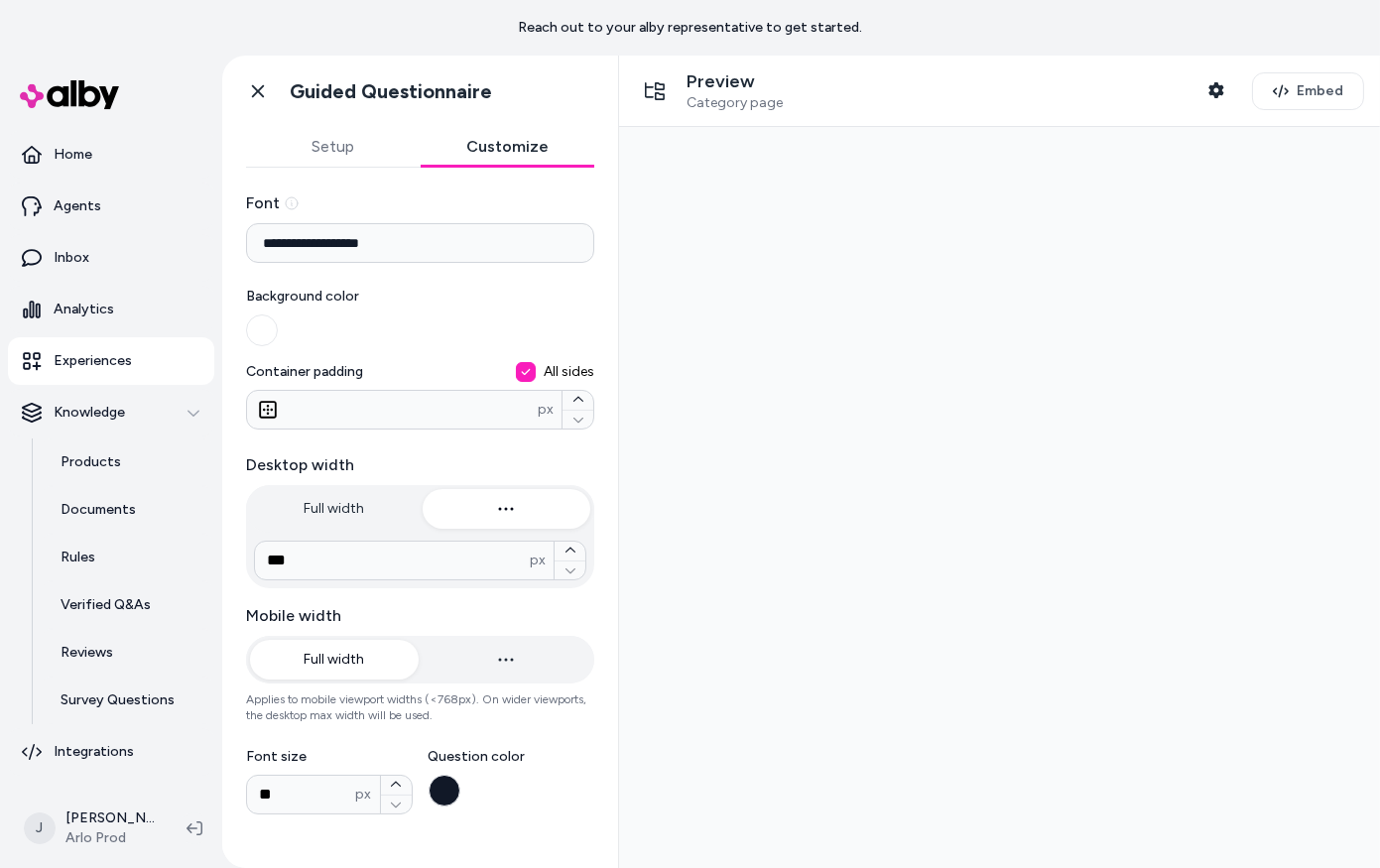
click at [528, 161] on button "Customize" at bounding box center [507, 147] width 175 height 40
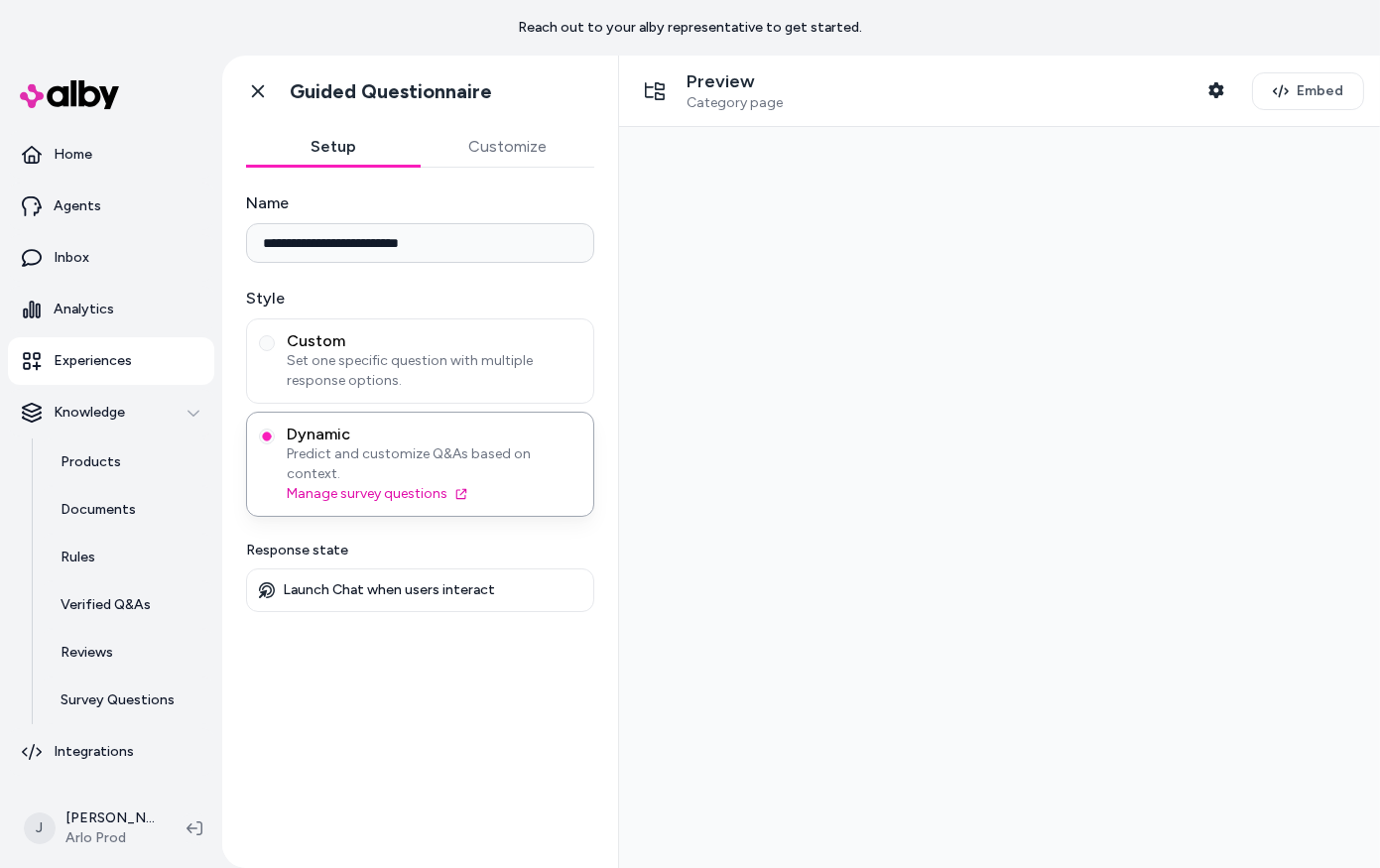
click at [317, 149] on button "Setup" at bounding box center [333, 147] width 175 height 40
click at [723, 108] on span "Category page" at bounding box center [734, 103] width 96 height 18
click at [1224, 95] on icon "button" at bounding box center [1216, 91] width 16 height 16
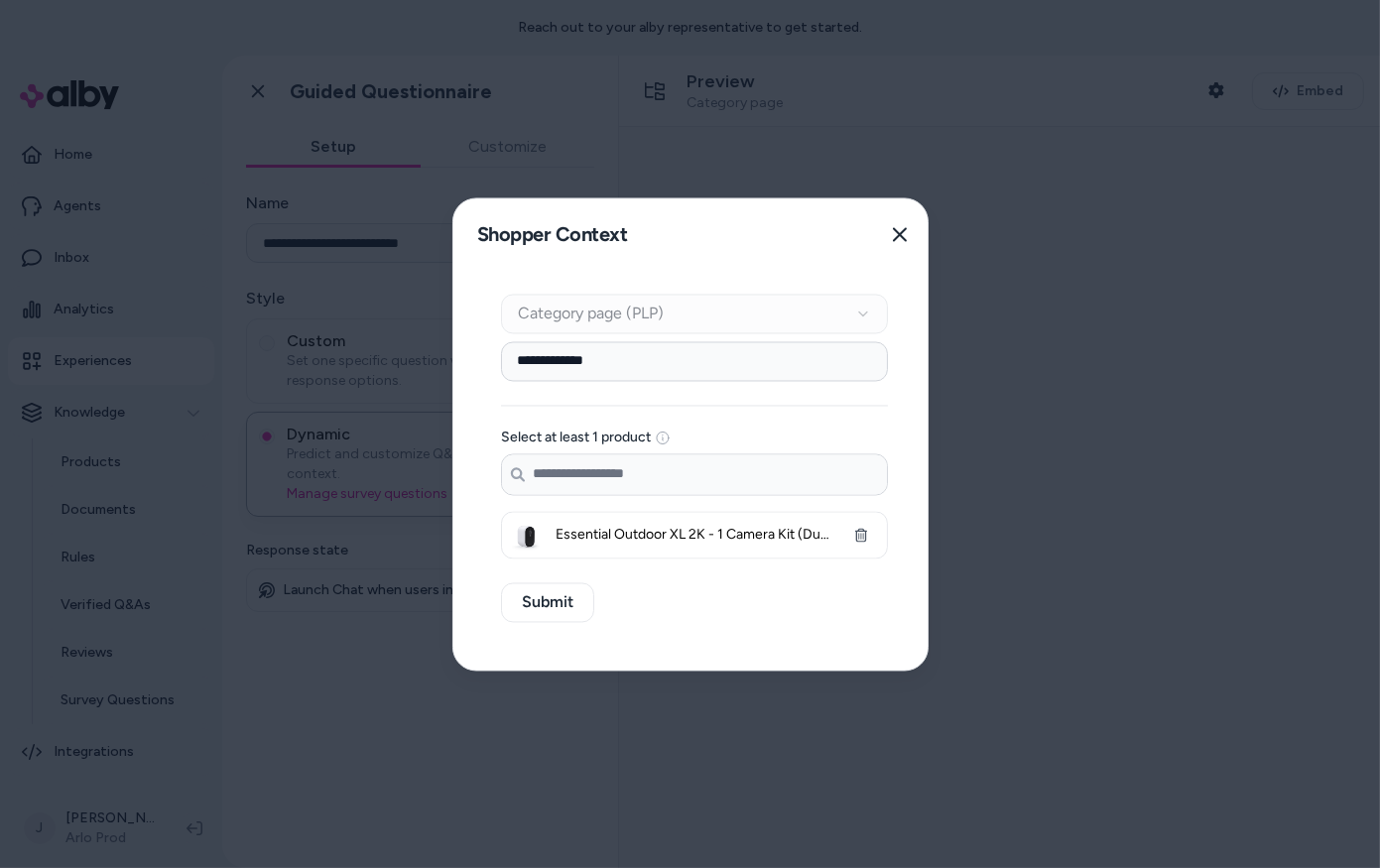
click at [625, 311] on div "Context Type Category page (PLP)" at bounding box center [694, 313] width 387 height 40
click at [624, 355] on input "**********" at bounding box center [694, 361] width 387 height 40
click at [622, 357] on input "**********" at bounding box center [694, 361] width 387 height 40
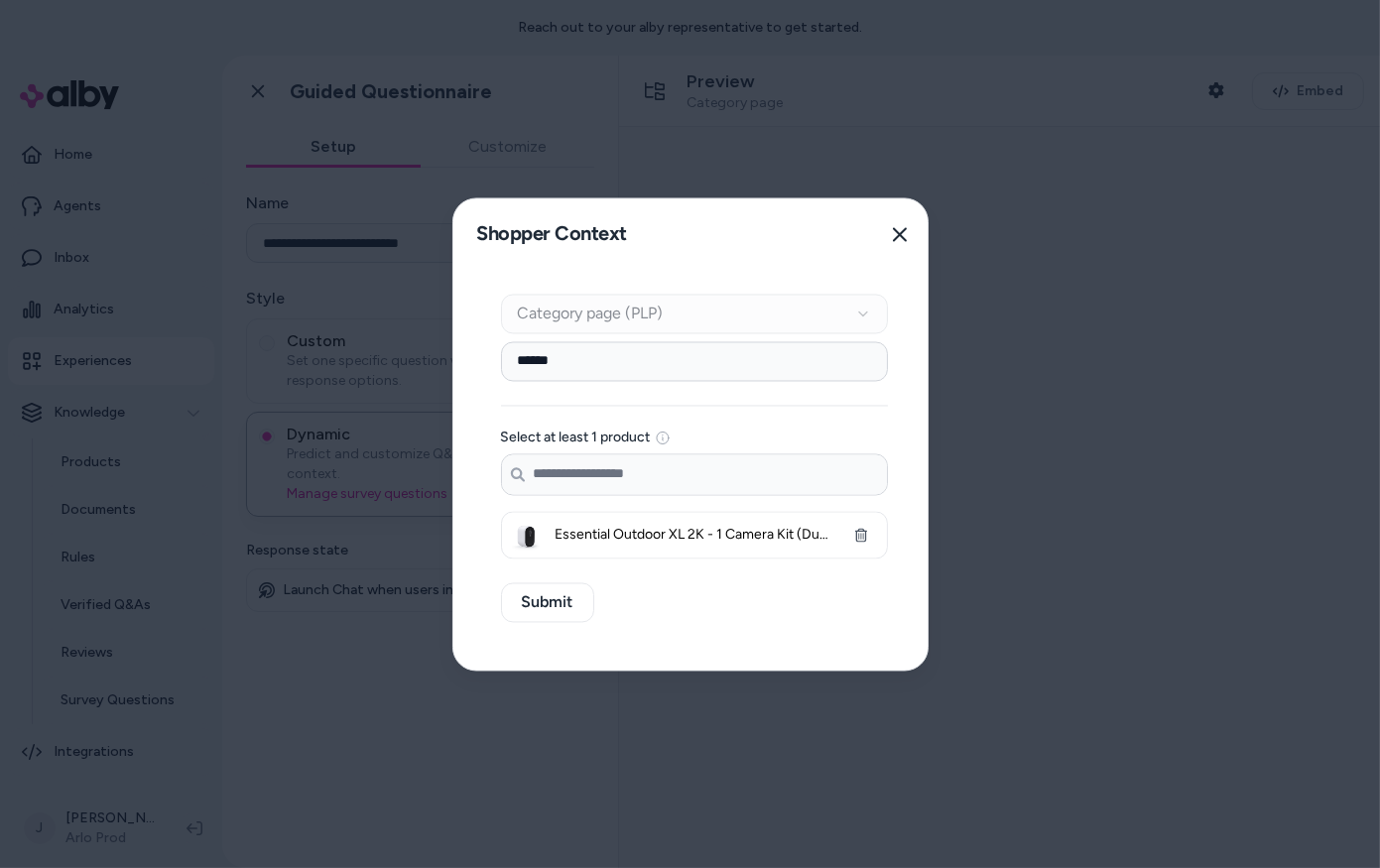
type input "******"
click at [892, 238] on icon "button" at bounding box center [900, 234] width 16 height 16
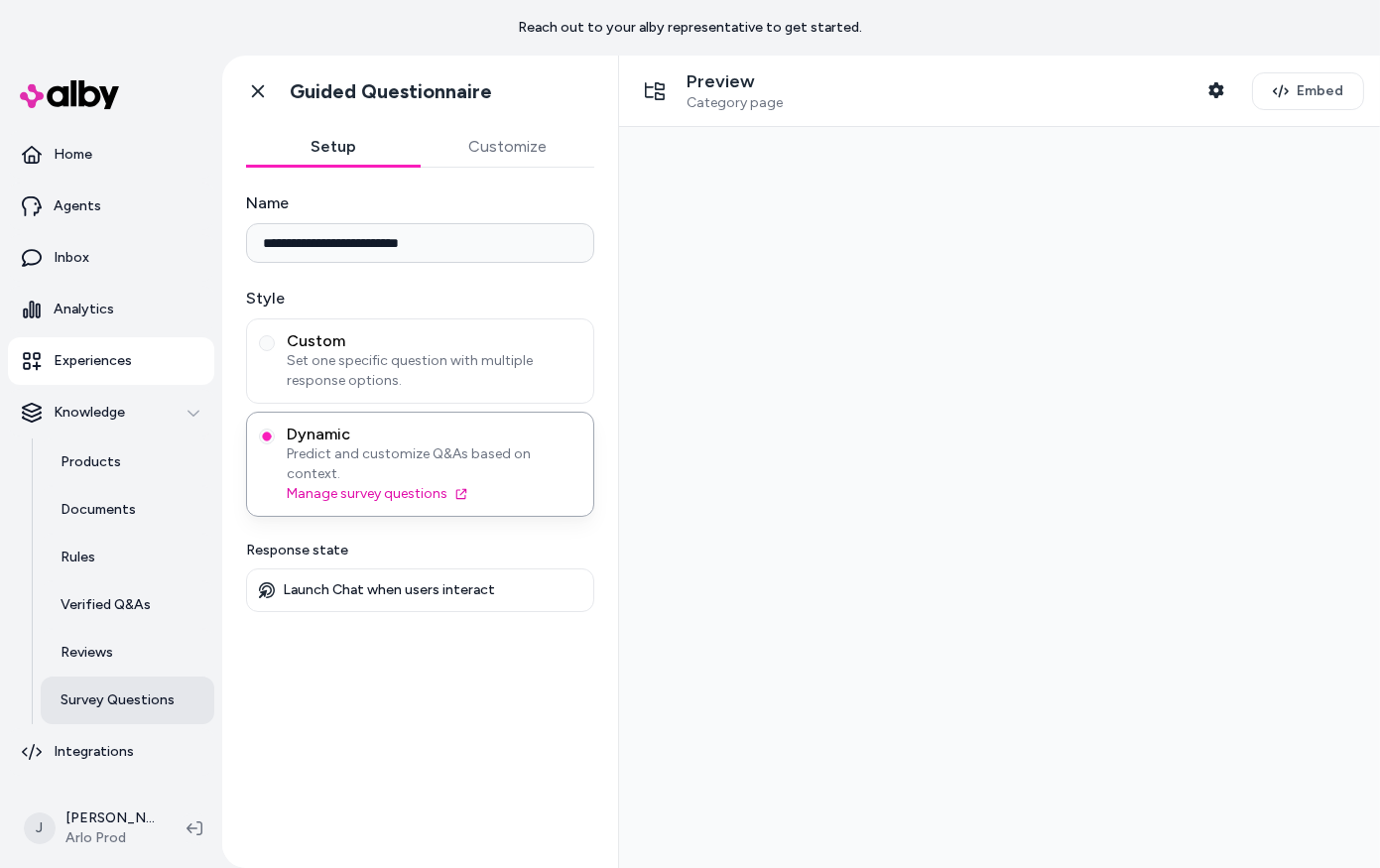
click at [94, 688] on link "Survey Questions" at bounding box center [128, 700] width 174 height 48
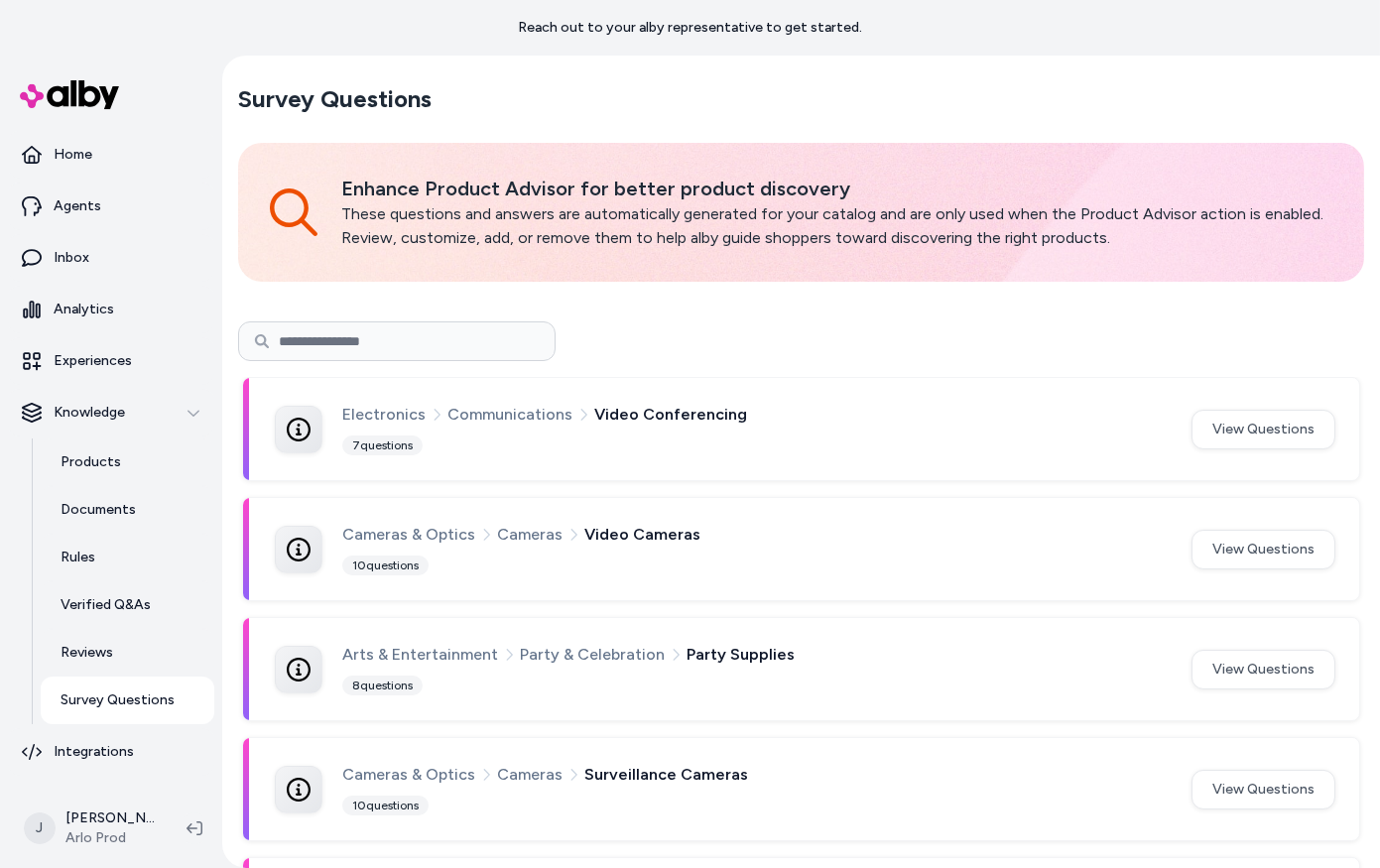
scroll to position [2, 0]
click at [93, 219] on link "Agents" at bounding box center [111, 207] width 207 height 48
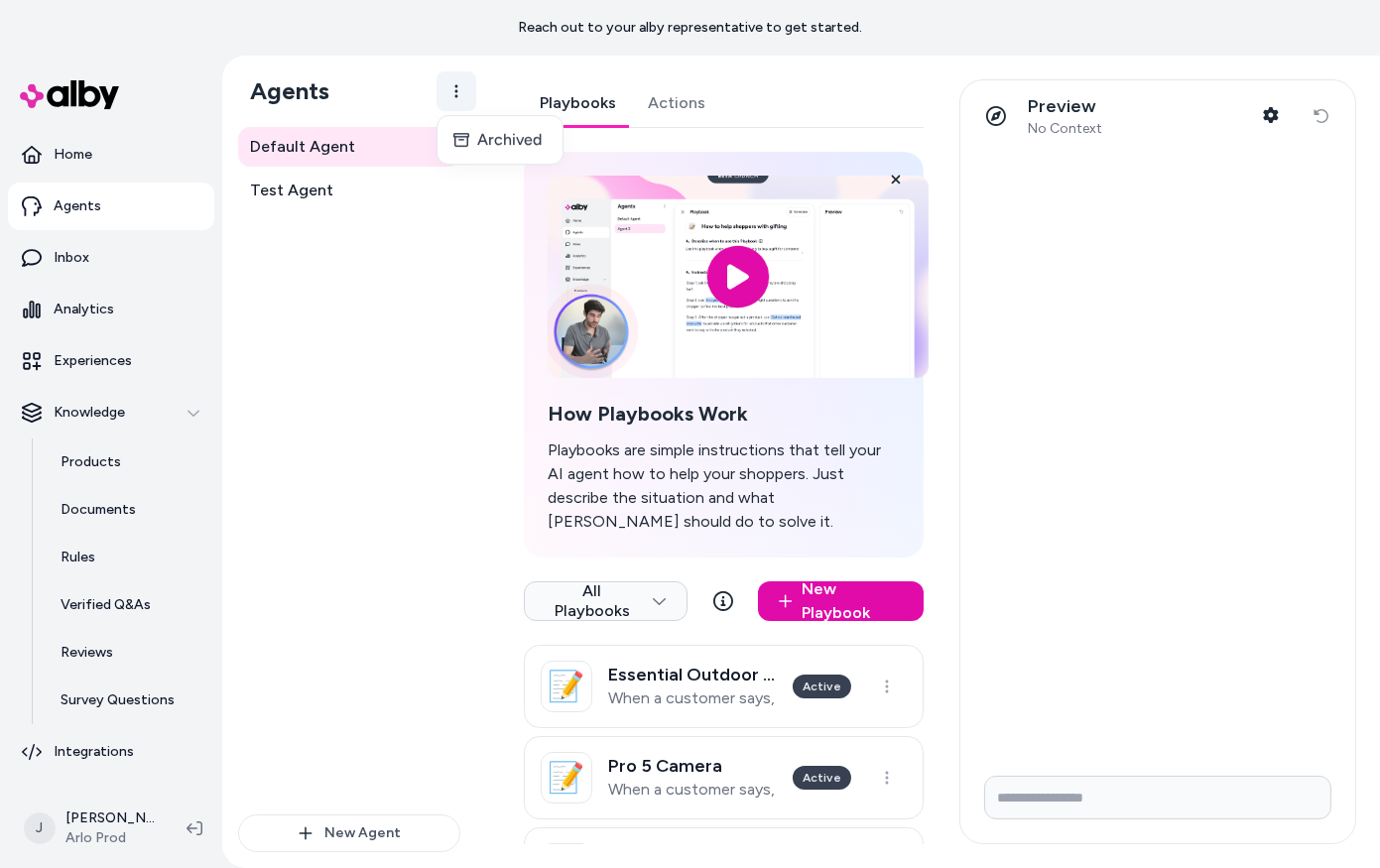
click at [451, 88] on html "Reach out to your alby representative to get started. Home Agents Inbox Analyti…" at bounding box center [690, 434] width 1380 height 868
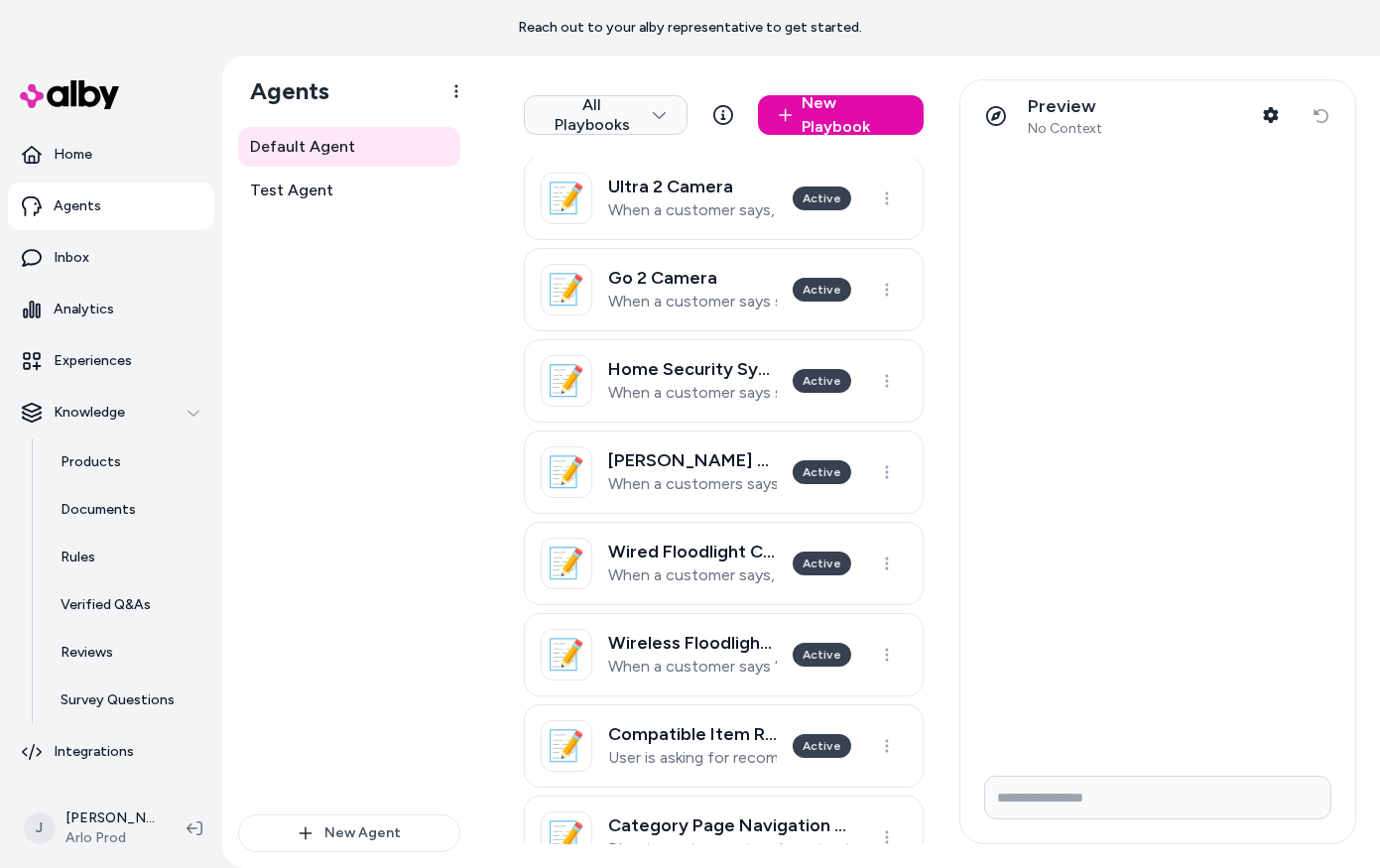
scroll to position [830, 0]
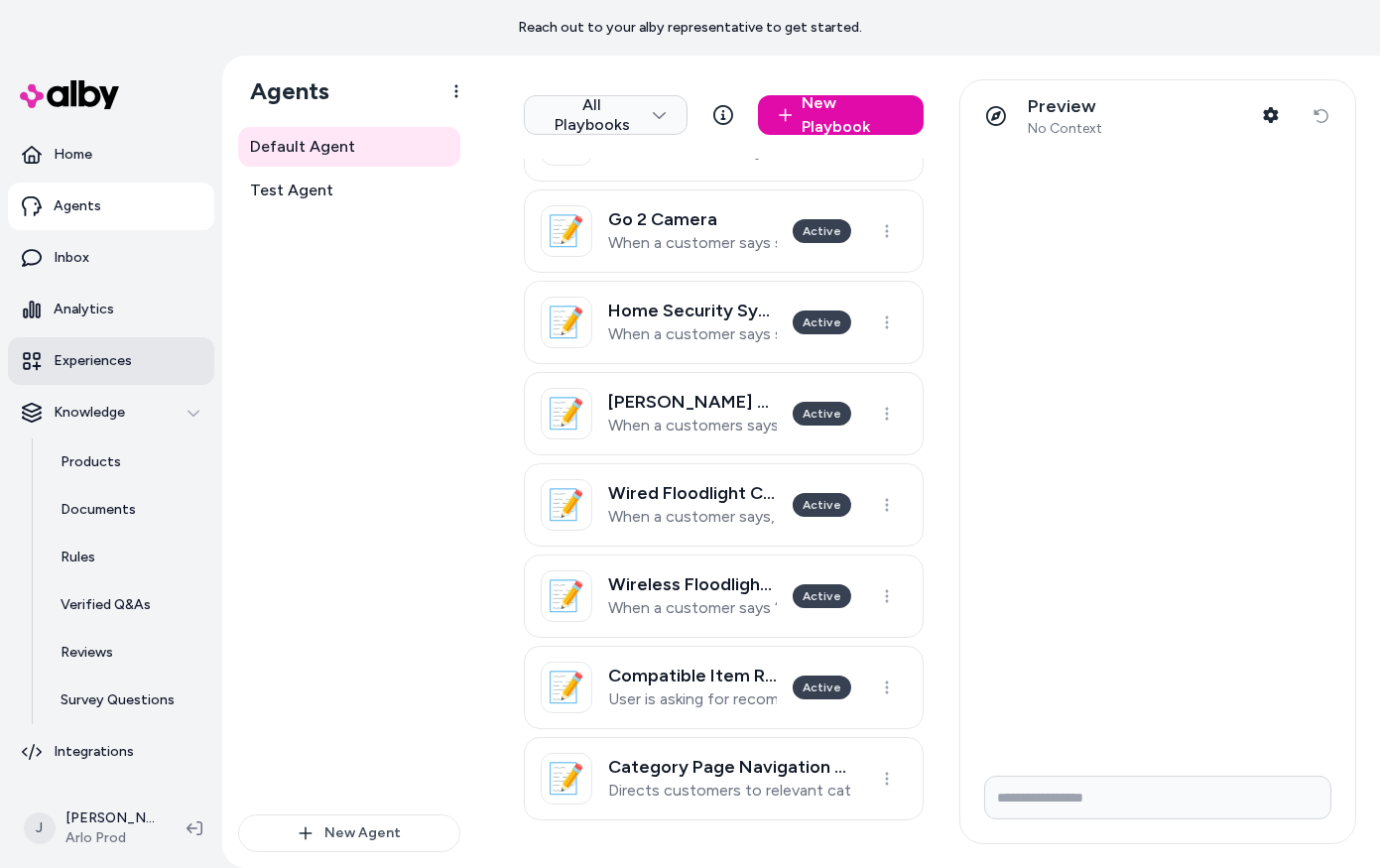
click at [87, 353] on p "Experiences" at bounding box center [93, 361] width 79 height 20
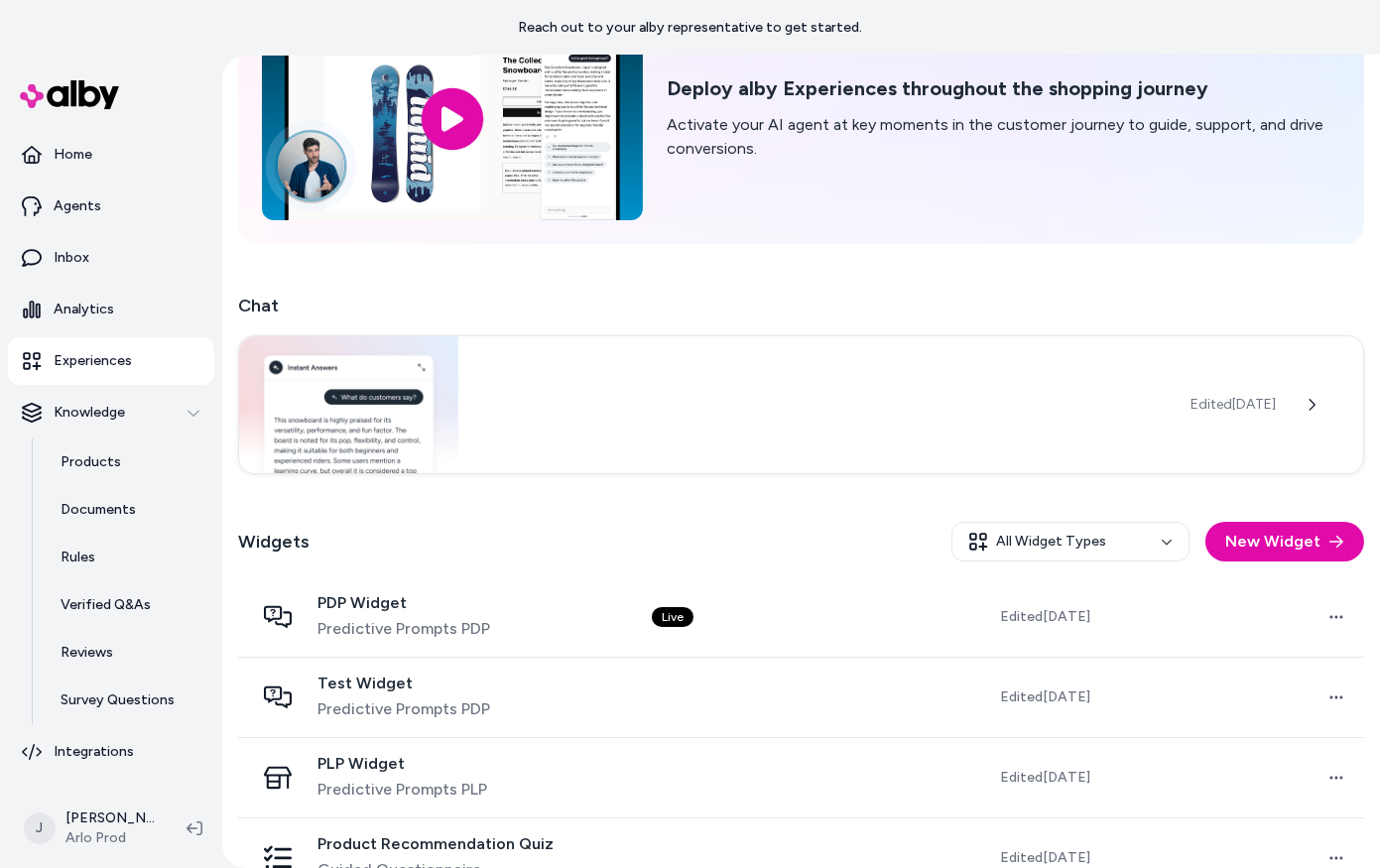
scroll to position [189, 0]
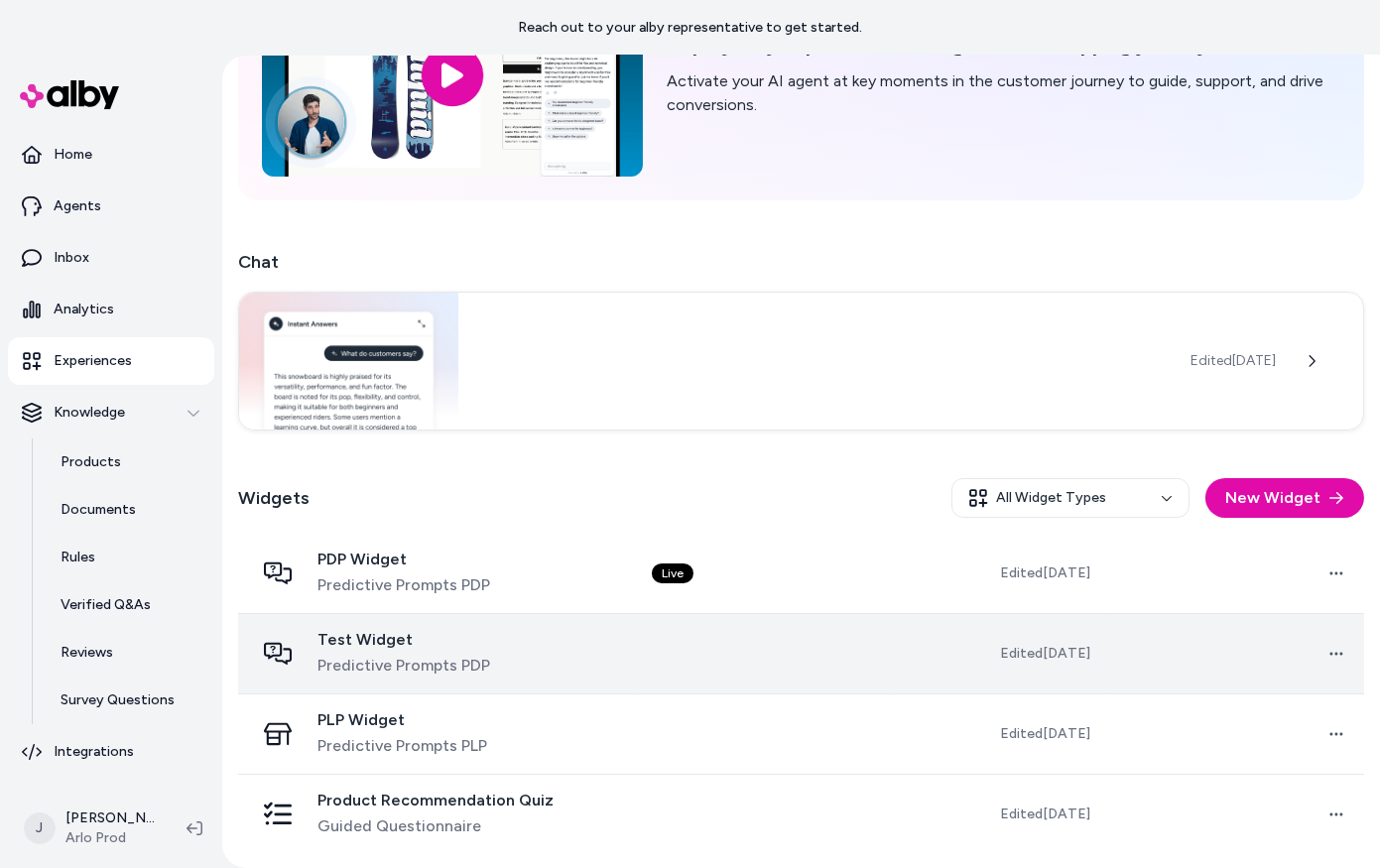
click at [407, 637] on span "Test Widget" at bounding box center [403, 640] width 173 height 20
click at [1332, 648] on html "Reach out to your alby representative to get started. Home Agents Inbox Analyti…" at bounding box center [690, 434] width 1380 height 868
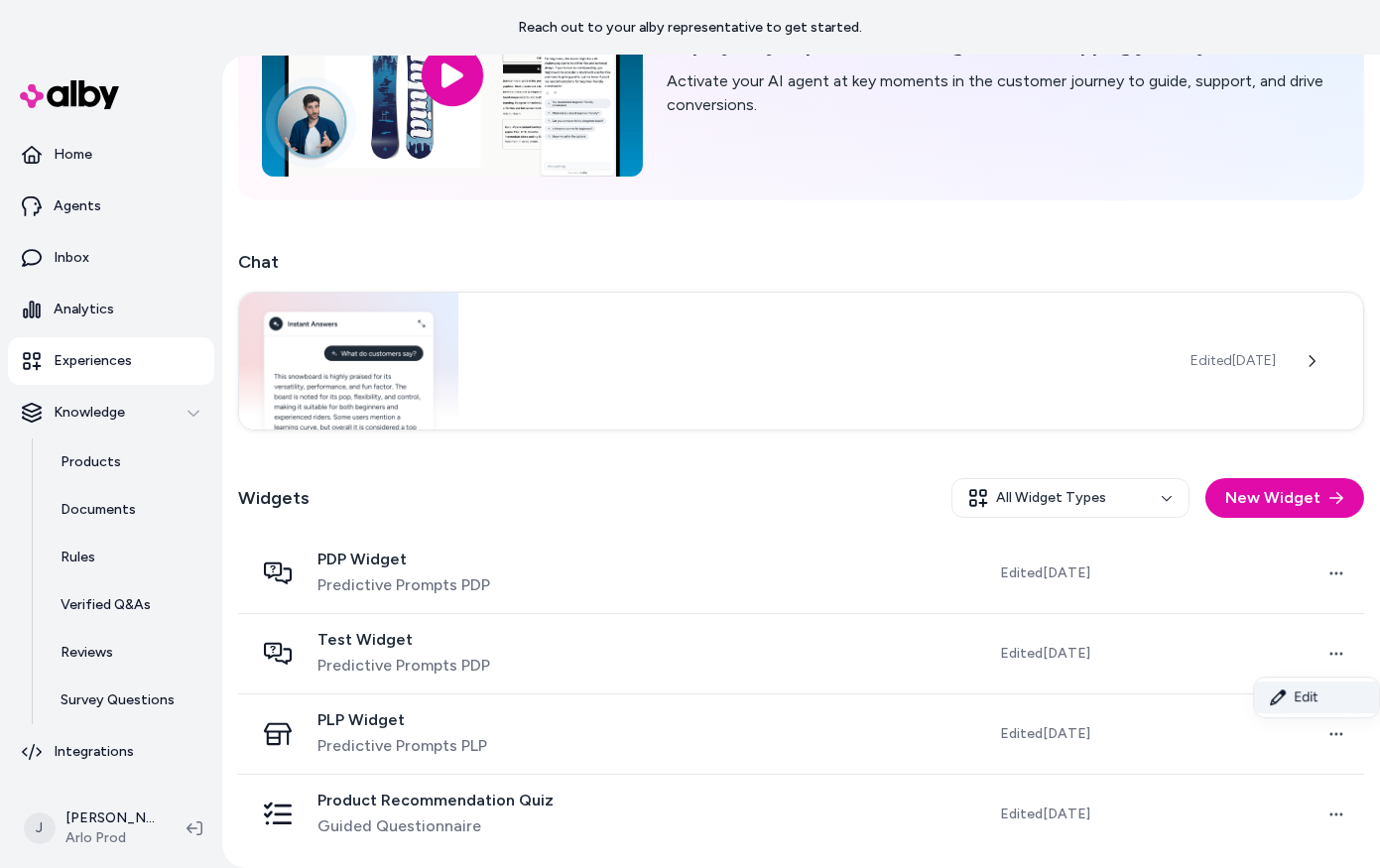
click at [1270, 697] on icon at bounding box center [1277, 697] width 16 height 16
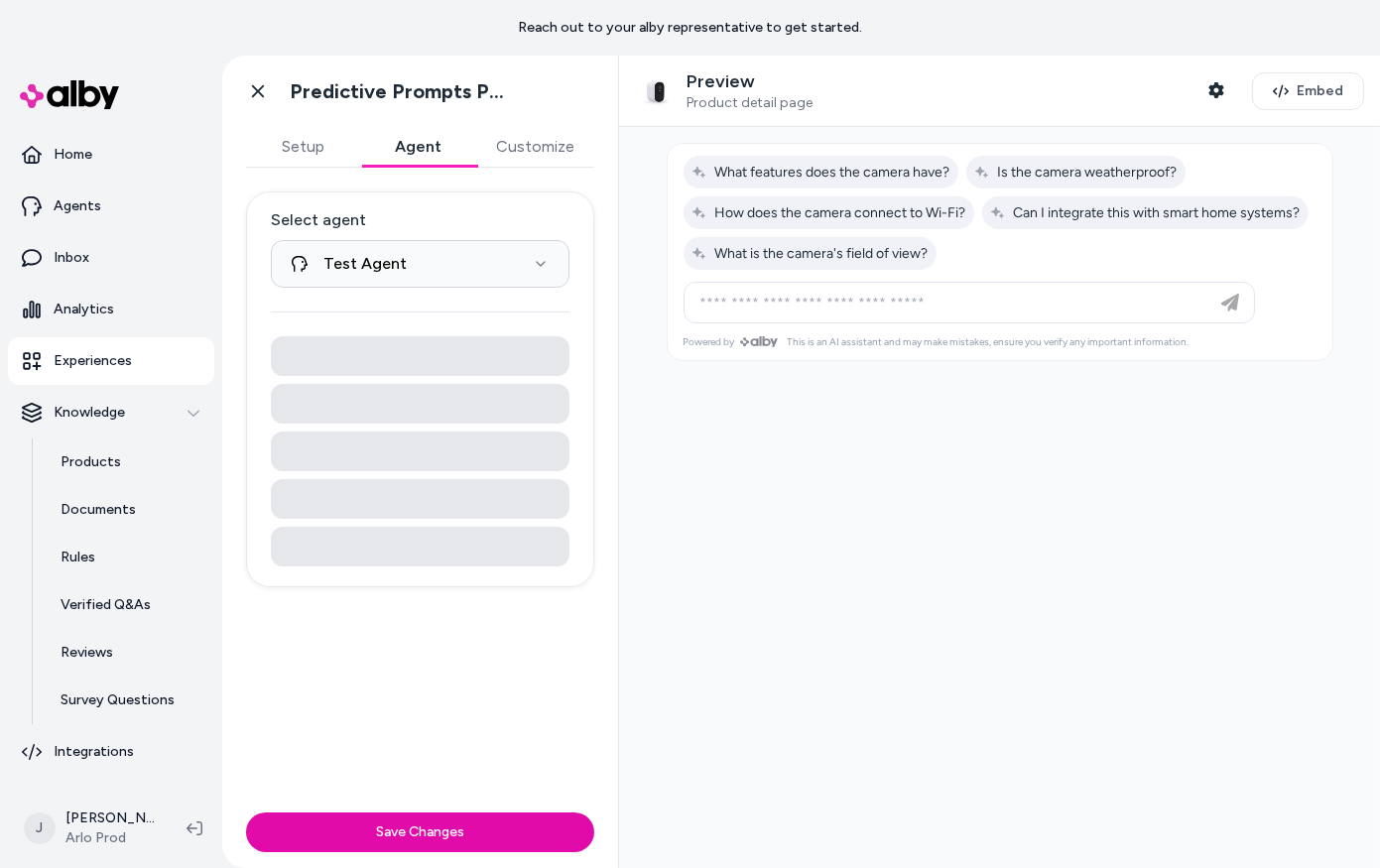
click at [449, 145] on button "Agent" at bounding box center [418, 147] width 115 height 40
click at [472, 270] on html "**********" at bounding box center [690, 434] width 1380 height 868
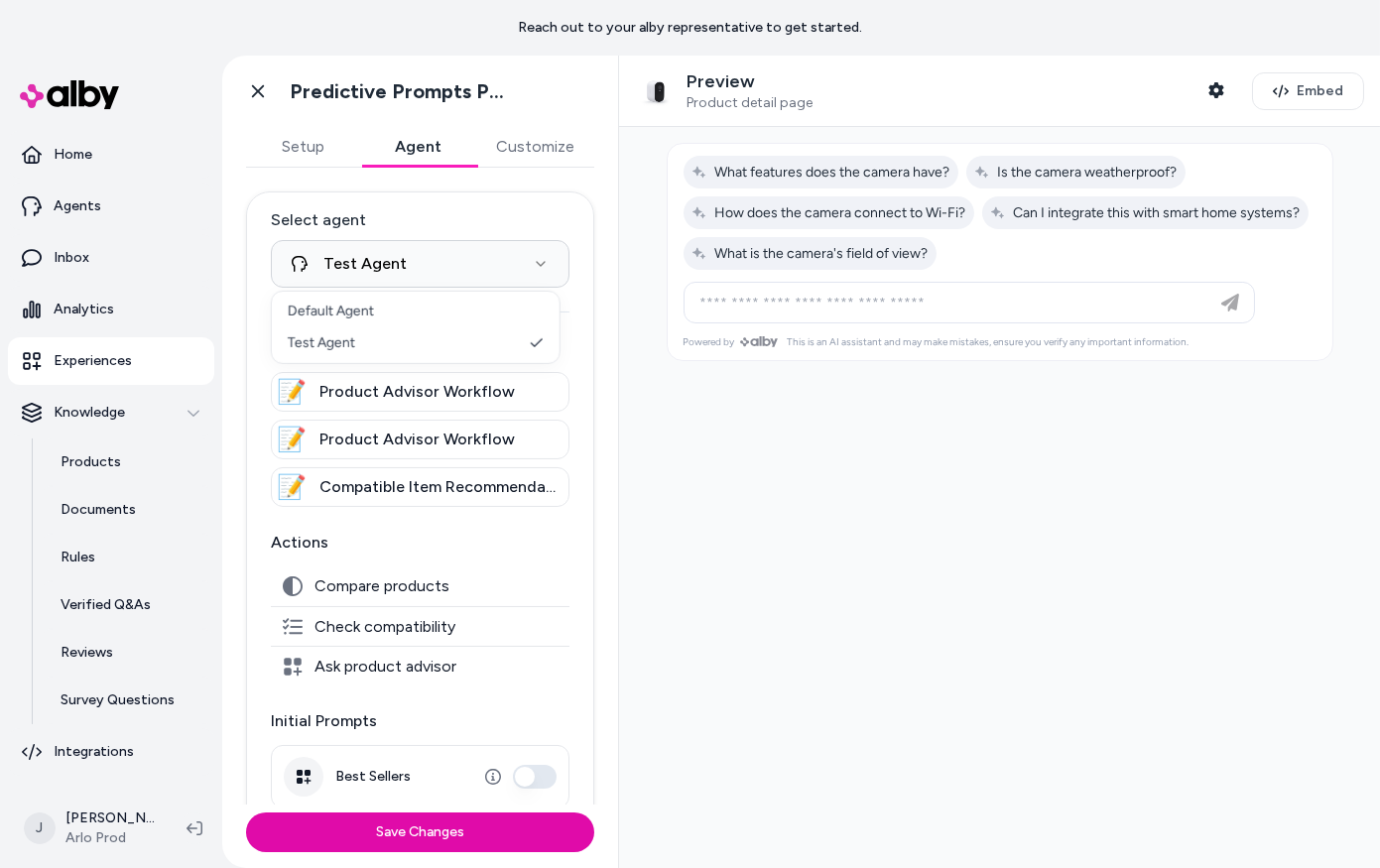
click at [473, 231] on html "**********" at bounding box center [690, 434] width 1380 height 868
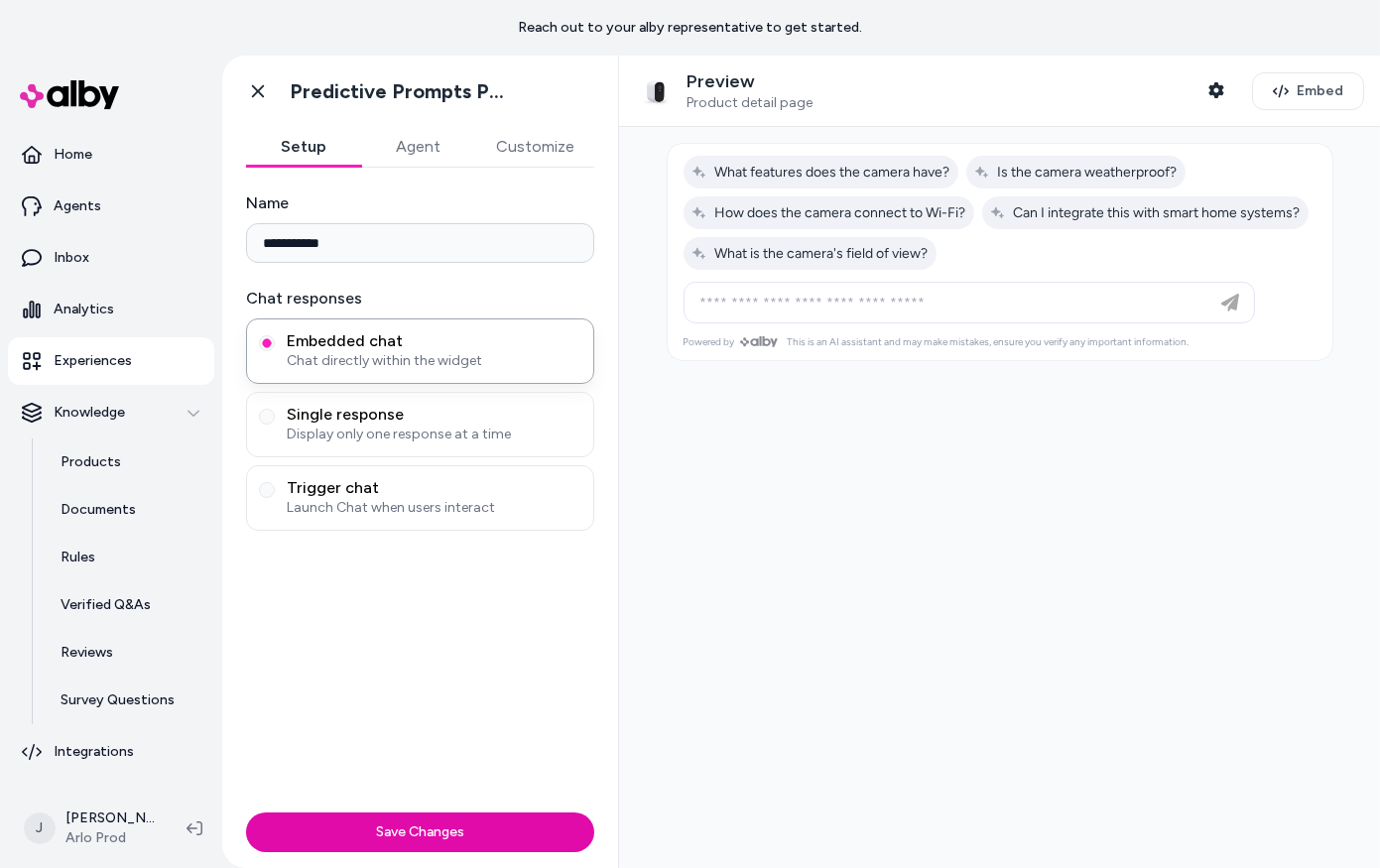
click at [301, 158] on button "Setup" at bounding box center [303, 147] width 115 height 40
click at [1302, 94] on span "Embed" at bounding box center [1319, 92] width 47 height 20
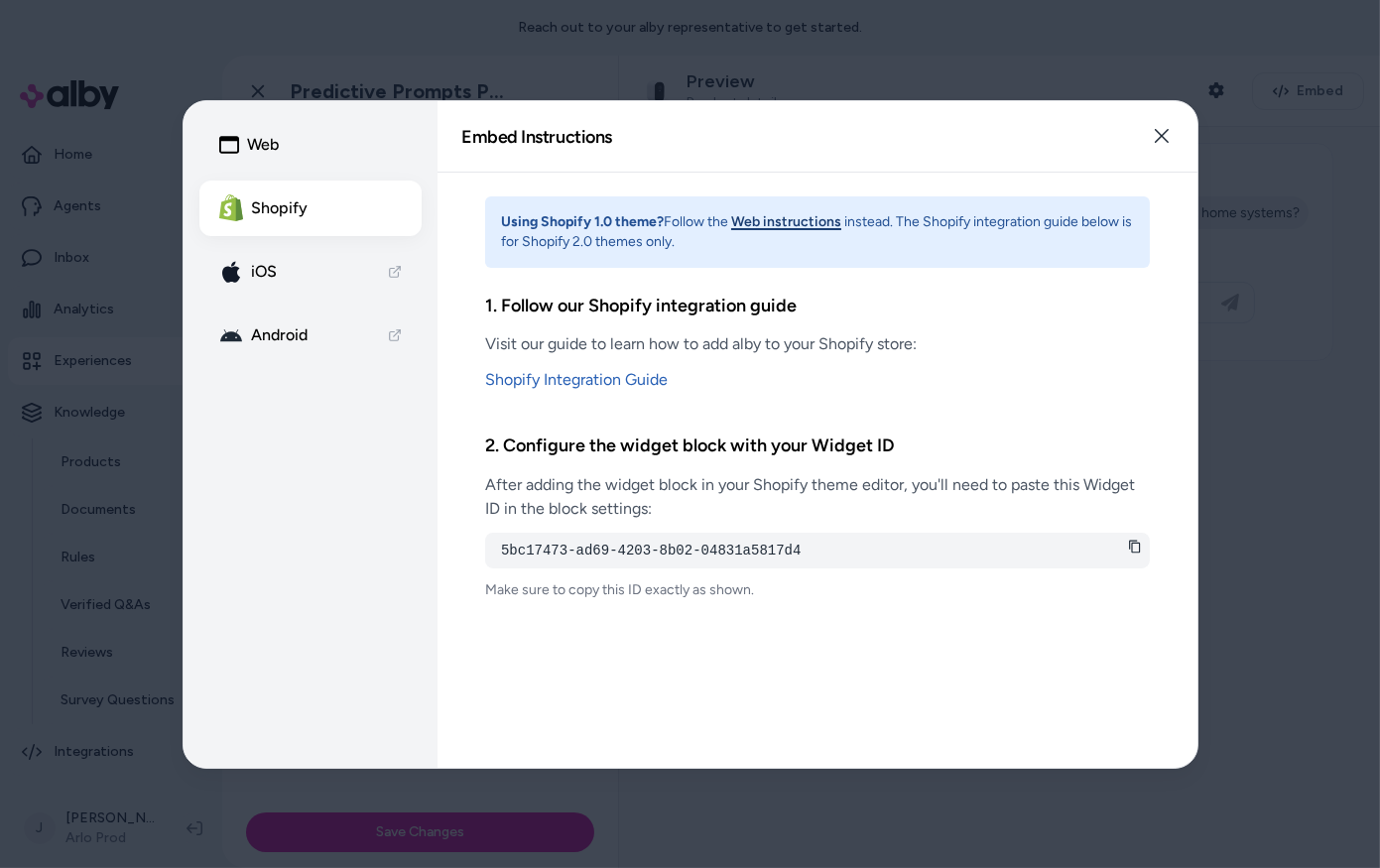
click at [1138, 550] on icon at bounding box center [1135, 547] width 14 height 14
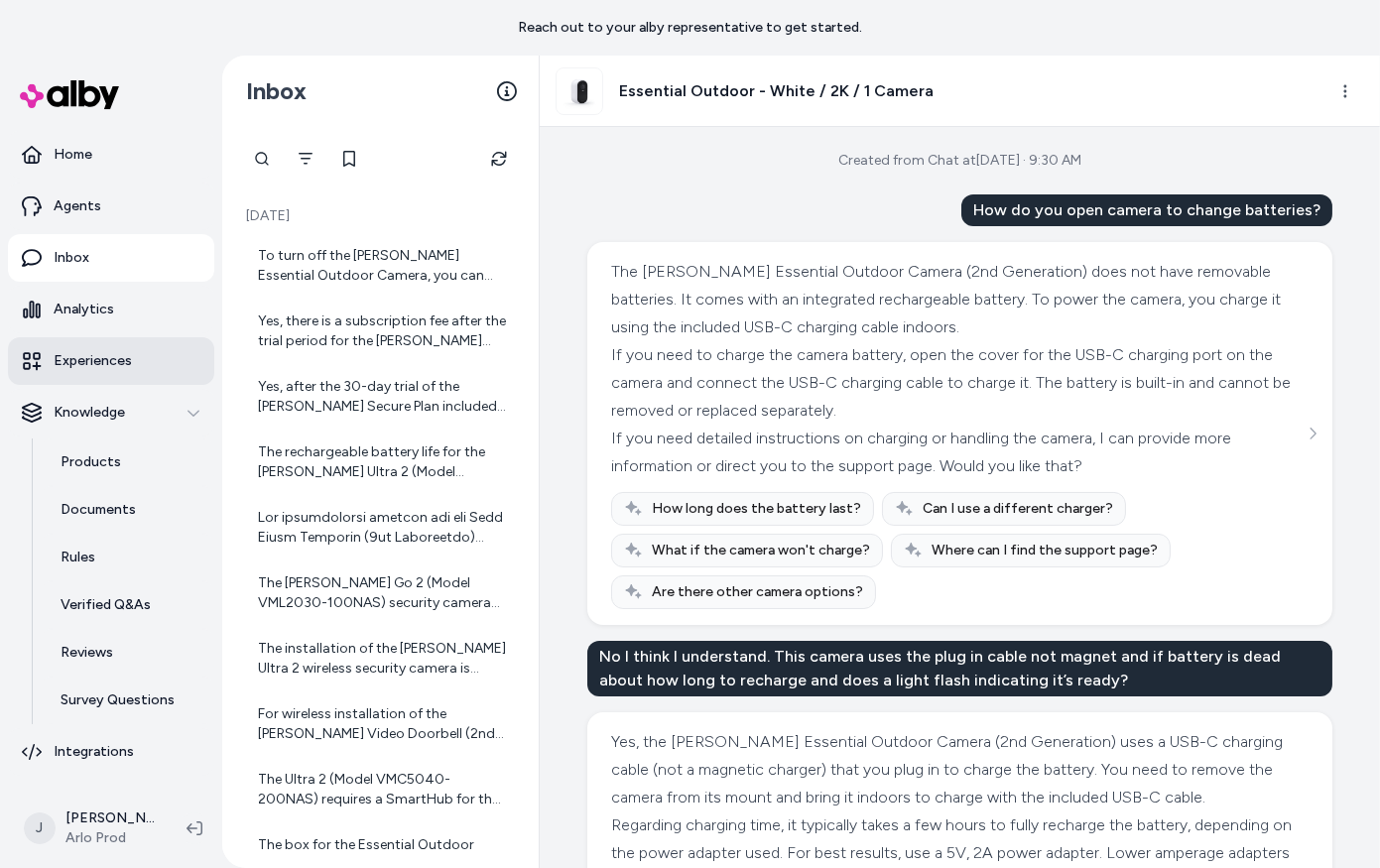
click at [85, 360] on p "Experiences" at bounding box center [93, 361] width 79 height 20
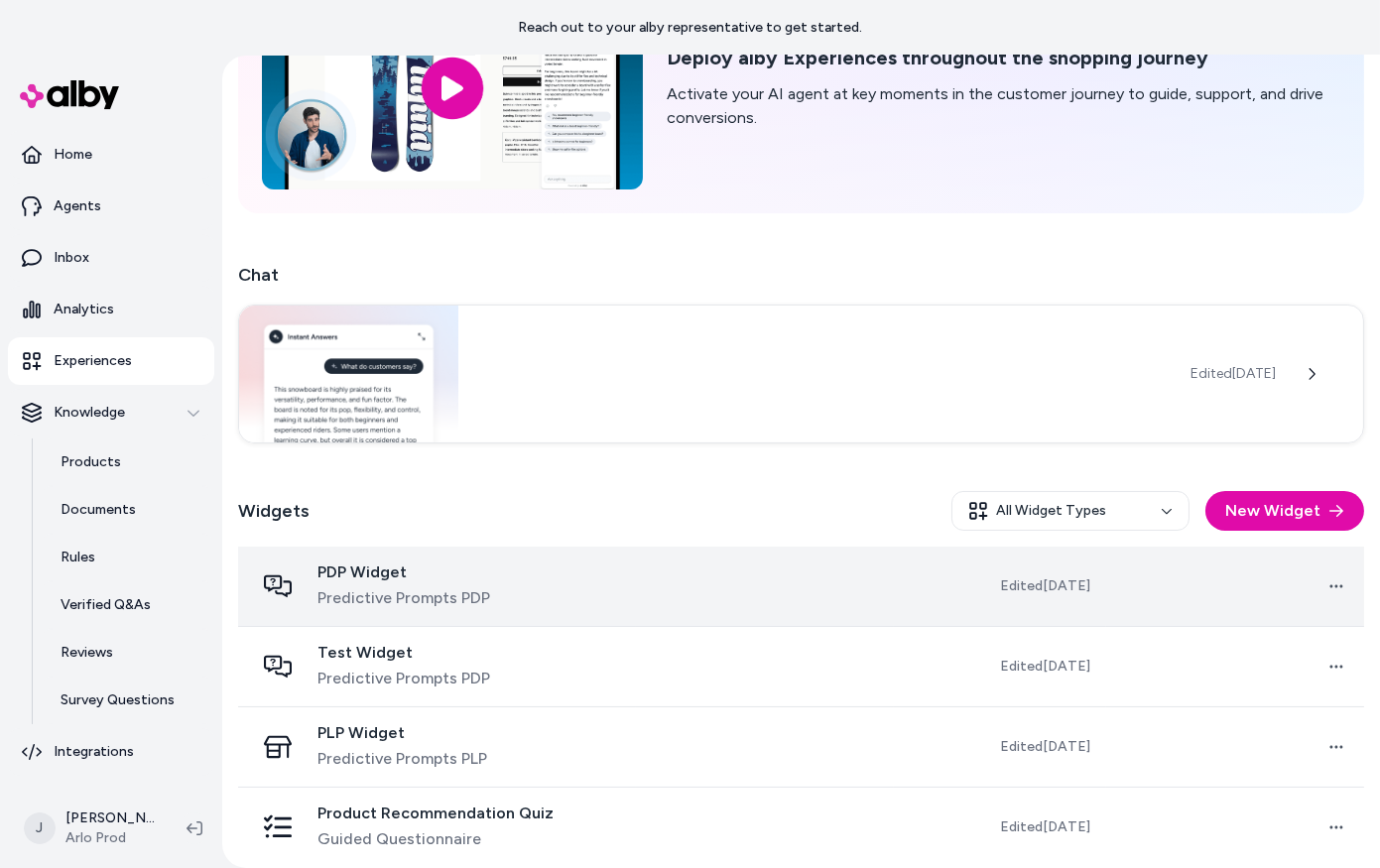
scroll to position [189, 0]
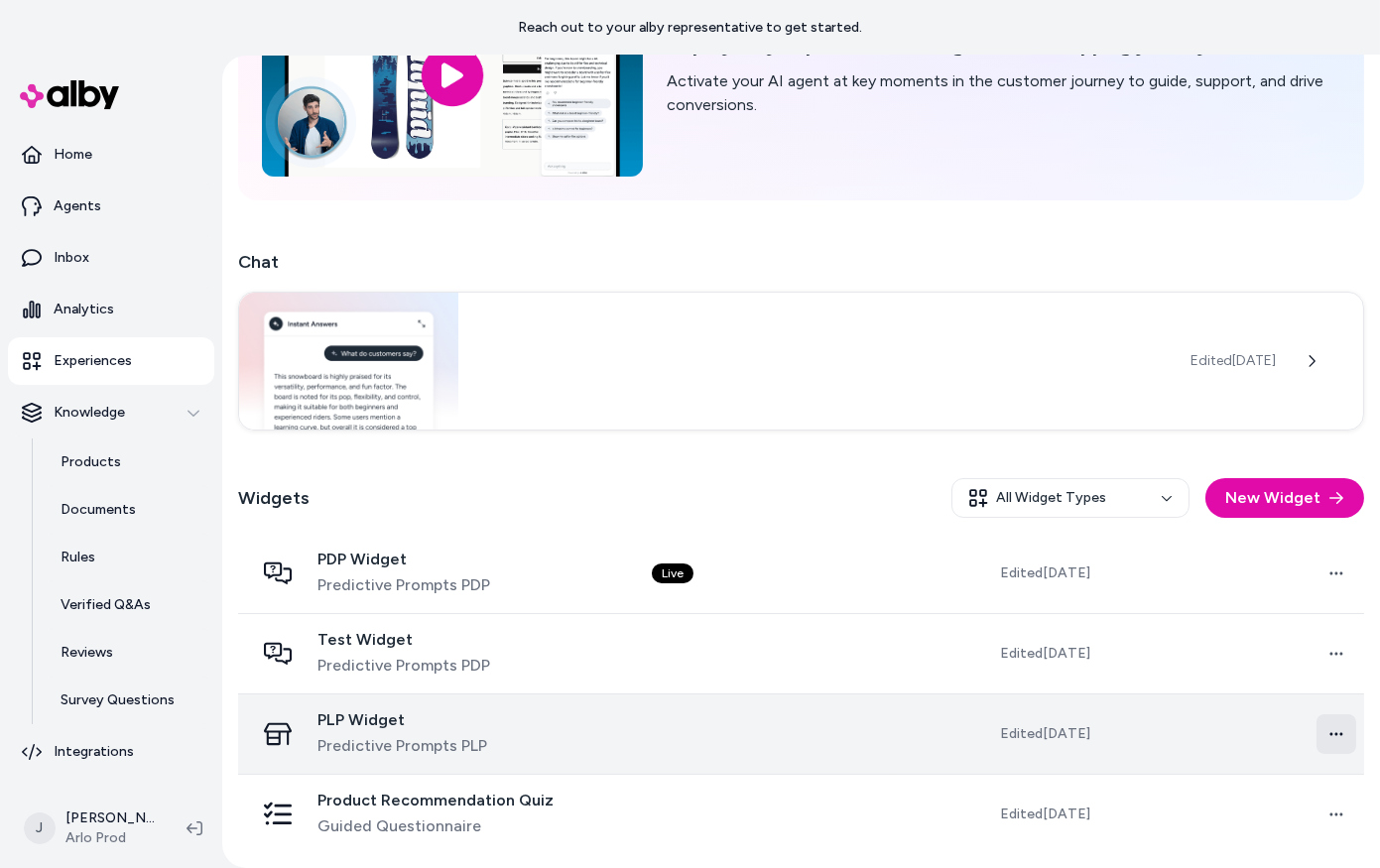
click at [1318, 733] on html "Reach out to your alby representative to get started. Home Agents Inbox Analyti…" at bounding box center [690, 434] width 1380 height 868
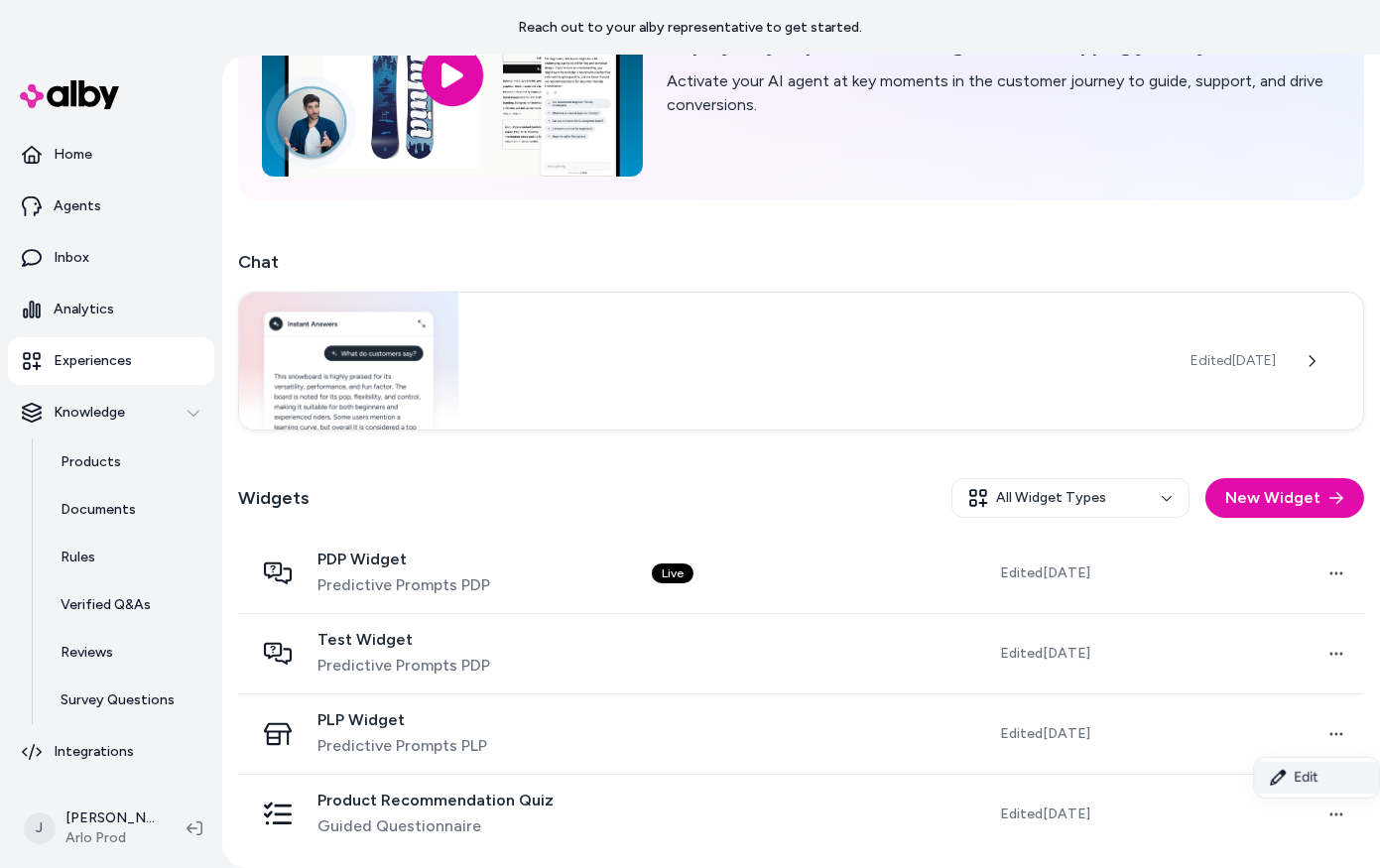
click at [1298, 790] on link "Edit" at bounding box center [1315, 777] width 125 height 32
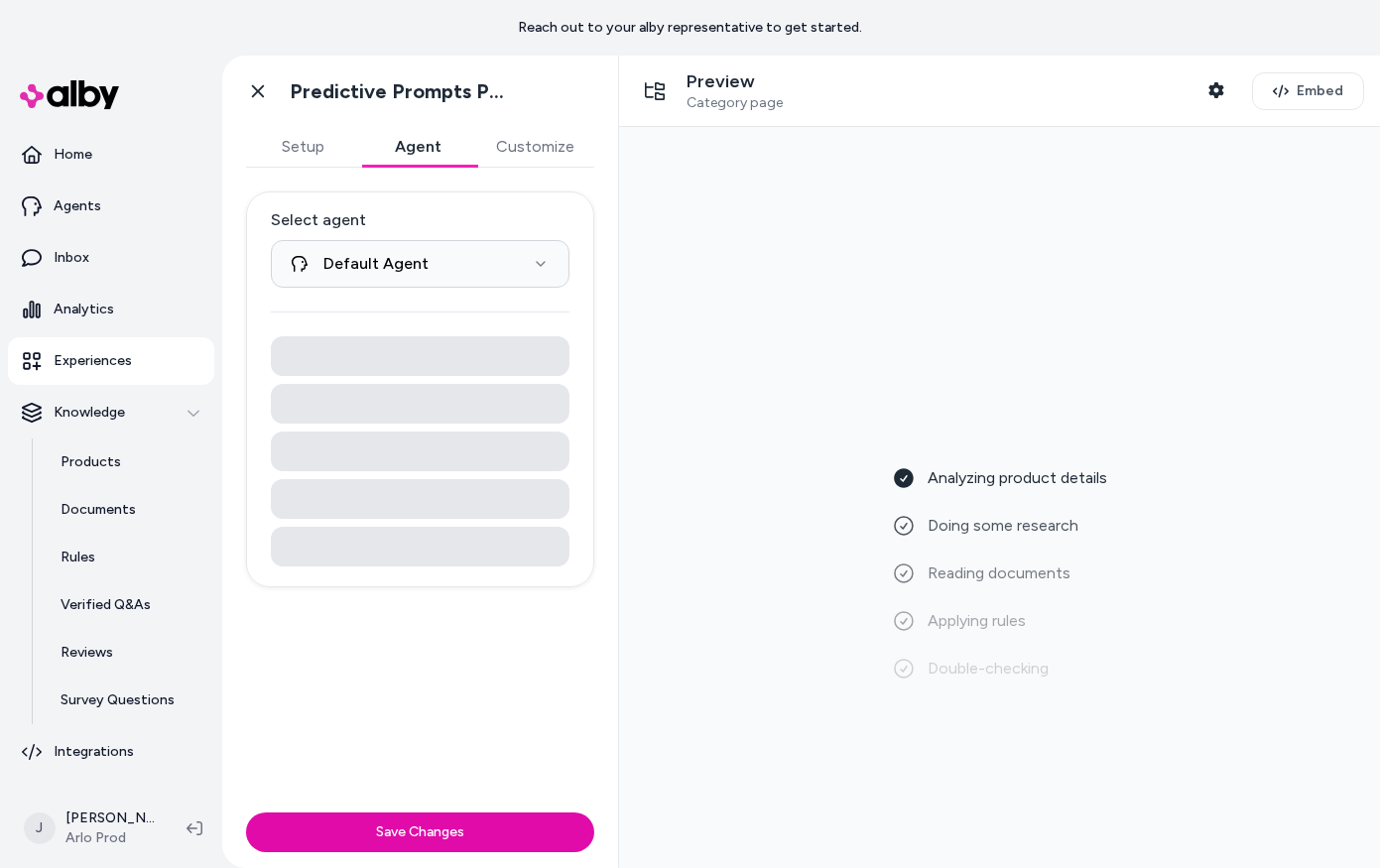
click at [427, 153] on button "Agent" at bounding box center [418, 147] width 115 height 40
click at [547, 172] on div "**********" at bounding box center [420, 486] width 396 height 637
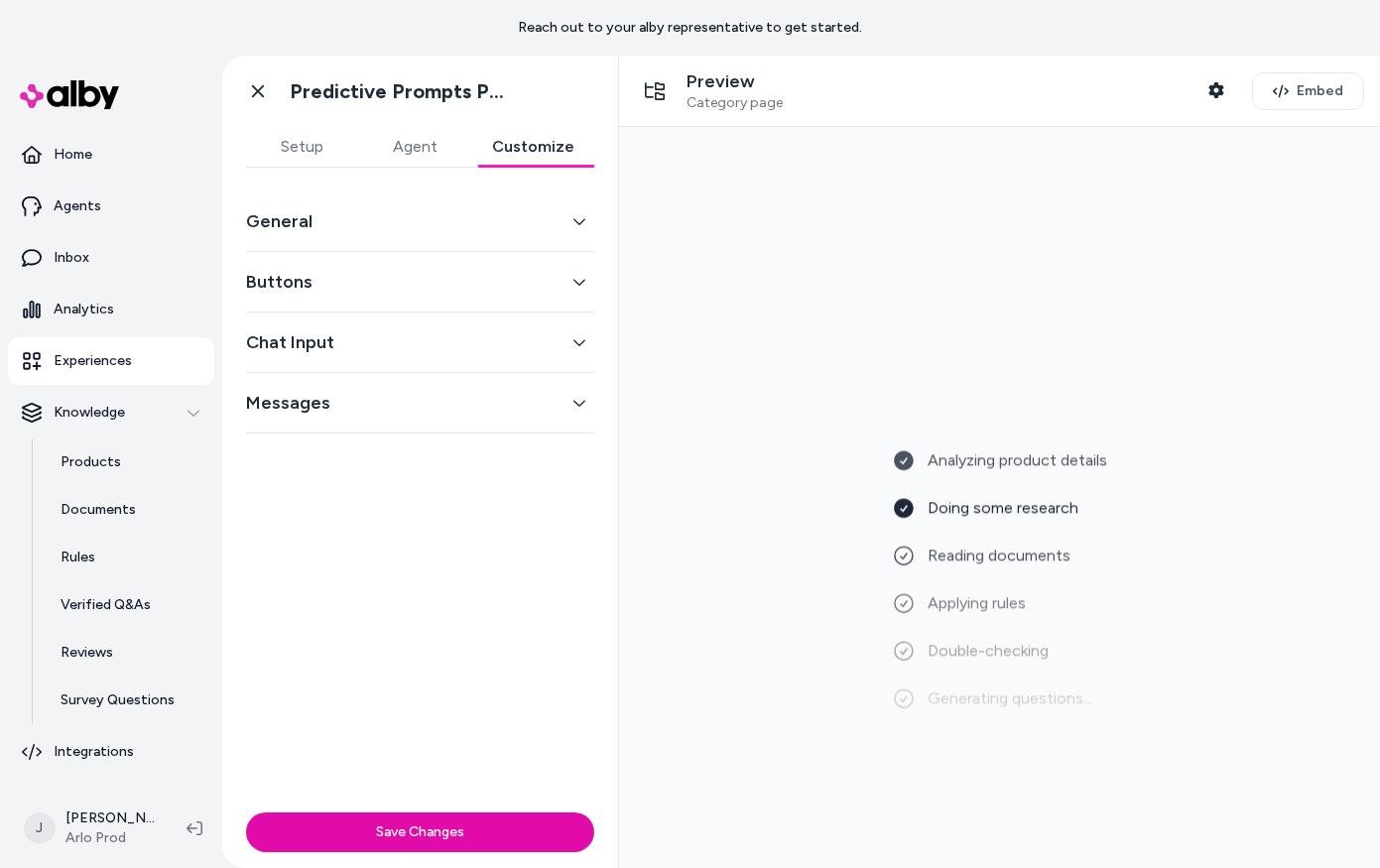
click at [553, 137] on button "Customize" at bounding box center [533, 147] width 122 height 40
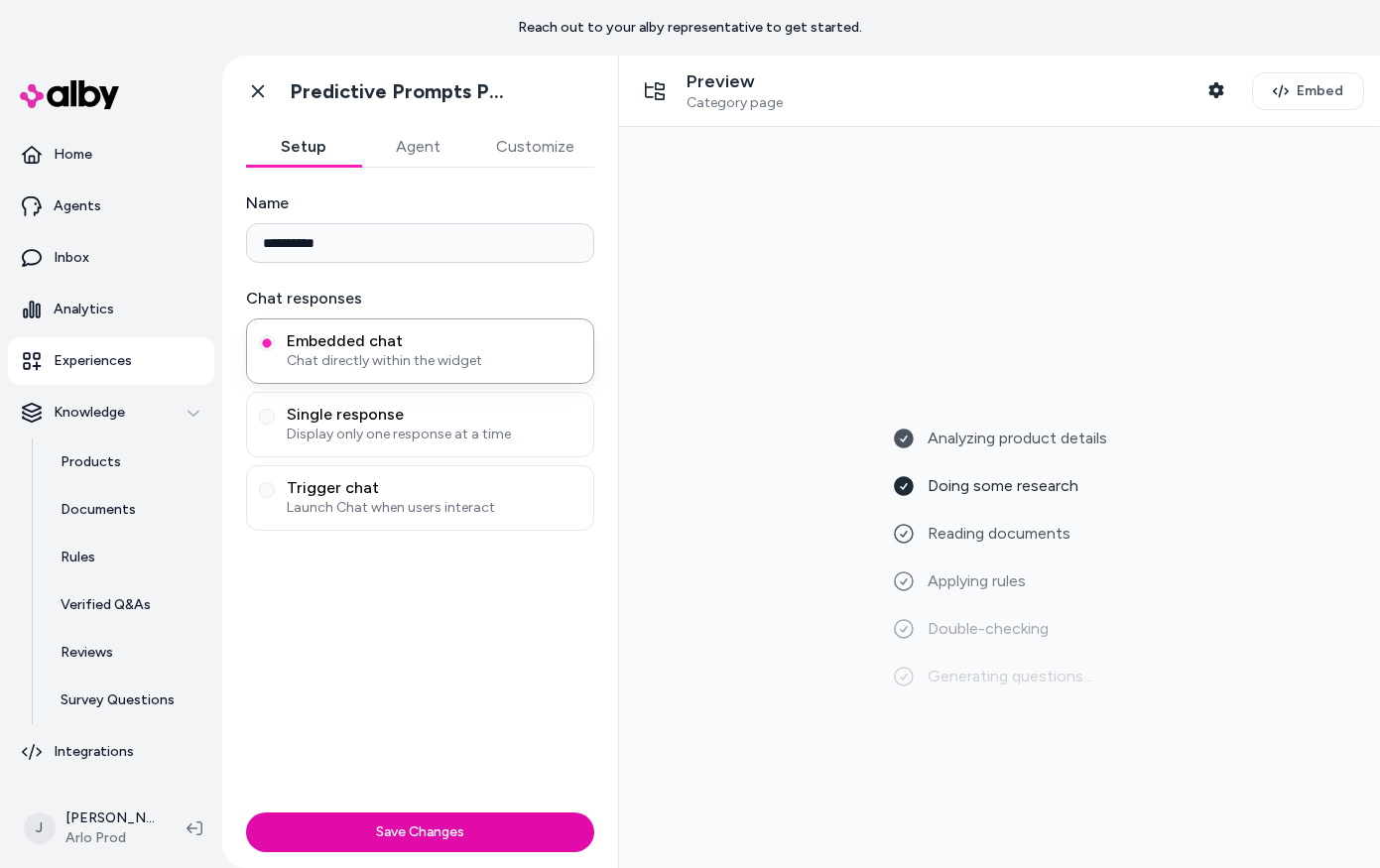
click at [293, 148] on button "Setup" at bounding box center [303, 147] width 115 height 40
click at [249, 91] on icon at bounding box center [258, 92] width 20 height 20
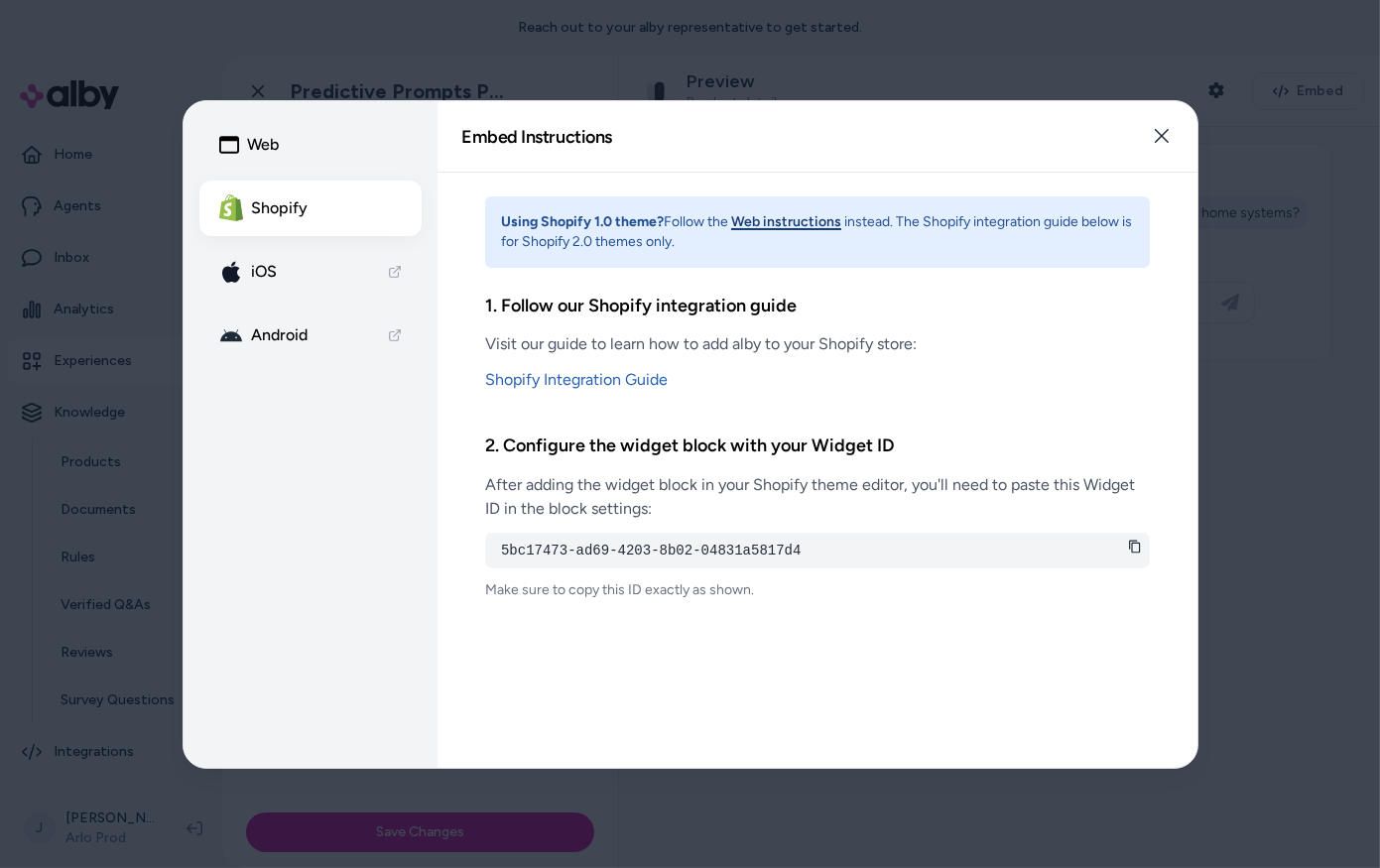
click at [969, 7] on div at bounding box center [690, 434] width 1380 height 868
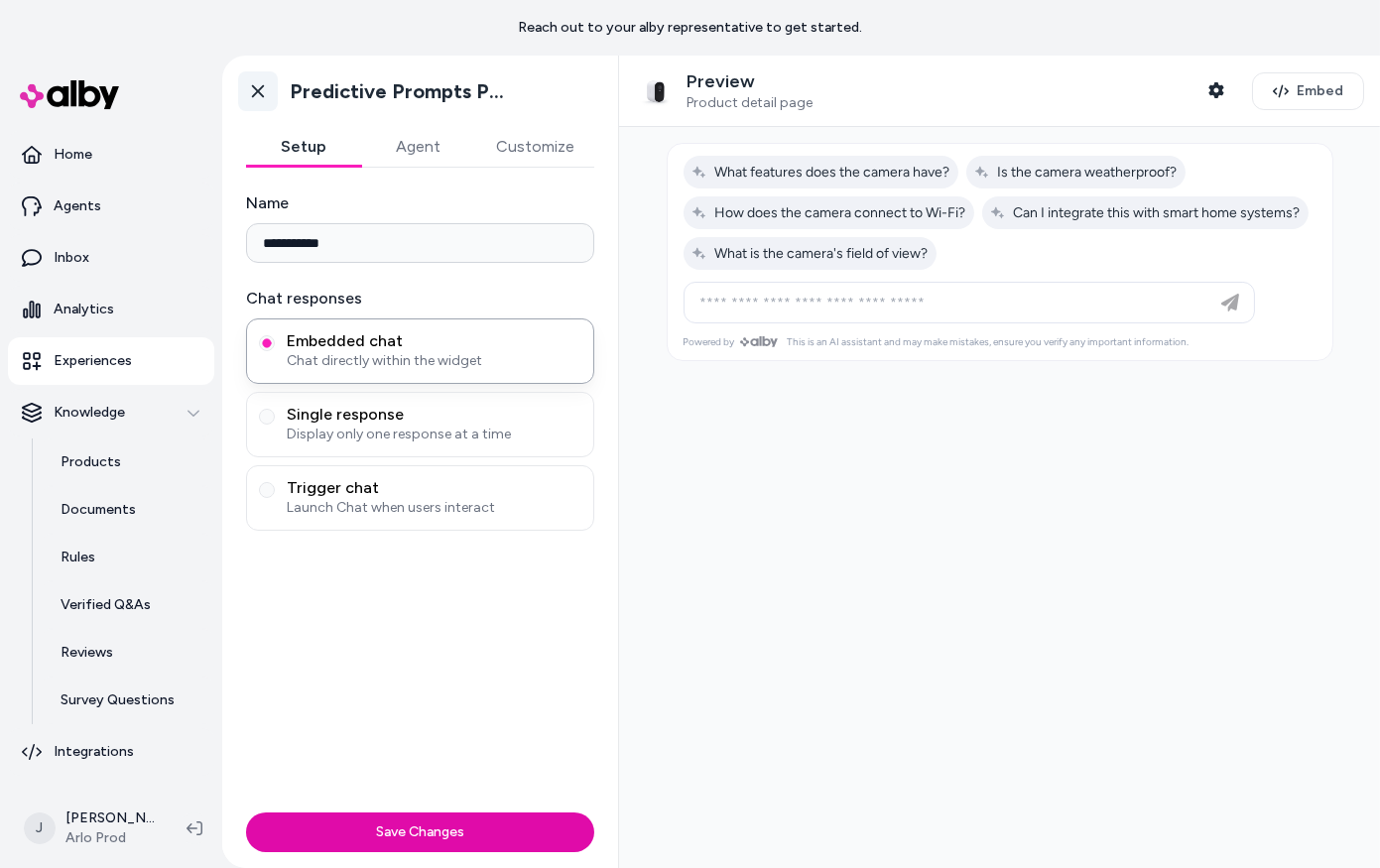
click at [255, 92] on icon at bounding box center [257, 91] width 12 height 13
click at [249, 82] on icon at bounding box center [258, 92] width 20 height 20
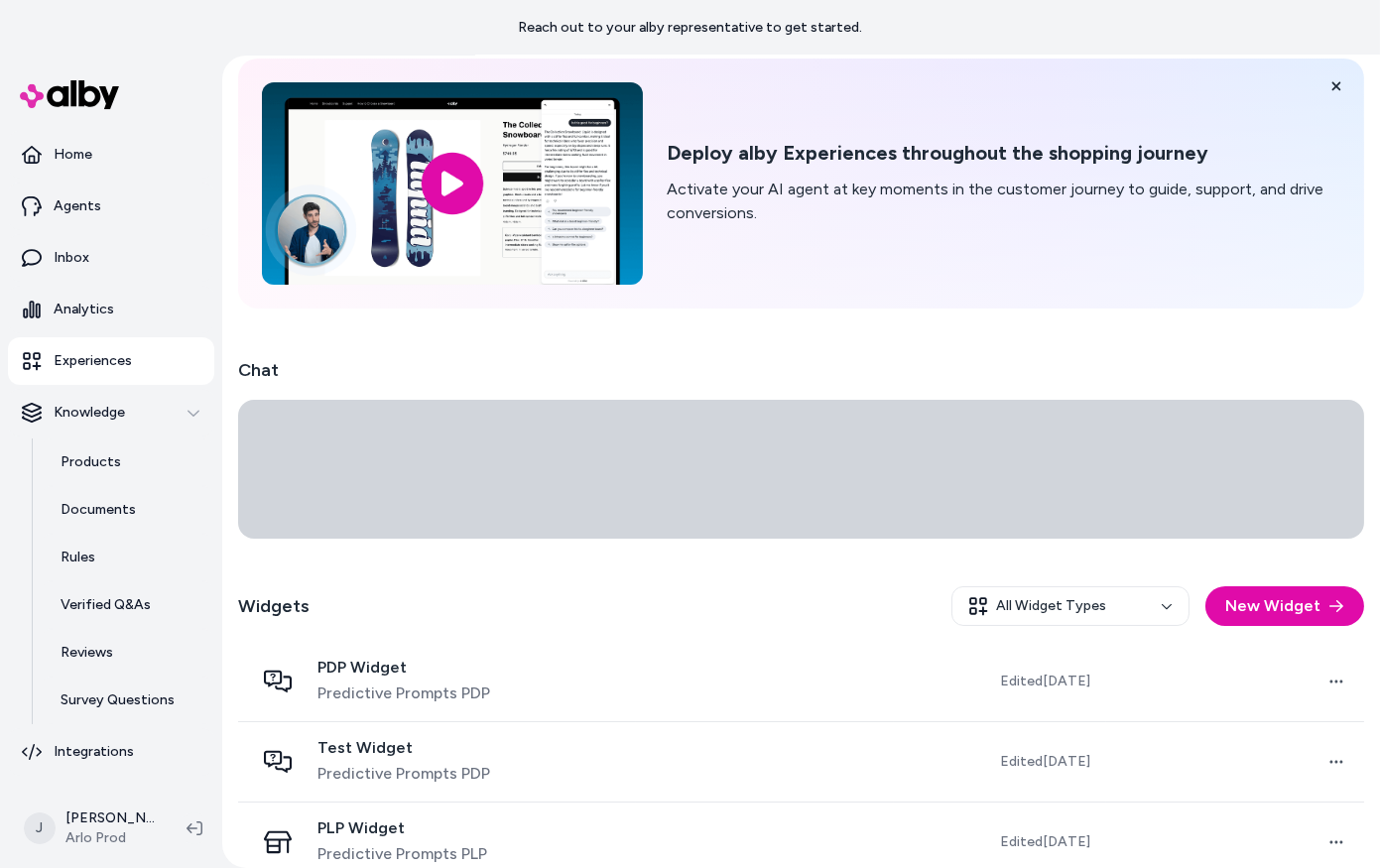
scroll to position [189, 0]
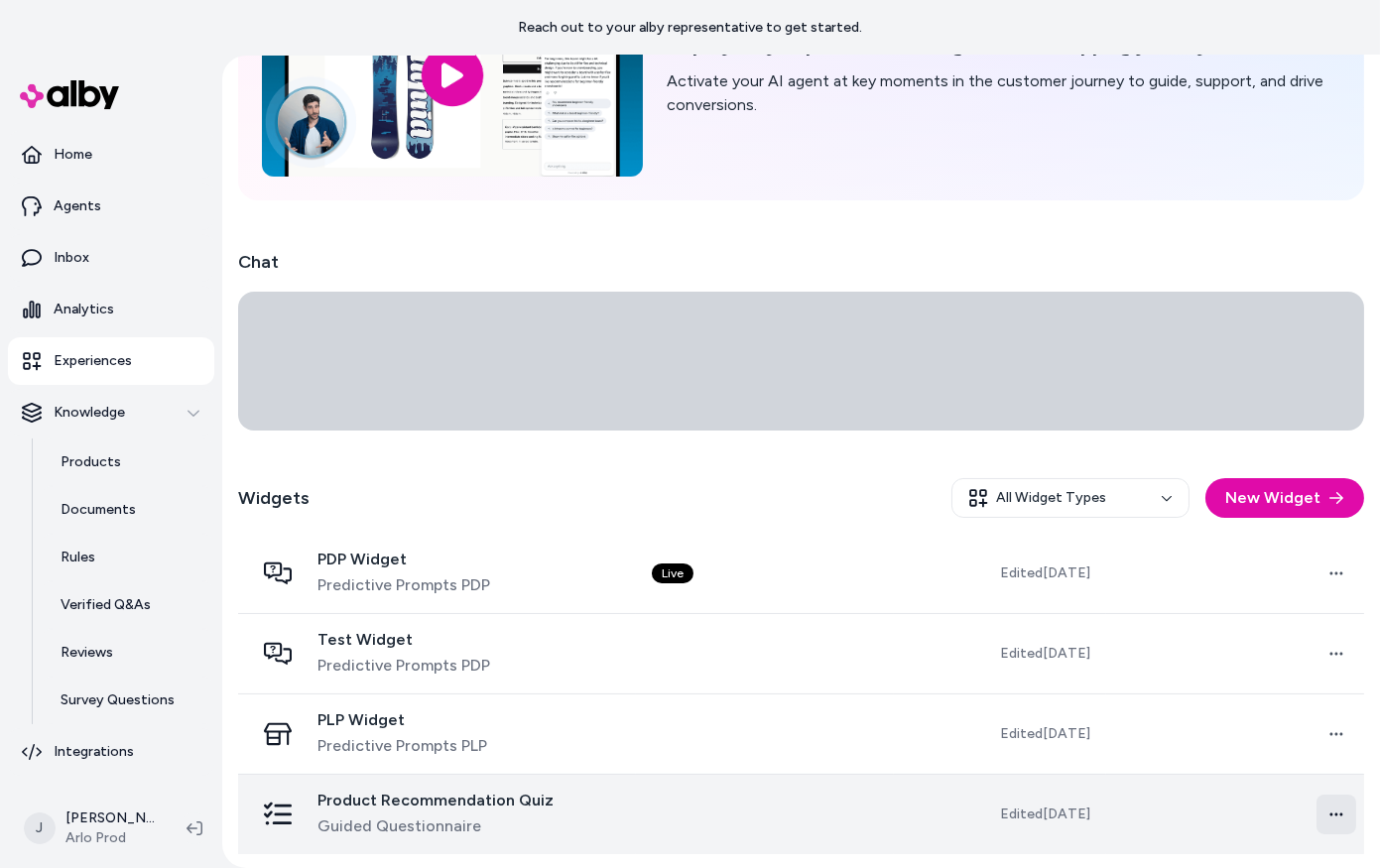
click at [1322, 811] on html "Reach out to your alby representative to get started. Home Agents Inbox Analyti…" at bounding box center [690, 434] width 1380 height 868
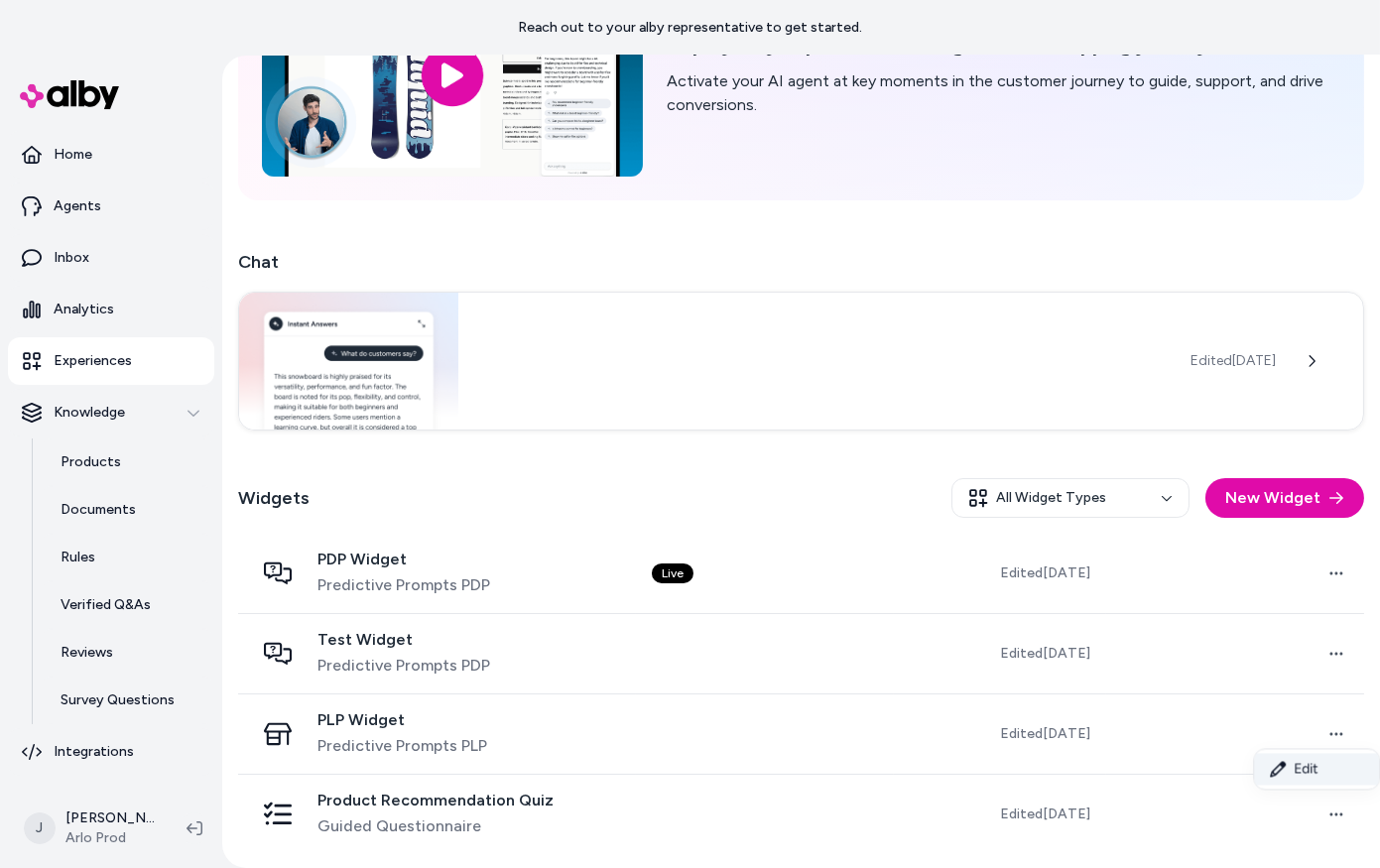
click at [1308, 767] on link "Edit" at bounding box center [1315, 768] width 125 height 32
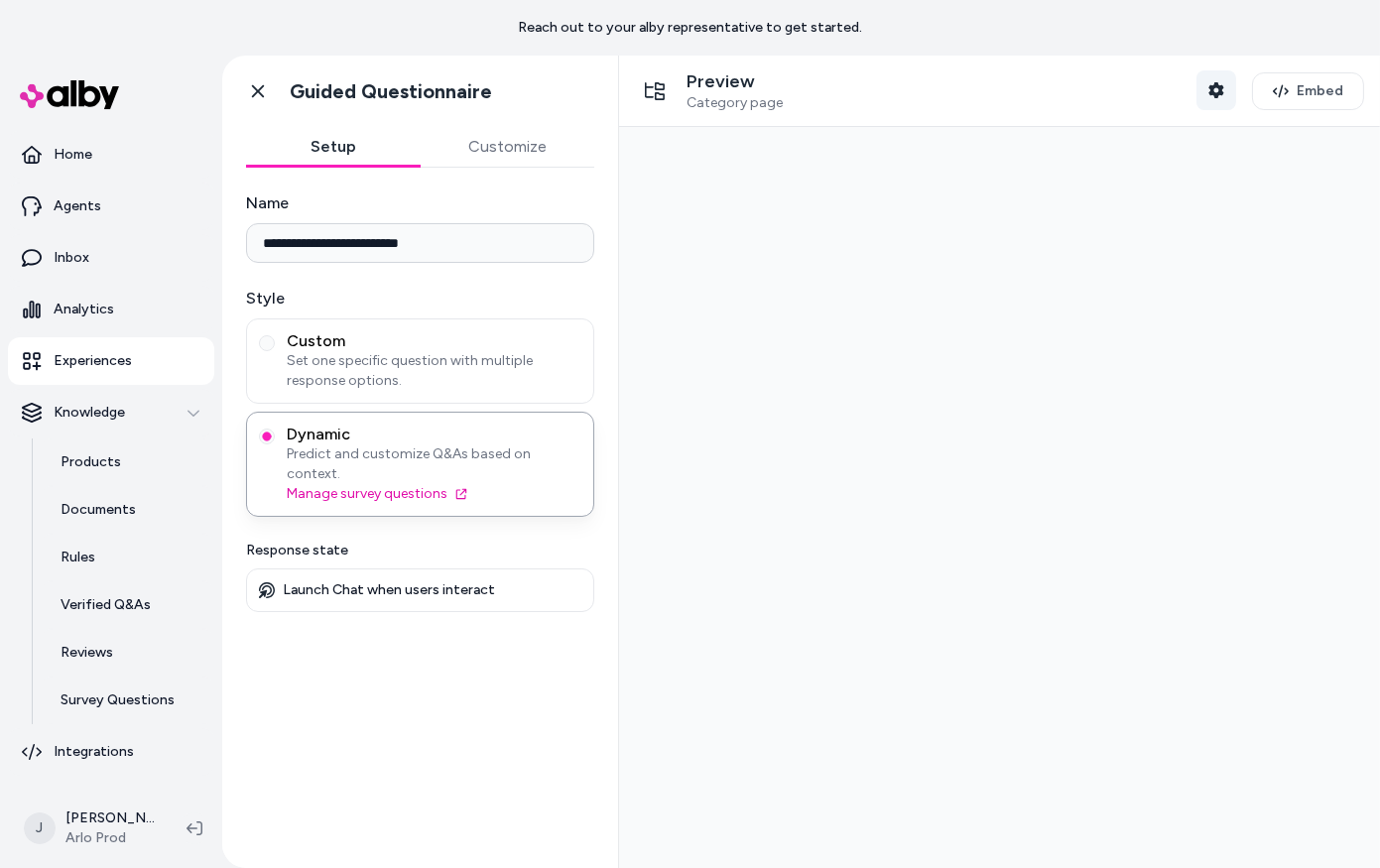
click at [1221, 95] on icon "button" at bounding box center [1215, 91] width 15 height 16
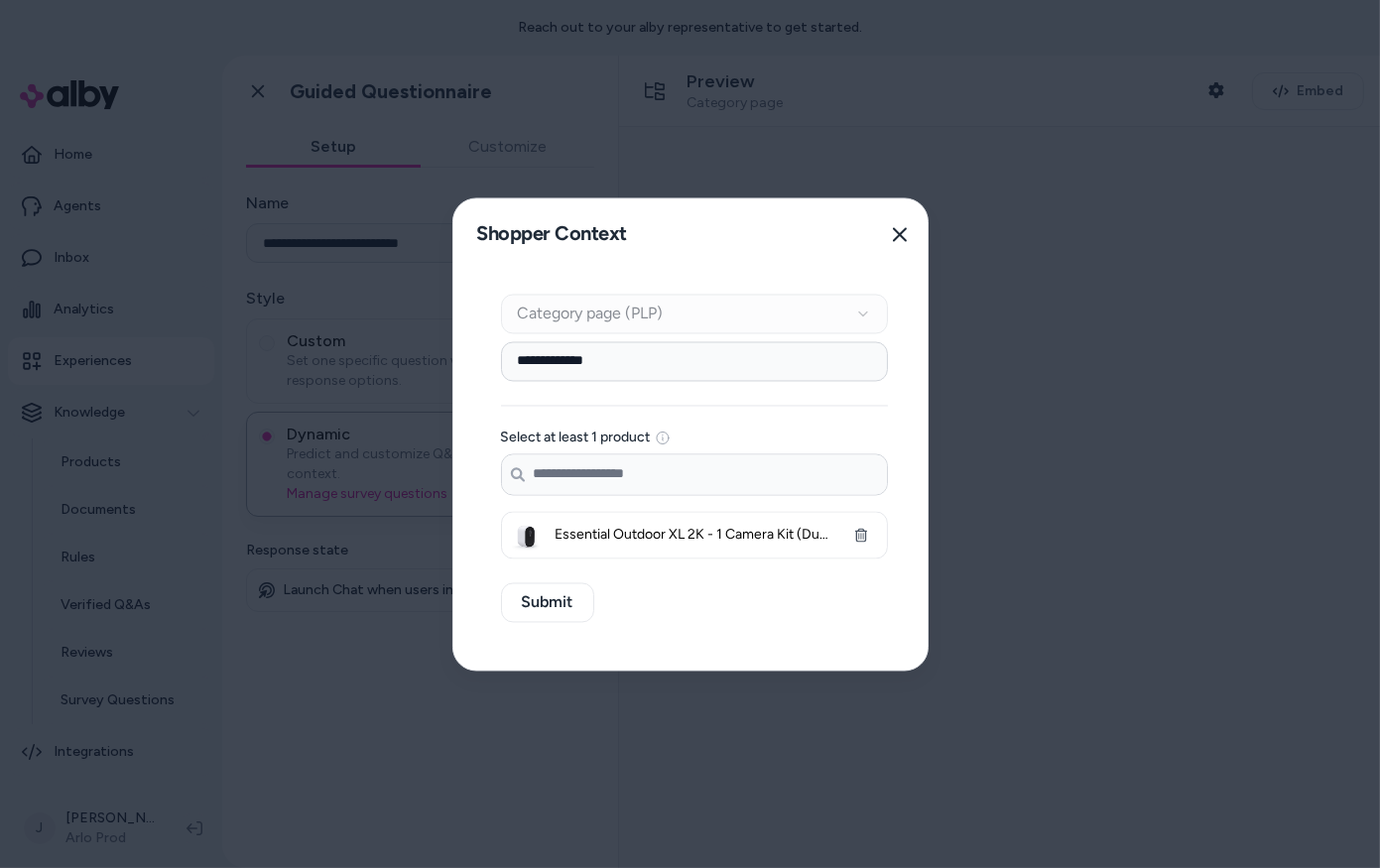
click at [592, 376] on input "**********" at bounding box center [694, 361] width 387 height 40
click at [599, 391] on div "**********" at bounding box center [694, 450] width 387 height 217
click at [606, 369] on input "**********" at bounding box center [694, 361] width 387 height 40
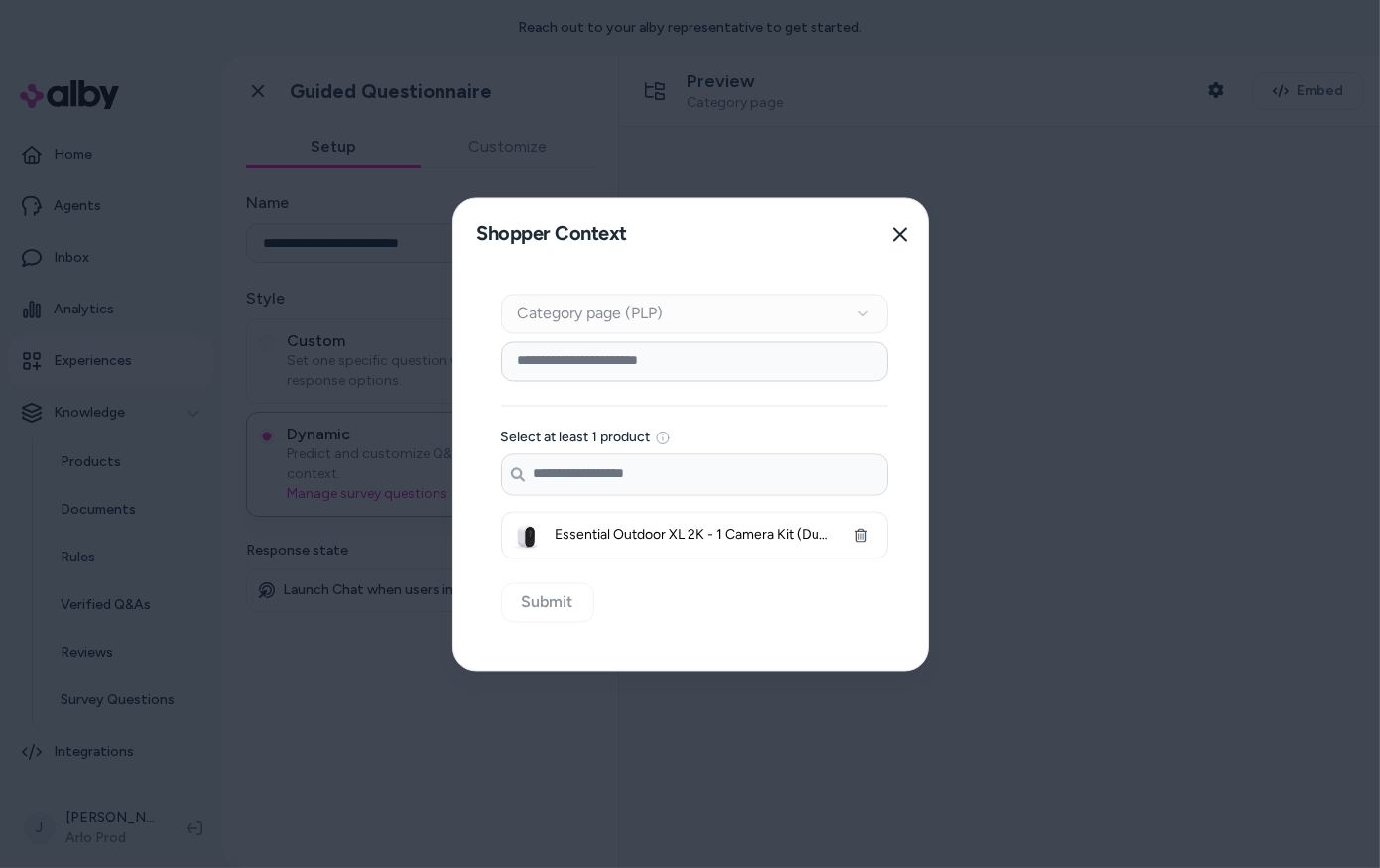
click at [729, 410] on div "Select at least 1 product Search products... Essential Outdoor XL 2K - 1 Camera…" at bounding box center [694, 450] width 387 height 217
click at [860, 531] on icon "button" at bounding box center [860, 535] width 12 height 14
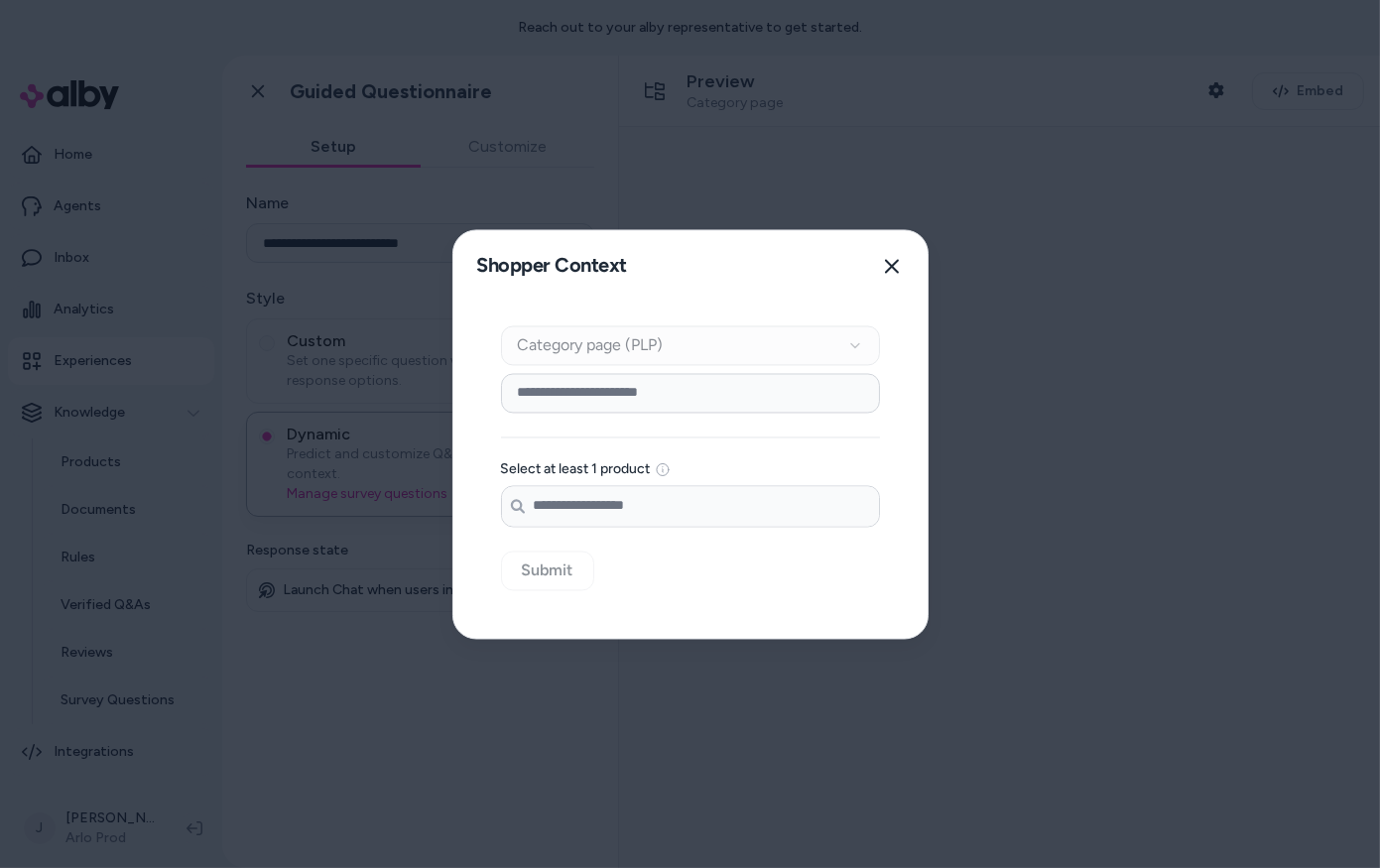
click at [678, 515] on input "Search products..." at bounding box center [690, 506] width 377 height 40
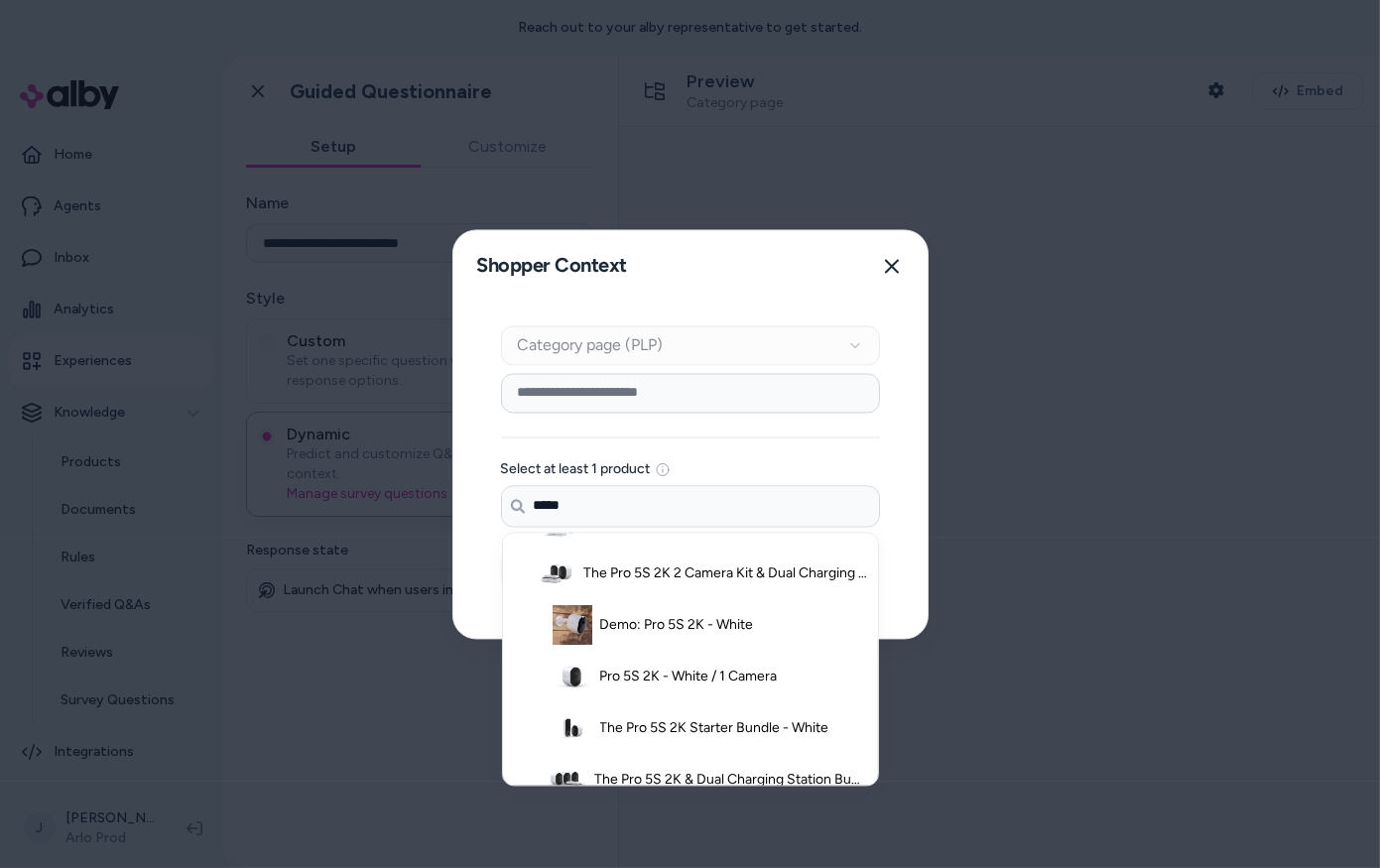
scroll to position [729, 0]
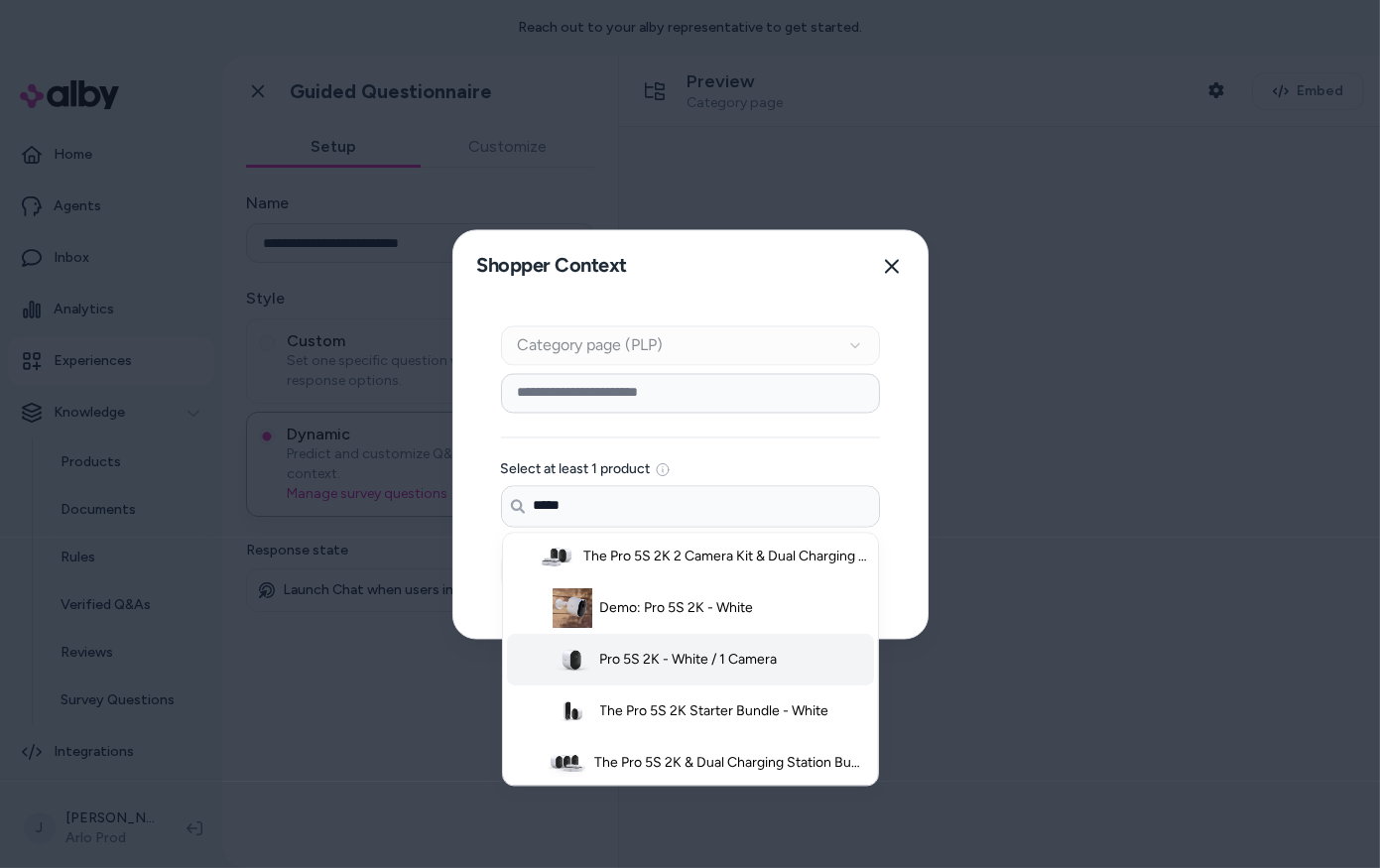
click at [655, 653] on span "Pro 5S 2K - White / 1 Camera" at bounding box center [689, 658] width 178 height 20
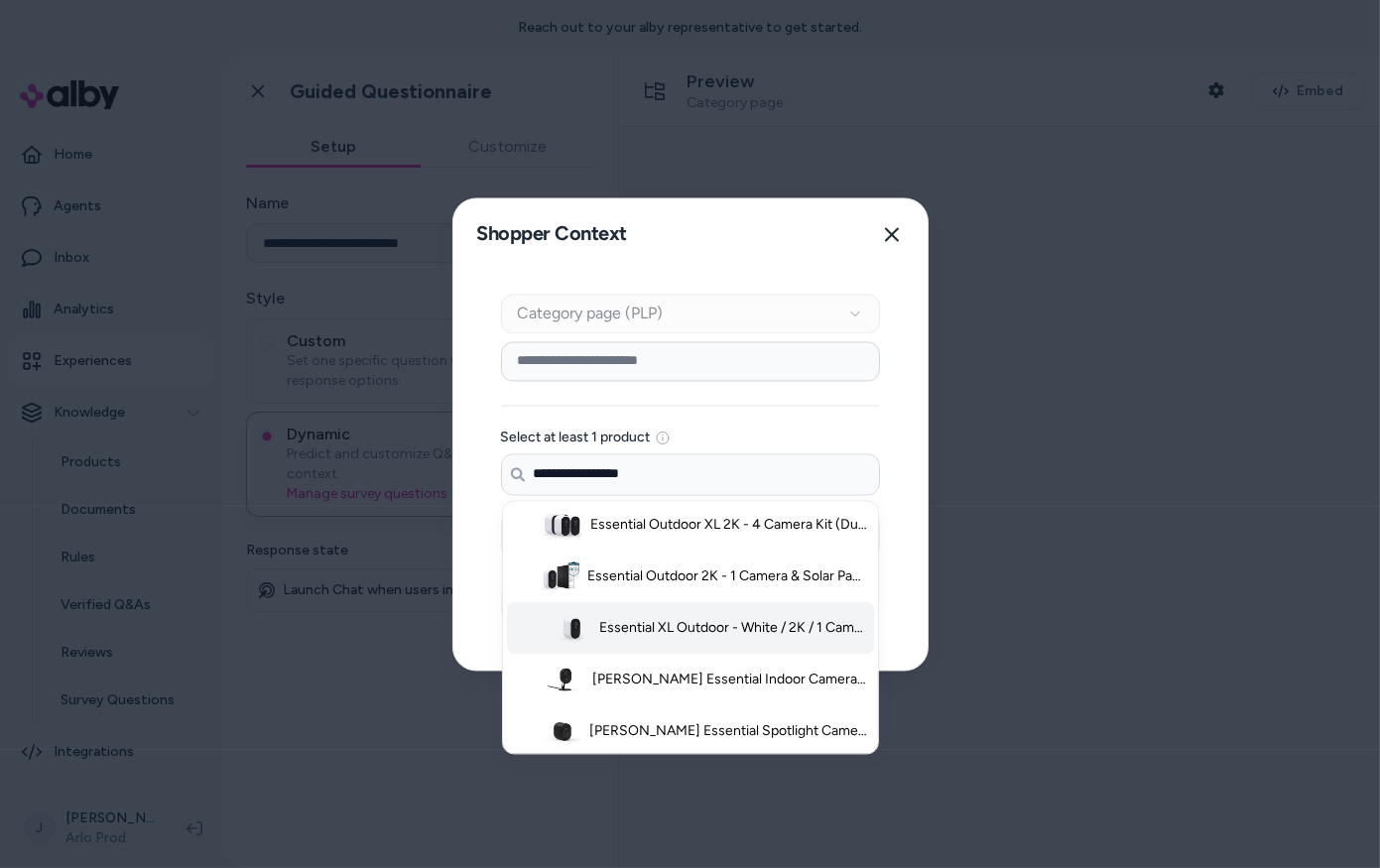
click at [680, 626] on span "Essential XL Outdoor - White / 2K / 1 Camera" at bounding box center [732, 627] width 268 height 20
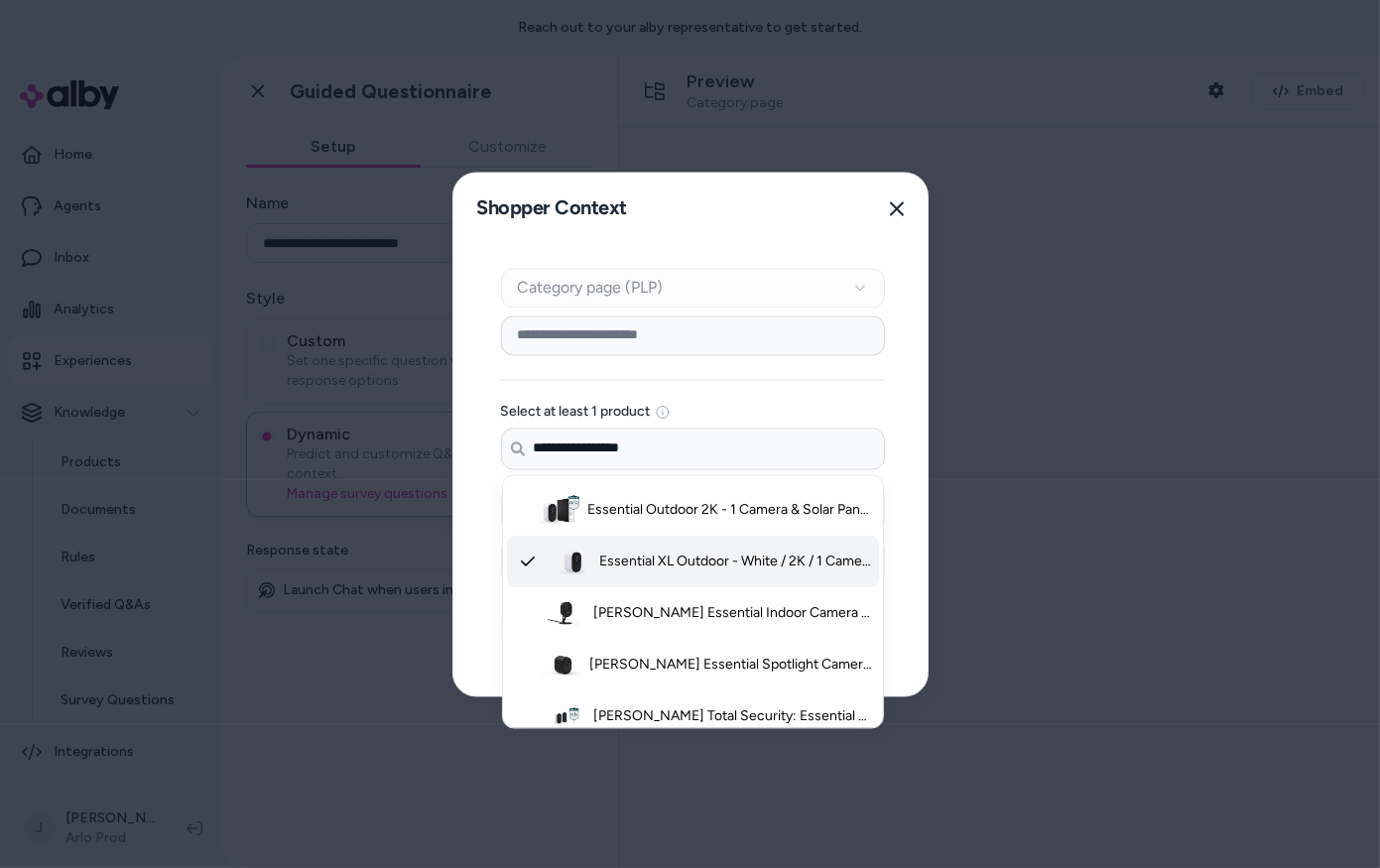
scroll to position [798, 0]
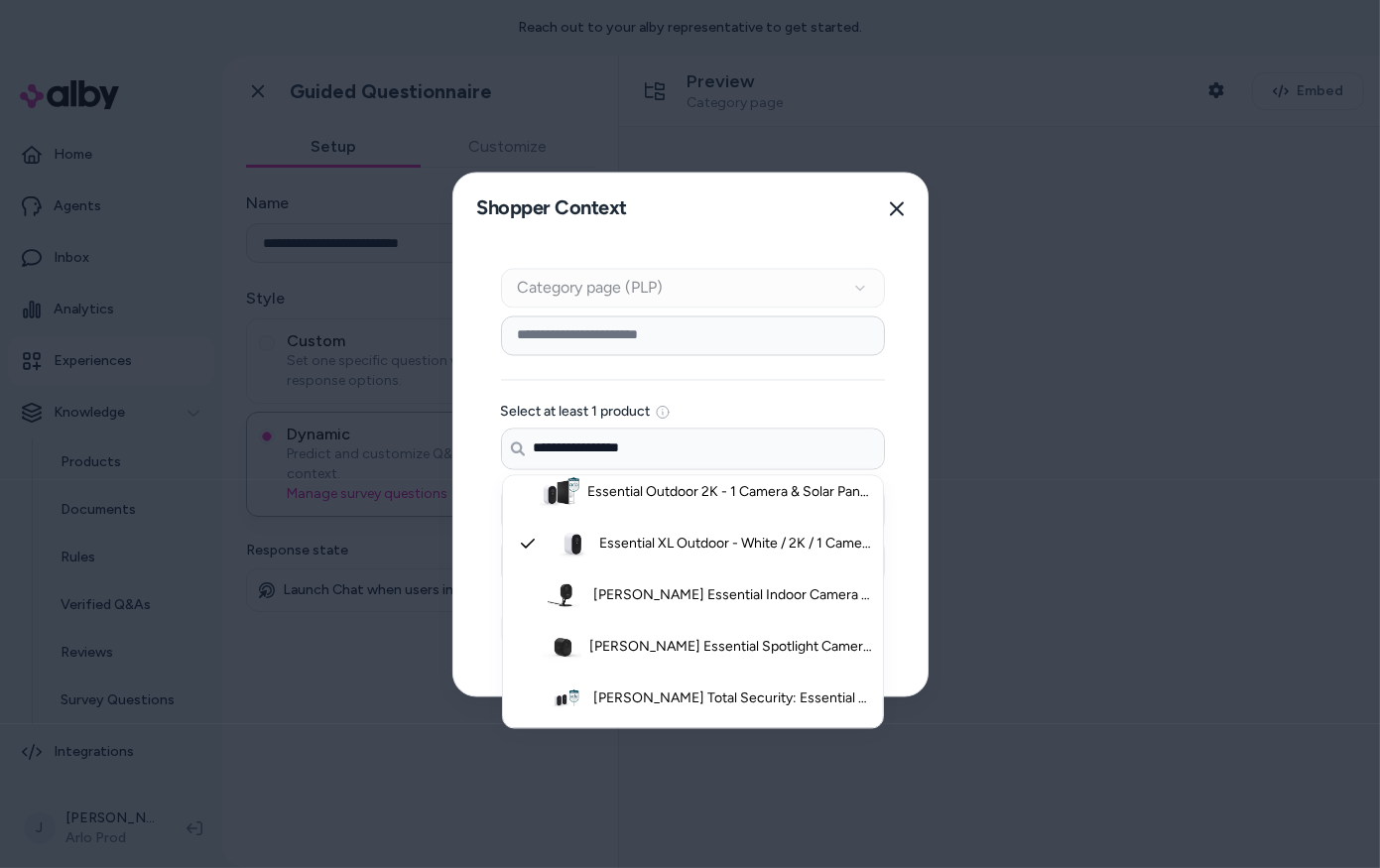
type input "**********"
click at [479, 503] on div "**********" at bounding box center [692, 470] width 479 height 451
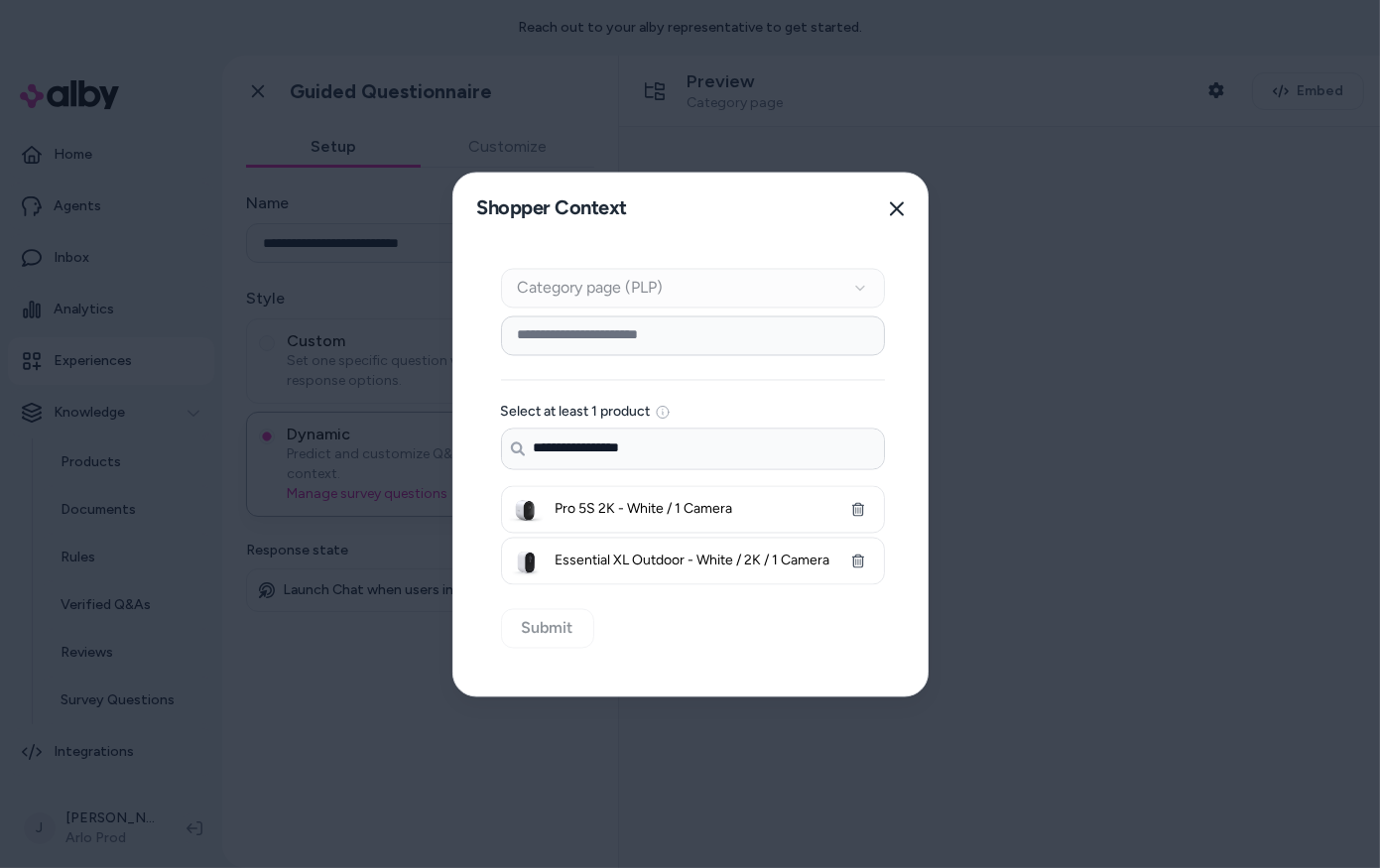
click at [533, 626] on div "**********" at bounding box center [692, 470] width 479 height 451
click at [570, 633] on div "**********" at bounding box center [692, 470] width 479 height 451
click at [530, 633] on div "**********" at bounding box center [692, 470] width 479 height 451
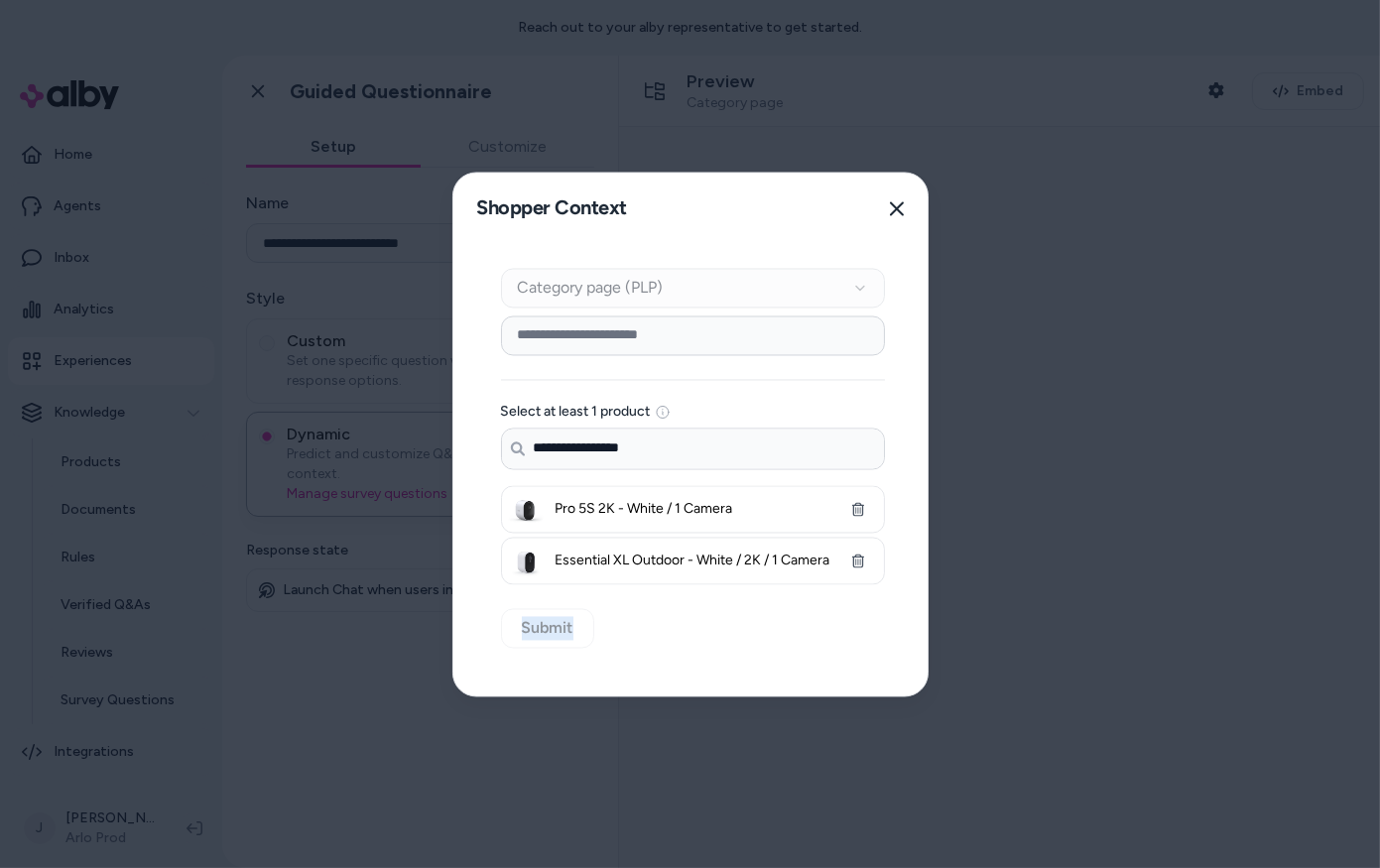
click at [525, 629] on div "**********" at bounding box center [692, 470] width 479 height 451
click at [565, 286] on div "Context Type Category page (PLP)" at bounding box center [692, 287] width 384 height 40
click at [555, 280] on div "Context Type Category page (PLP)" at bounding box center [692, 287] width 384 height 40
click at [902, 210] on icon "button" at bounding box center [897, 209] width 16 height 16
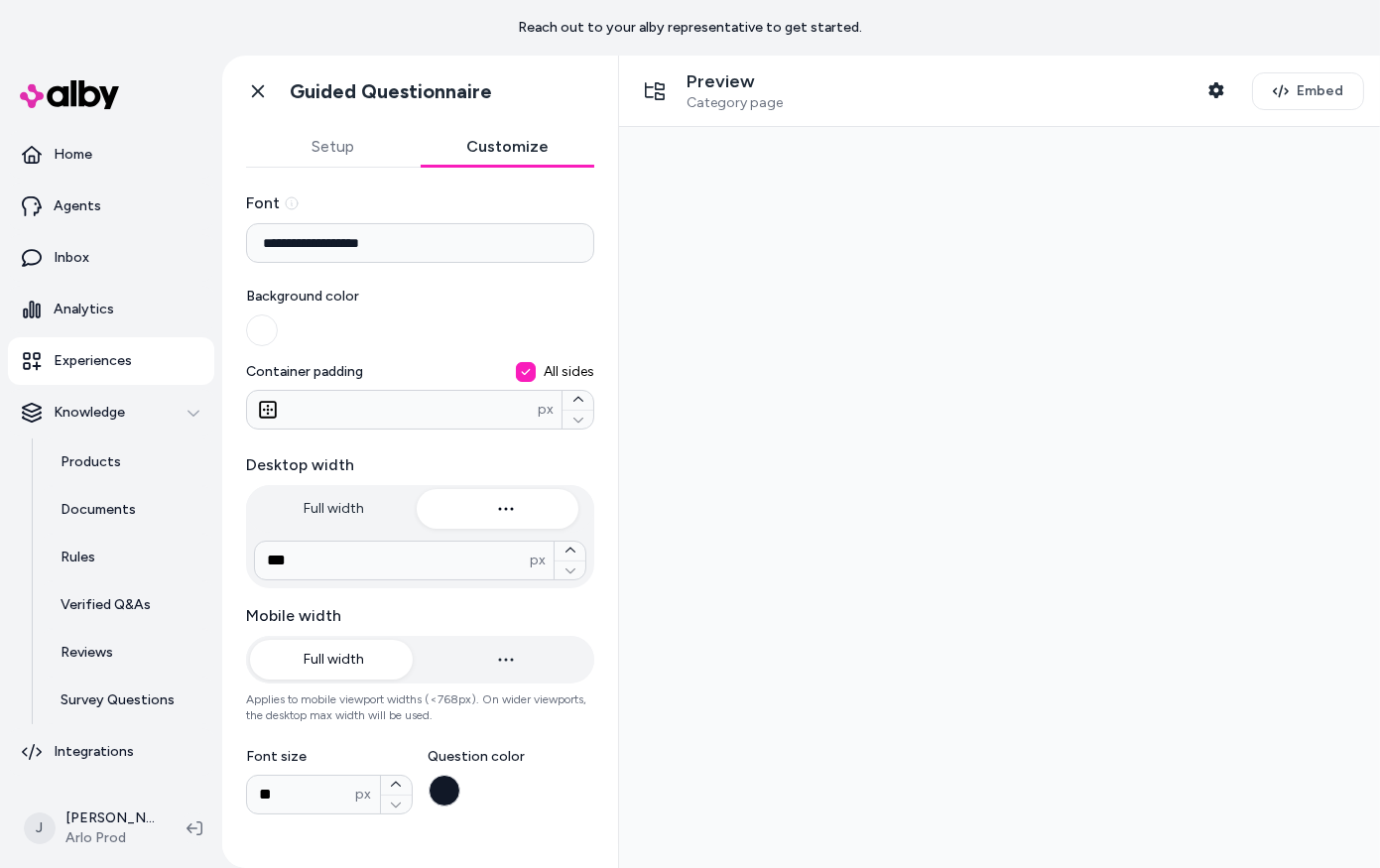
click at [482, 153] on button "Customize" at bounding box center [507, 147] width 175 height 40
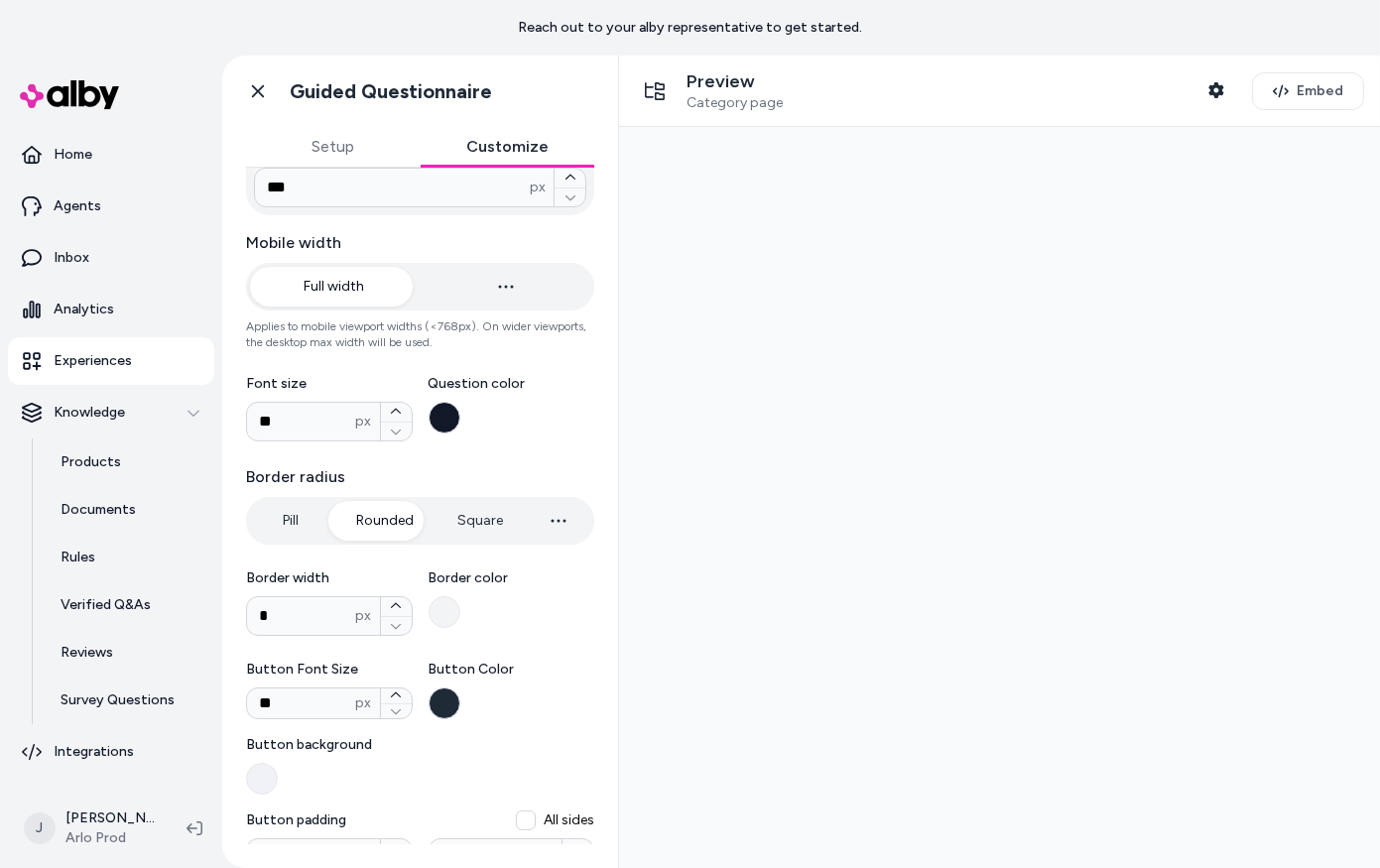
scroll to position [0, 0]
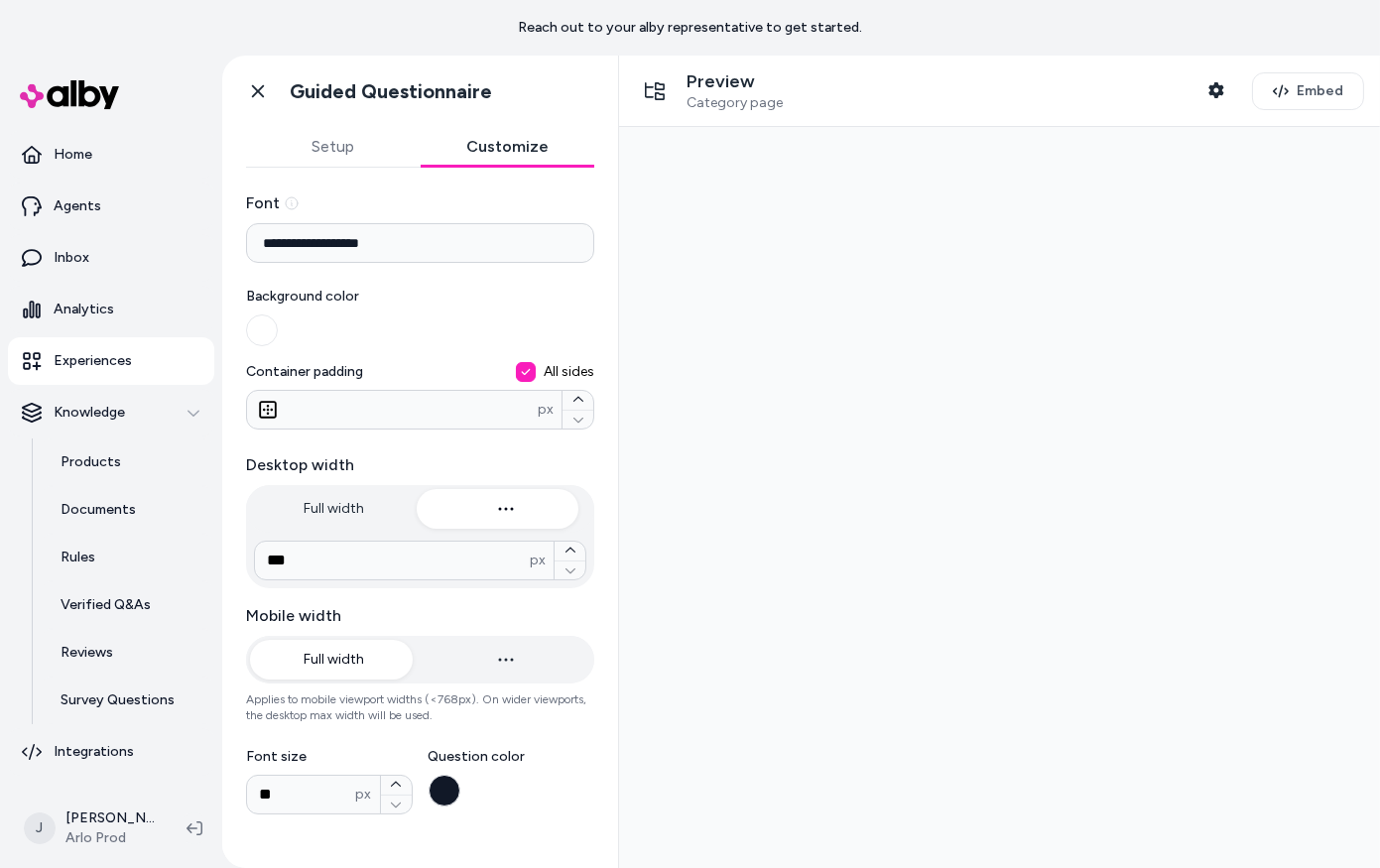
click at [361, 146] on button "Setup" at bounding box center [333, 147] width 175 height 40
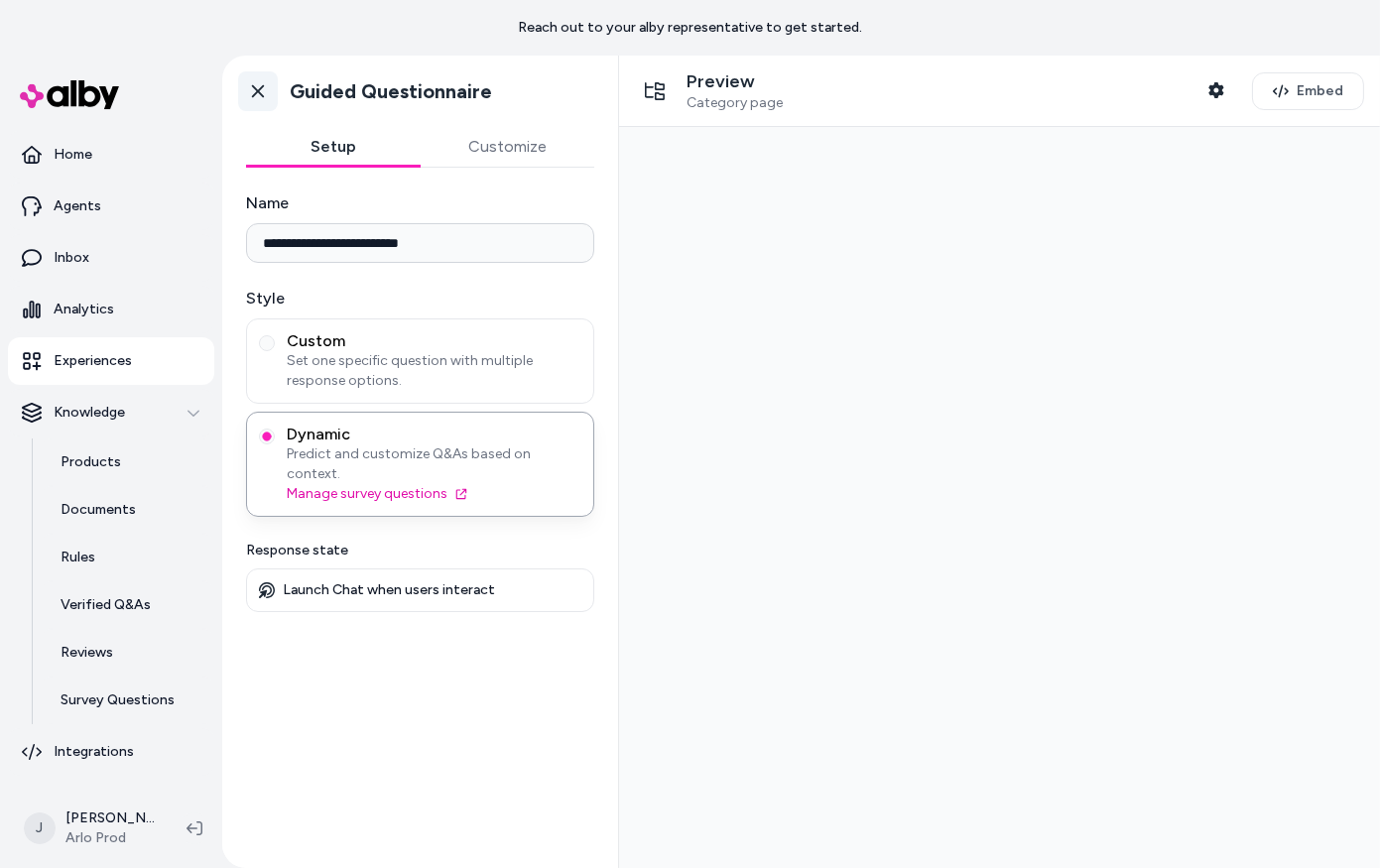
click at [272, 85] on link "Go back" at bounding box center [258, 92] width 40 height 40
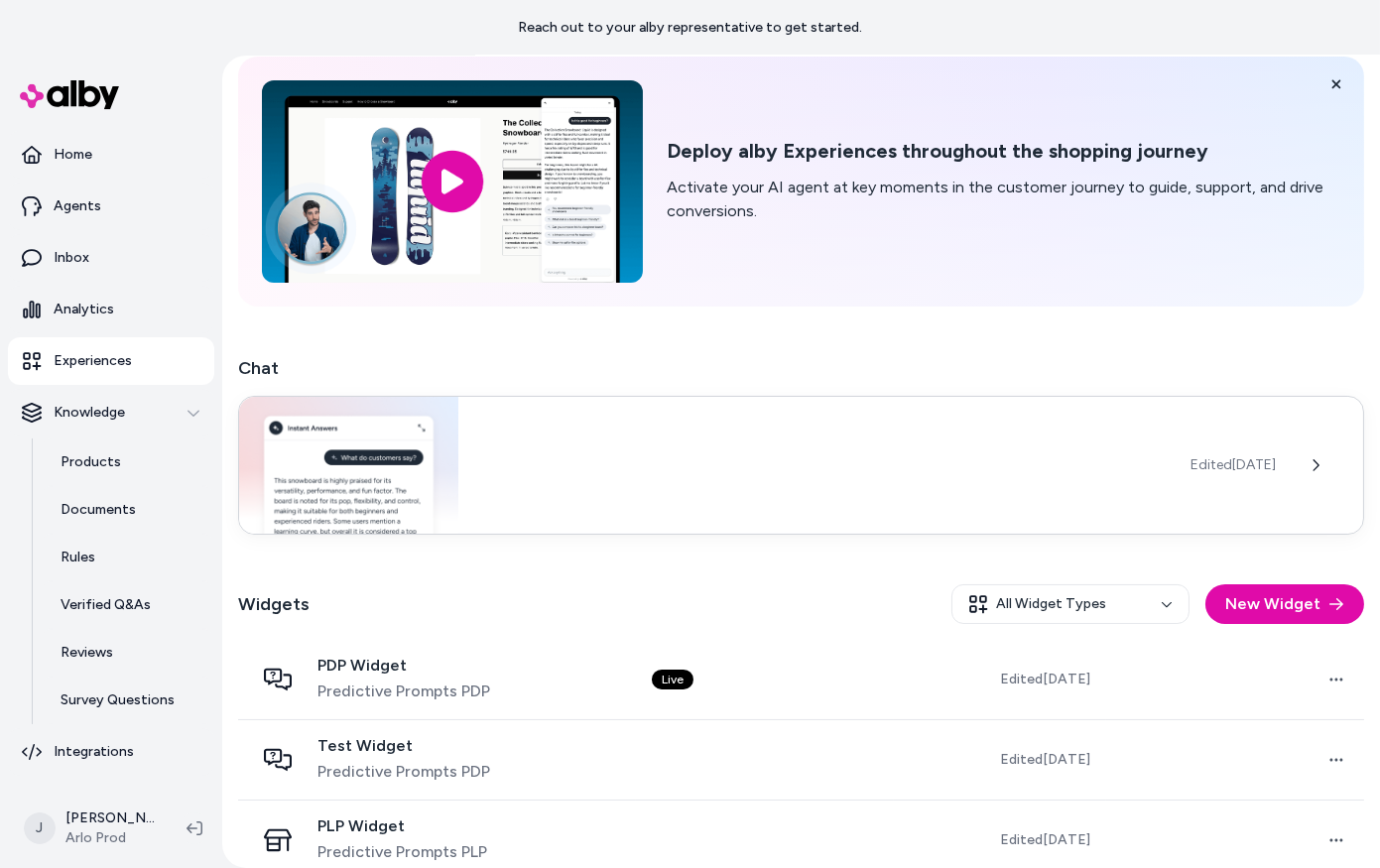
scroll to position [189, 0]
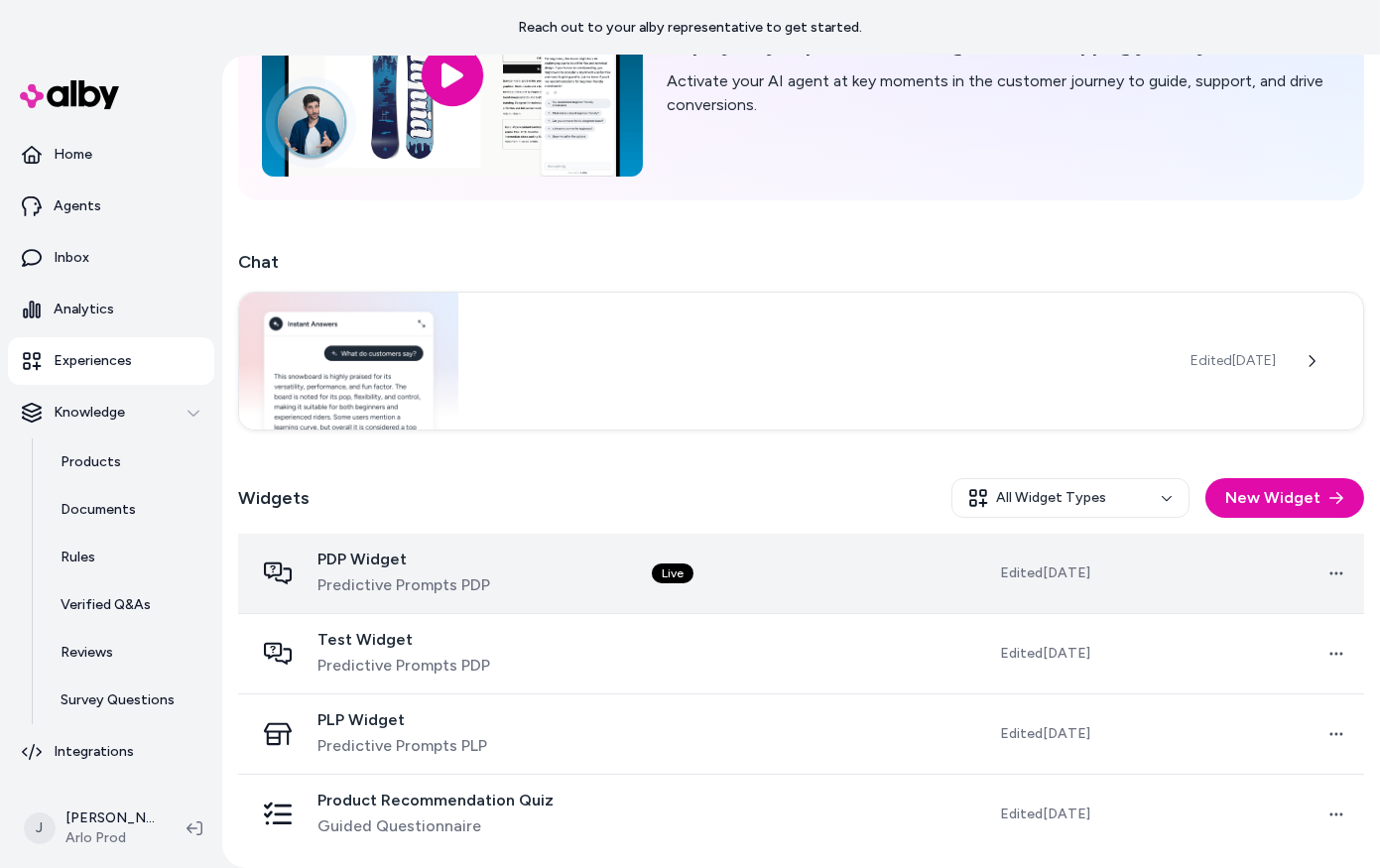
click at [539, 589] on div "PDP Widget Predictive Prompts PDP" at bounding box center [436, 574] width 366 height 48
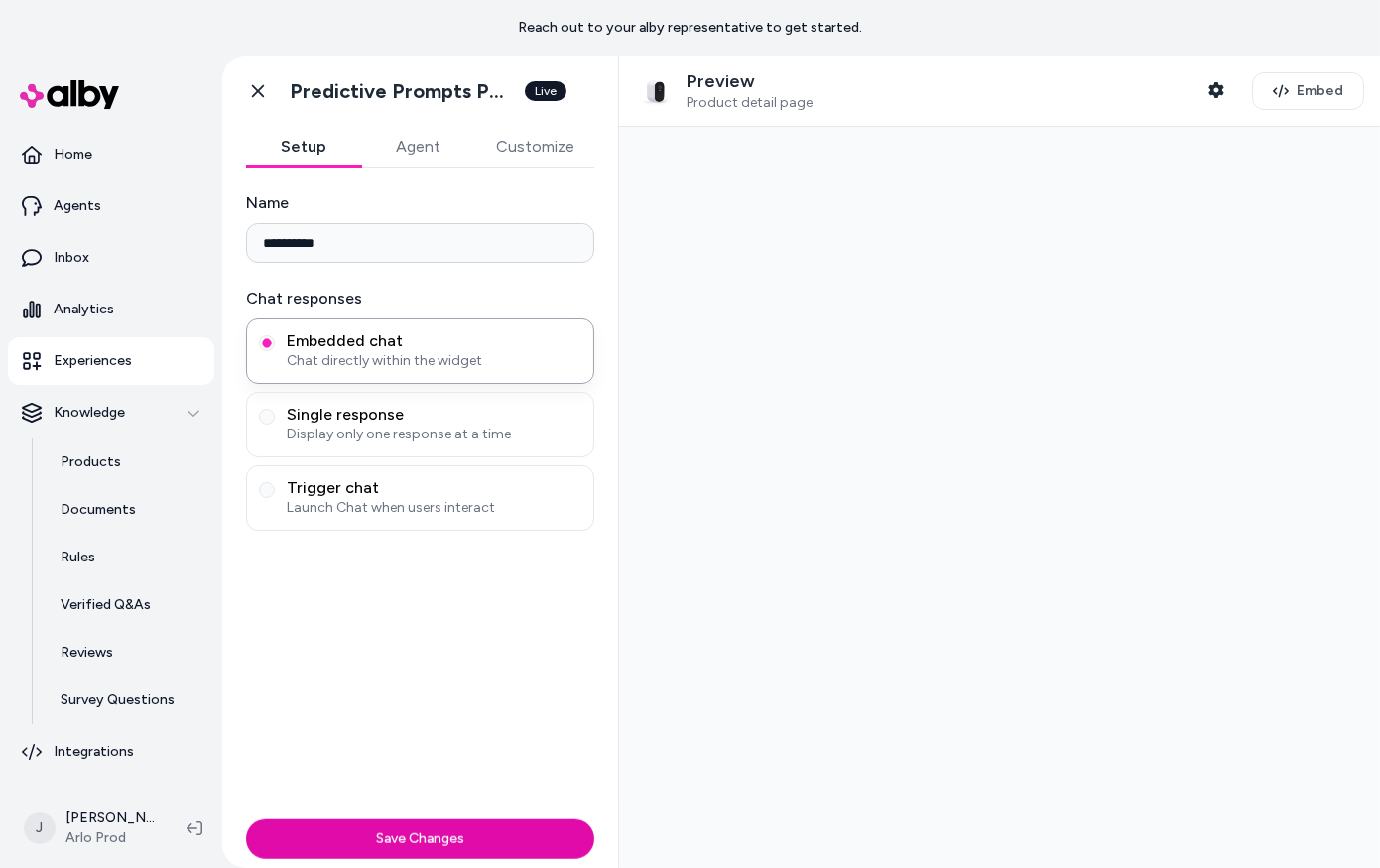
click at [435, 555] on div "**********" at bounding box center [420, 486] width 396 height 637
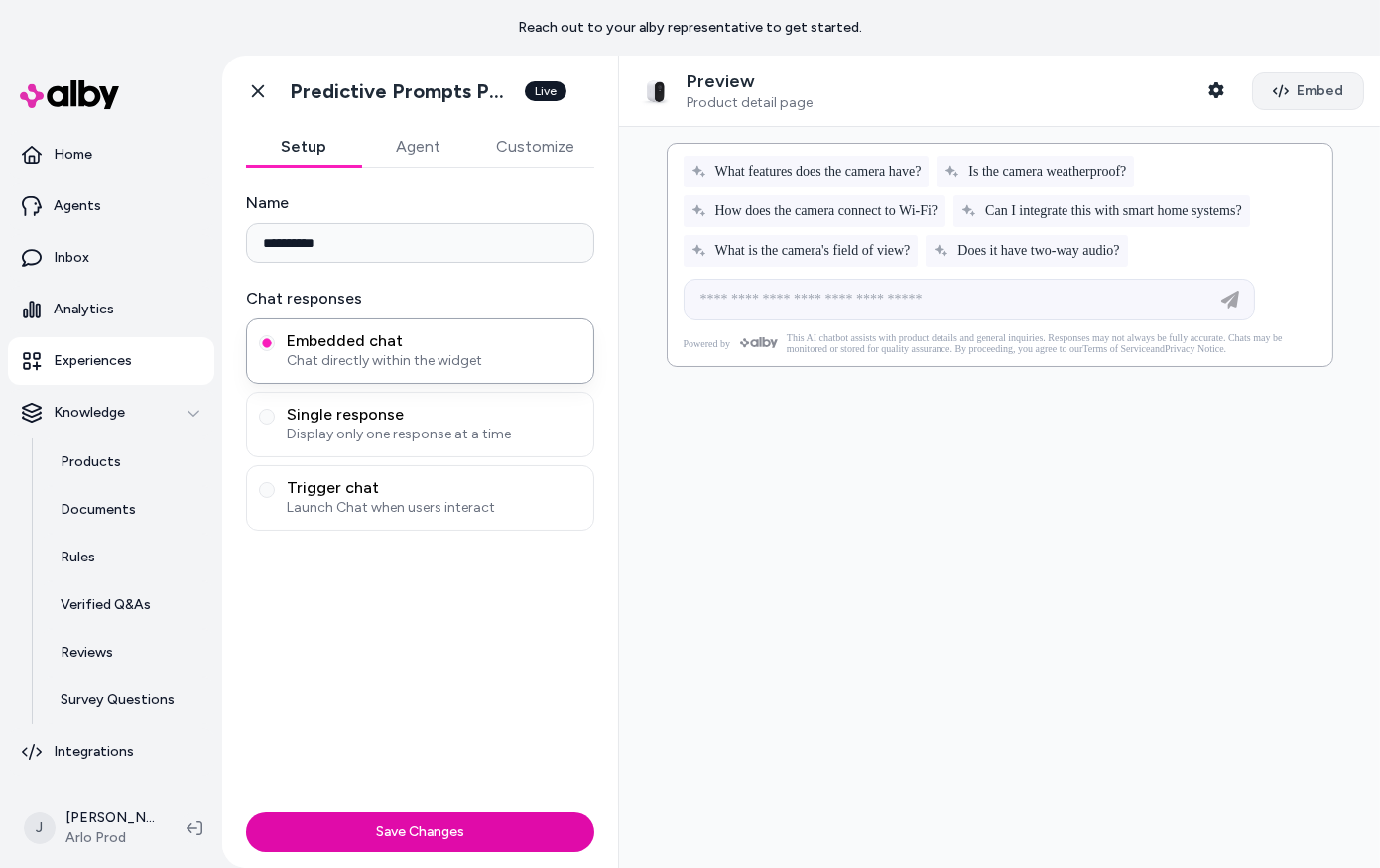
click at [1274, 92] on icon "button" at bounding box center [1280, 90] width 16 height 13
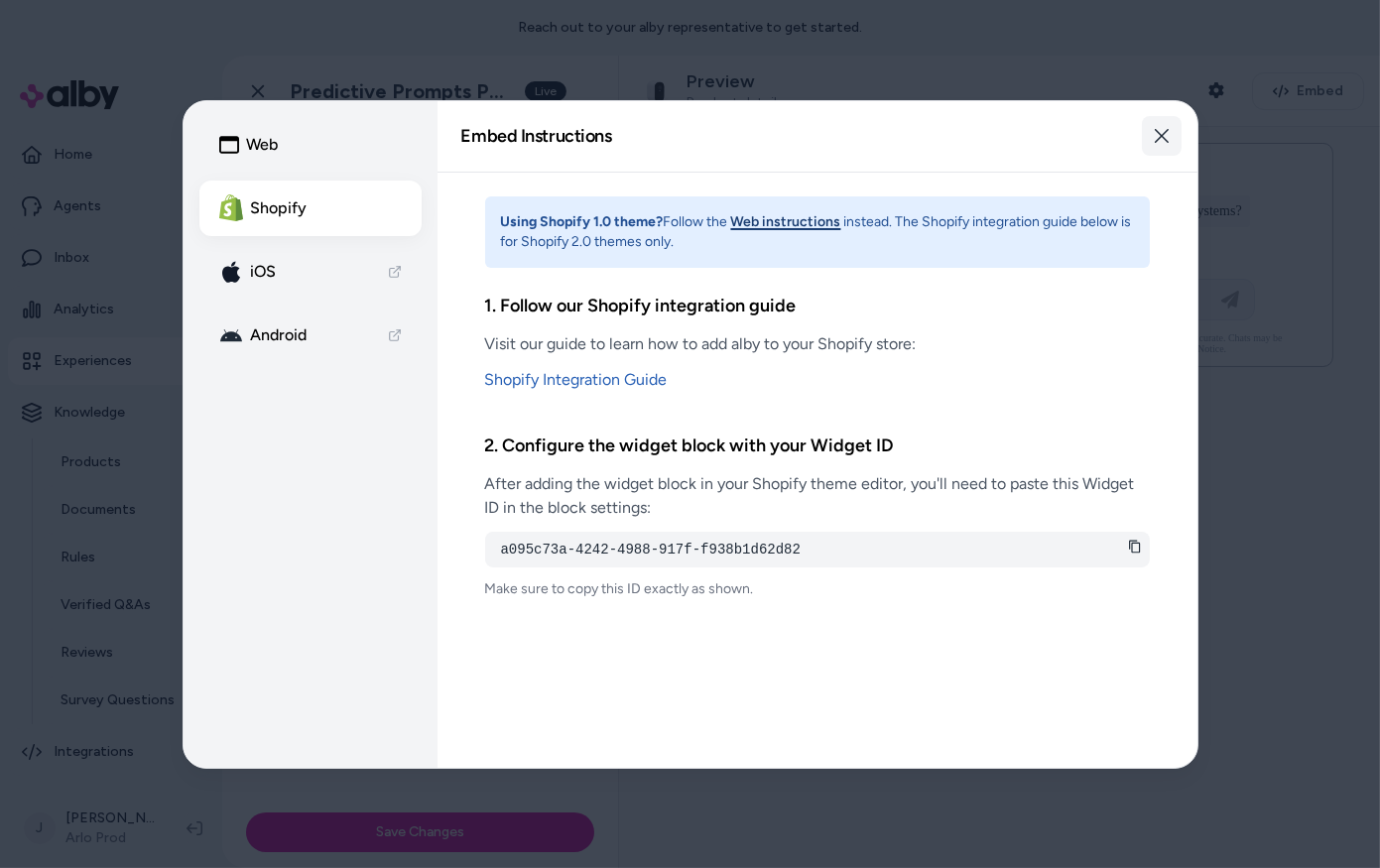
click at [1166, 139] on icon "button" at bounding box center [1161, 136] width 16 height 16
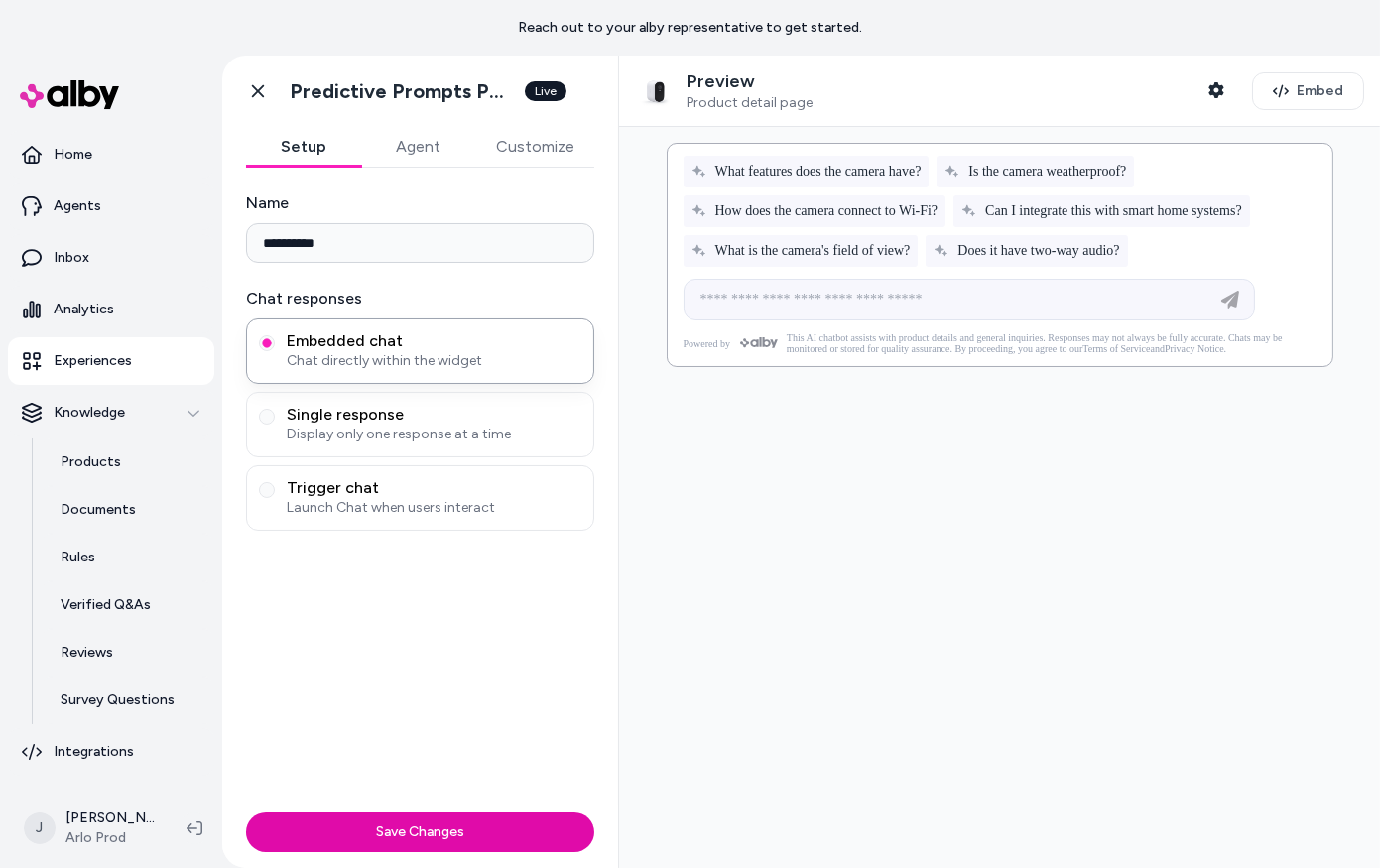
click at [428, 146] on button "Agent" at bounding box center [418, 147] width 115 height 40
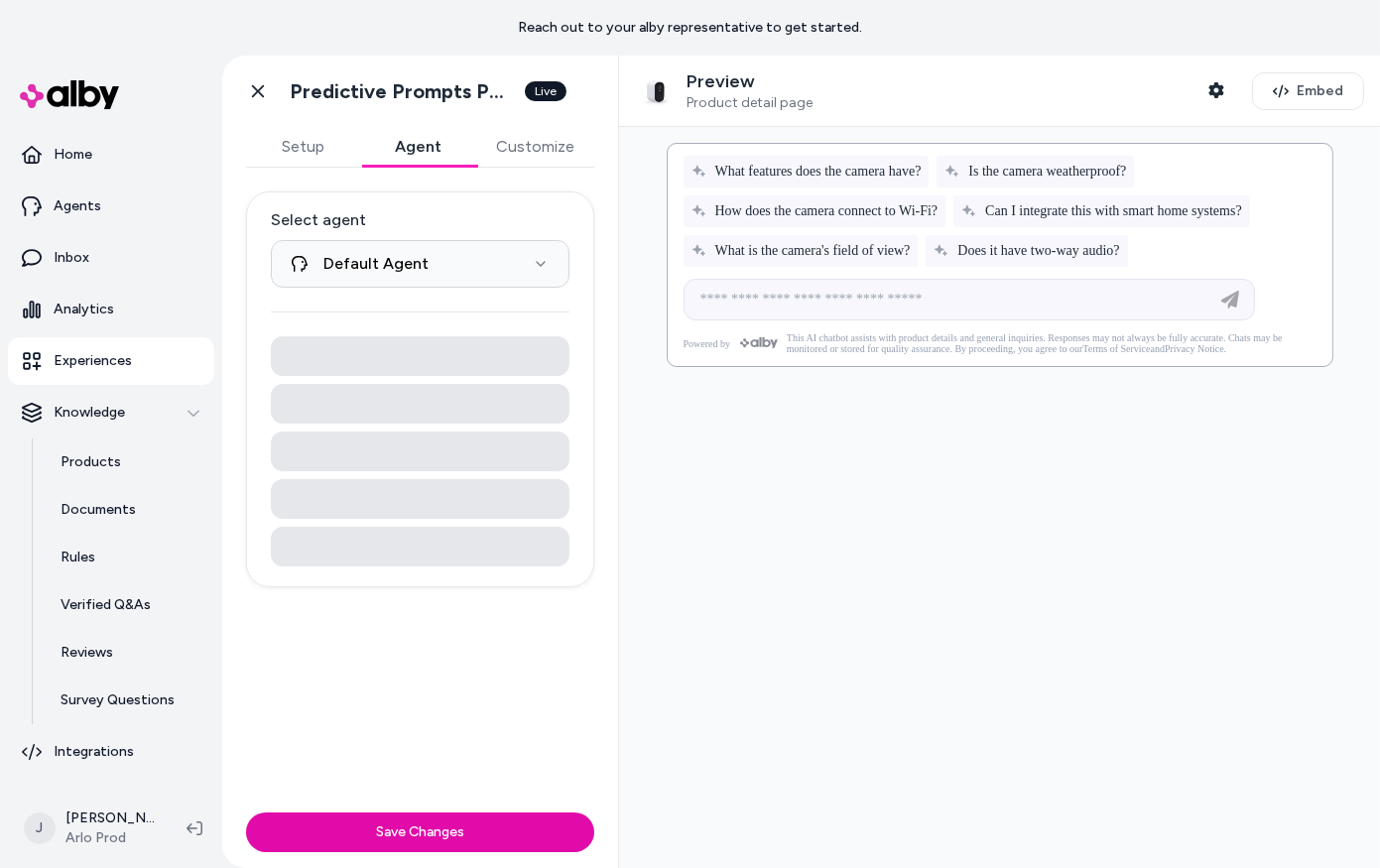
click at [525, 142] on button "Customize" at bounding box center [535, 147] width 118 height 40
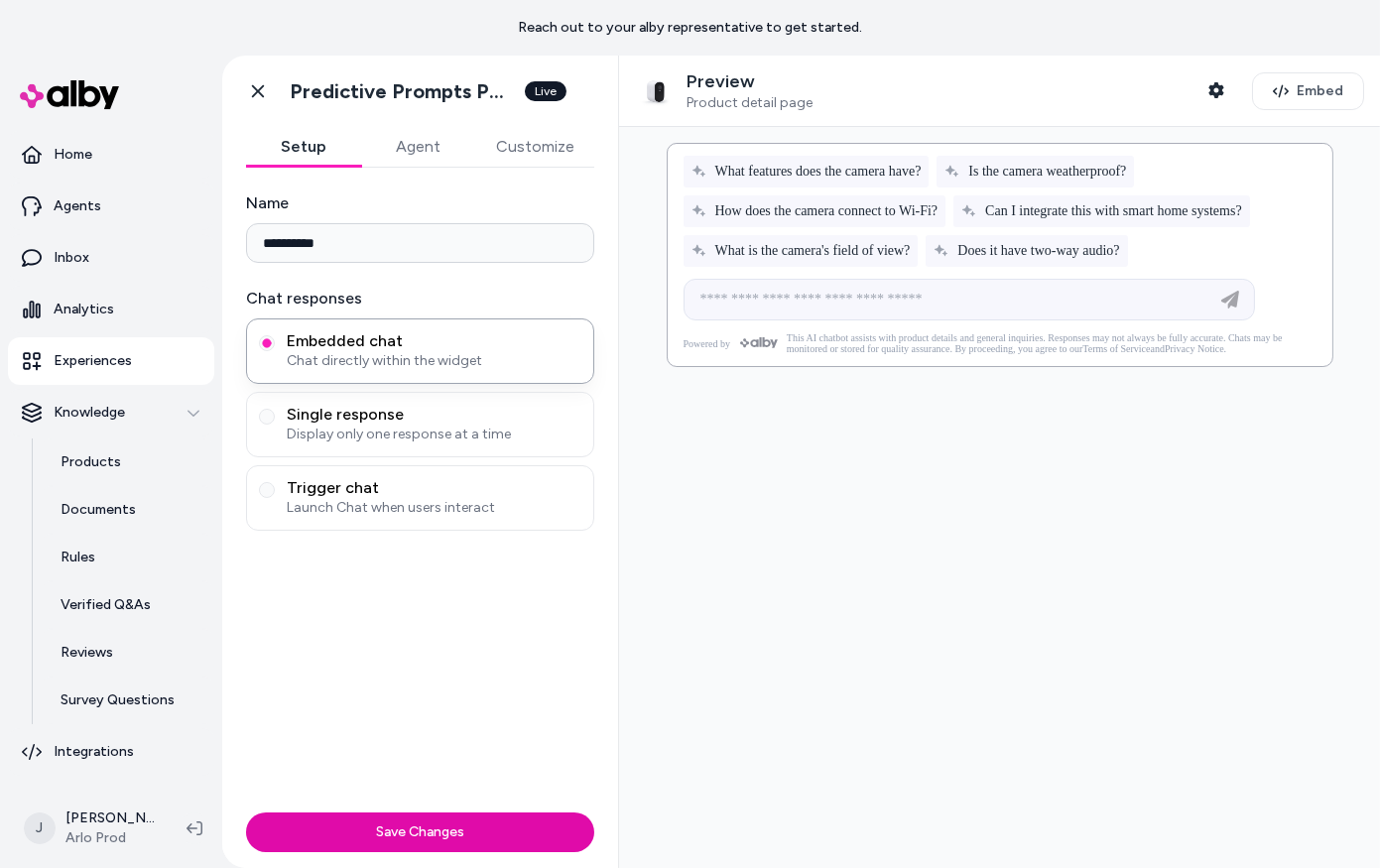
click at [317, 159] on button "Setup" at bounding box center [303, 147] width 115 height 40
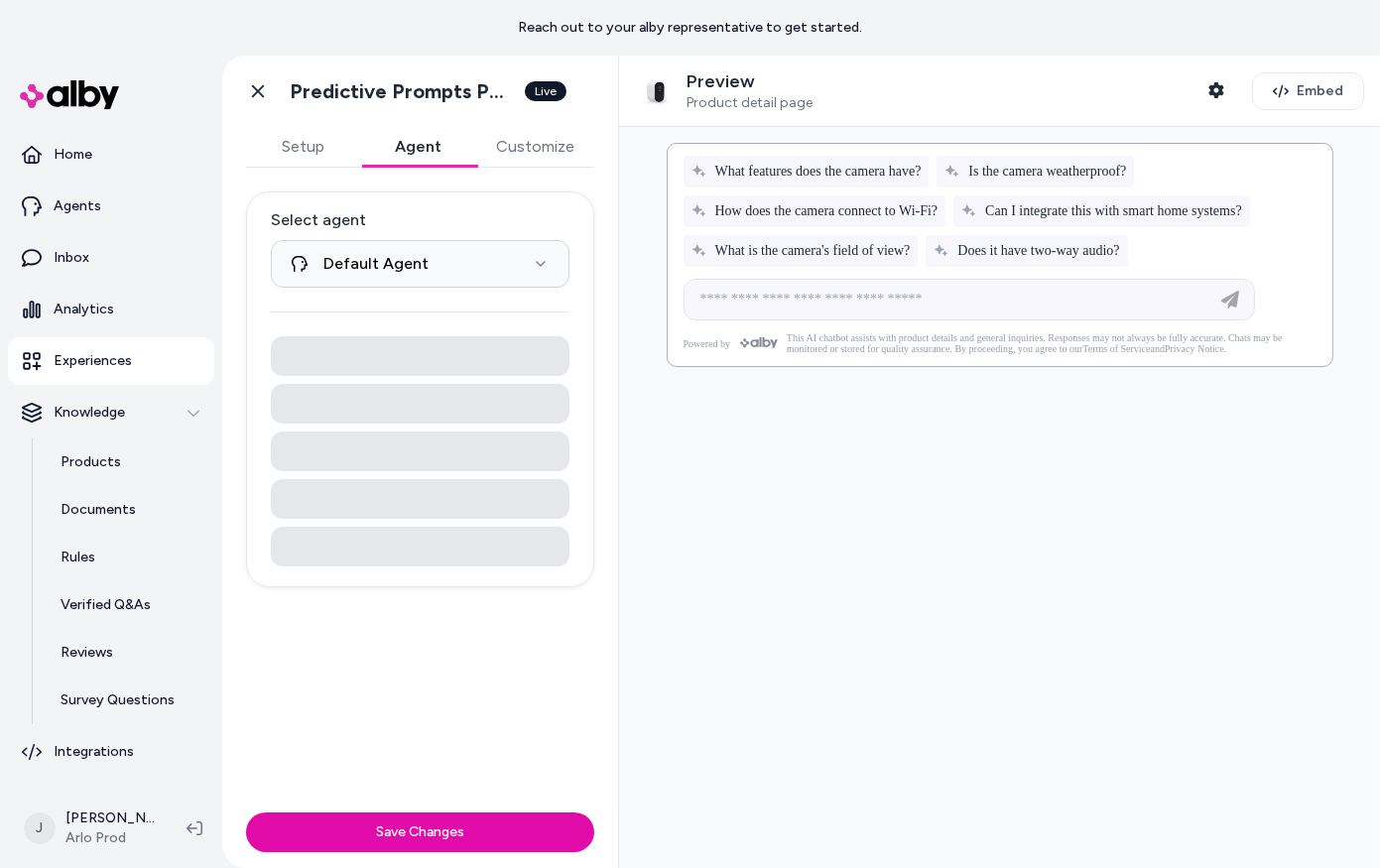
click at [407, 149] on button "Agent" at bounding box center [418, 147] width 115 height 40
click at [249, 93] on icon at bounding box center [258, 92] width 20 height 20
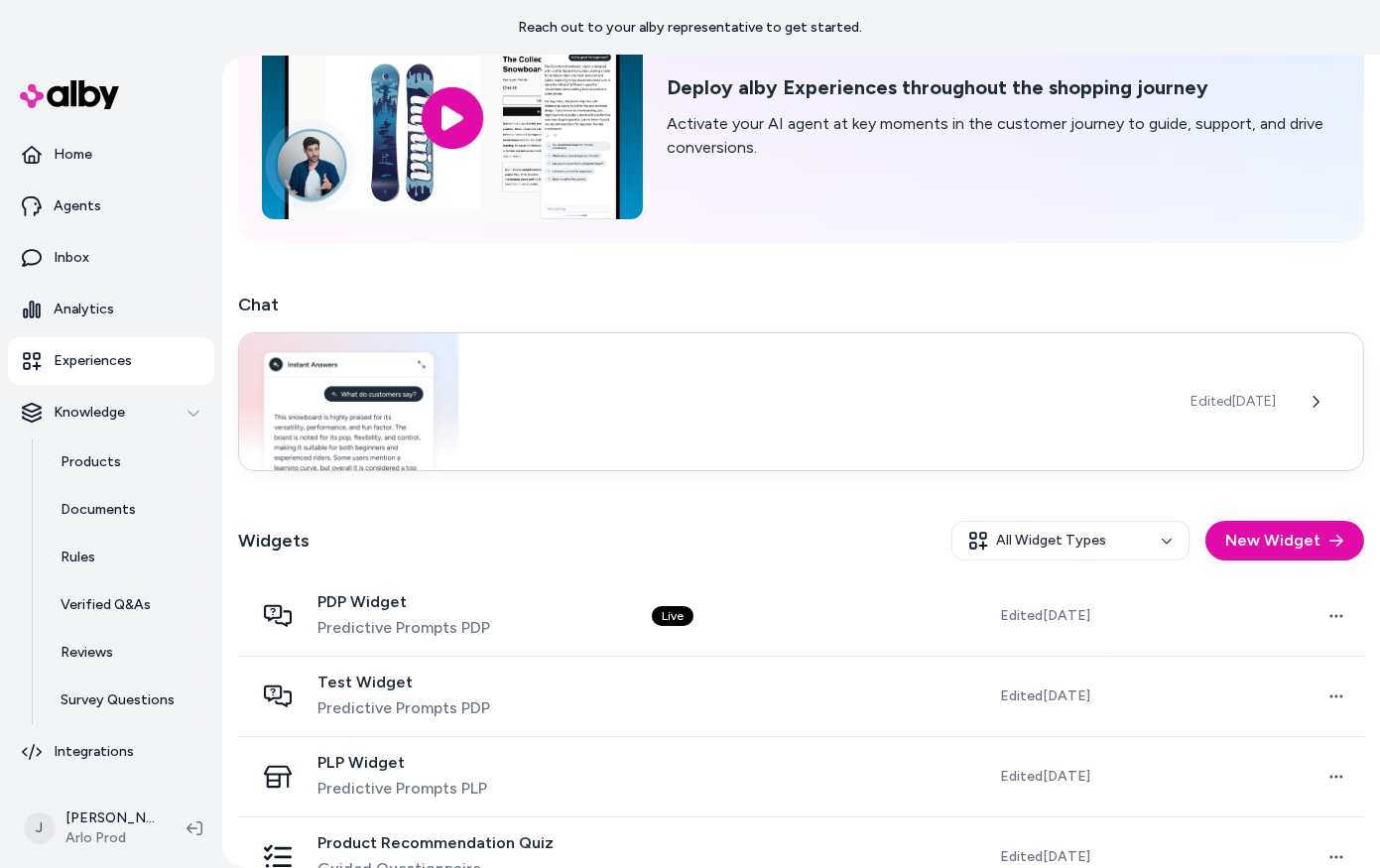
scroll to position [189, 0]
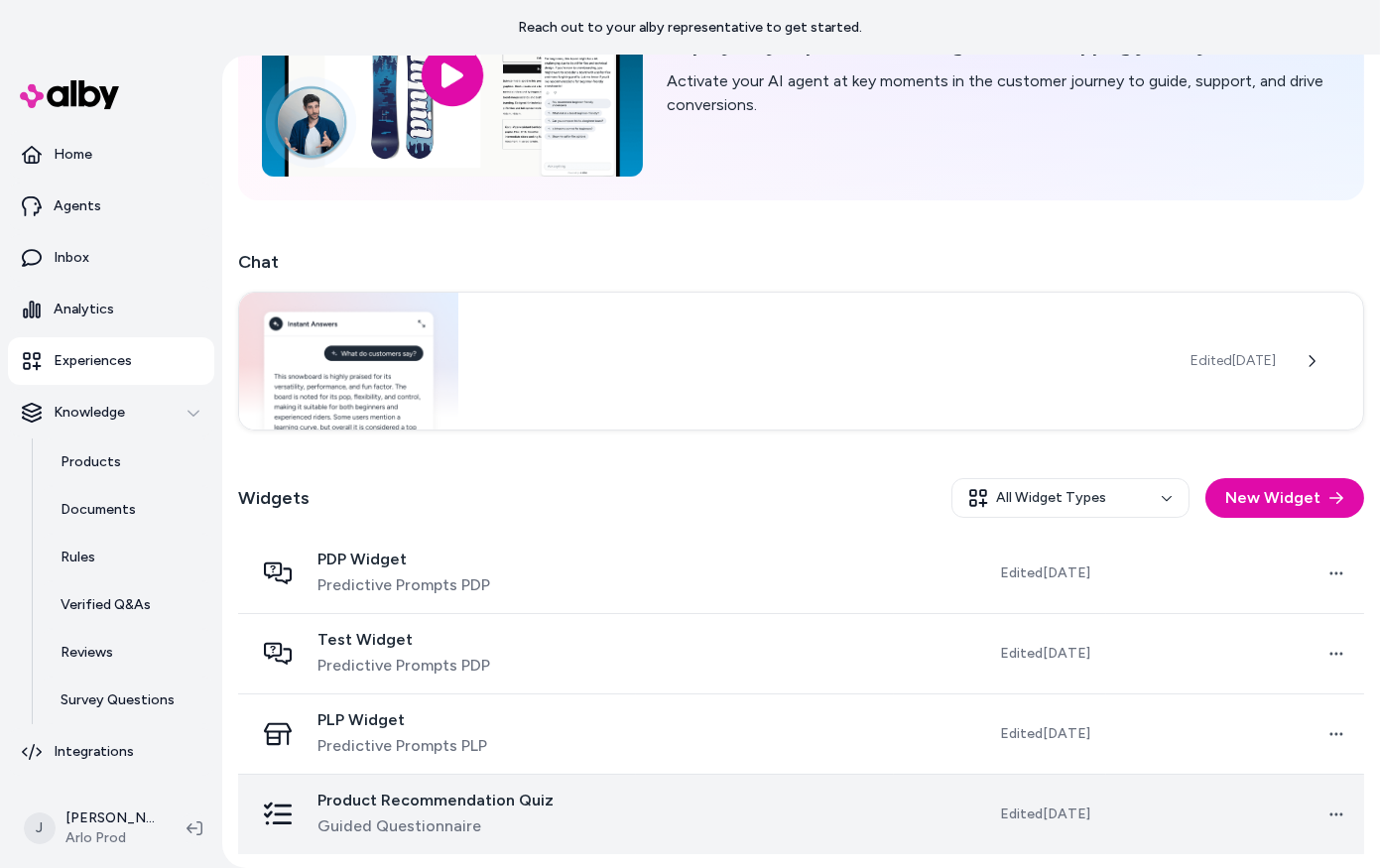
click at [869, 798] on td at bounding box center [764, 813] width 257 height 81
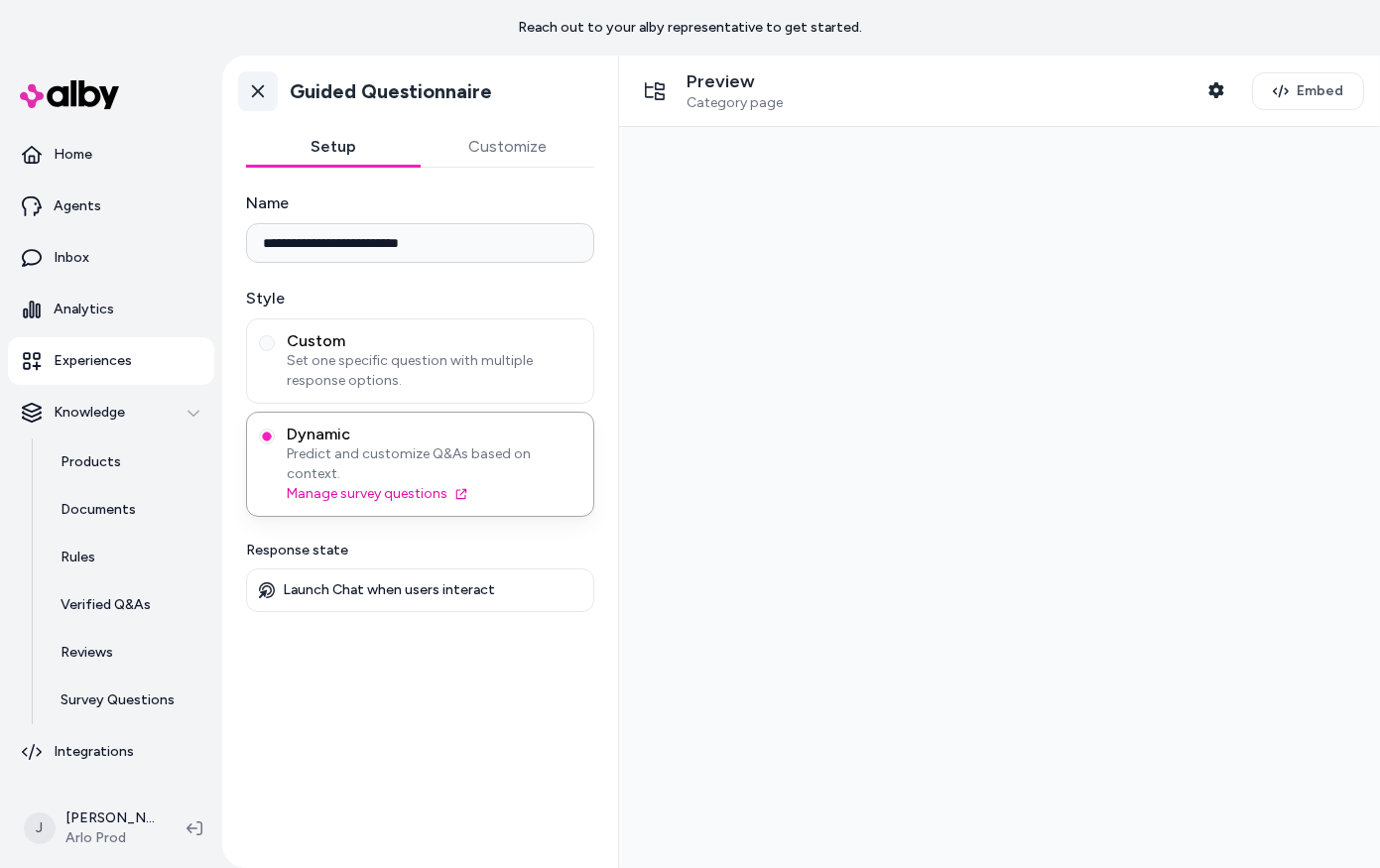
click at [275, 100] on link "Go back" at bounding box center [258, 92] width 40 height 40
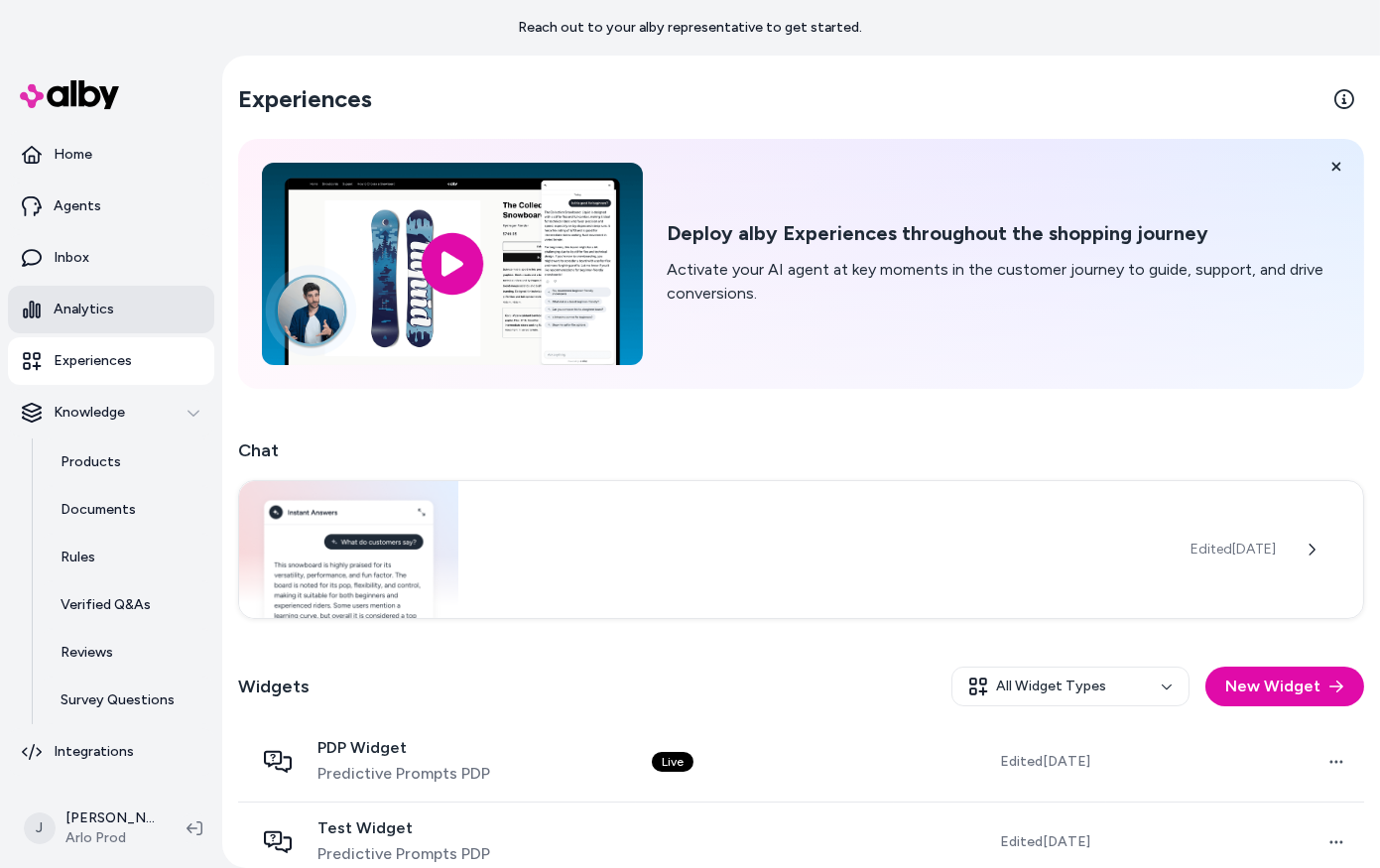
click at [47, 304] on link "Analytics" at bounding box center [111, 309] width 207 height 48
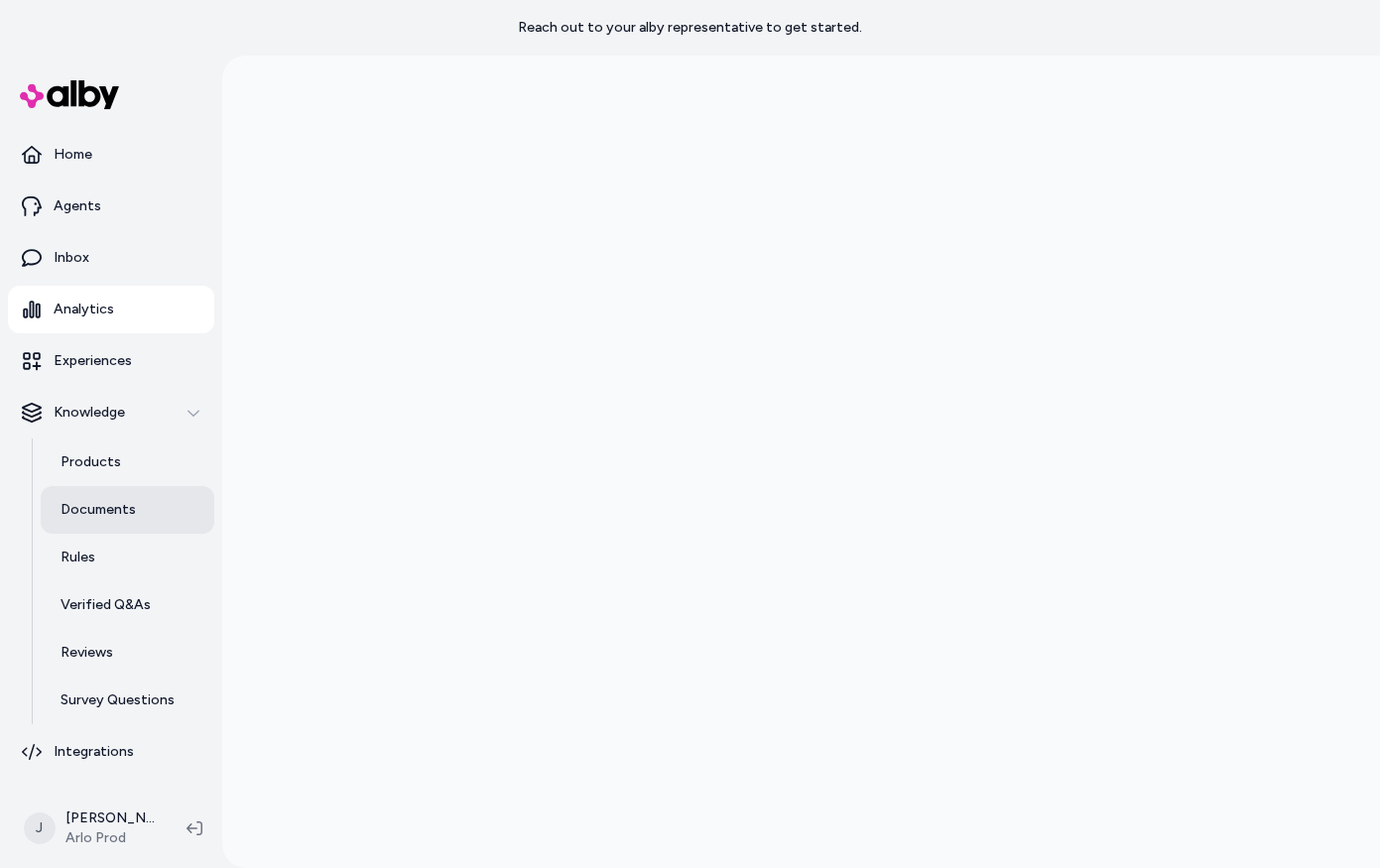
click at [87, 514] on p "Documents" at bounding box center [99, 510] width 76 height 20
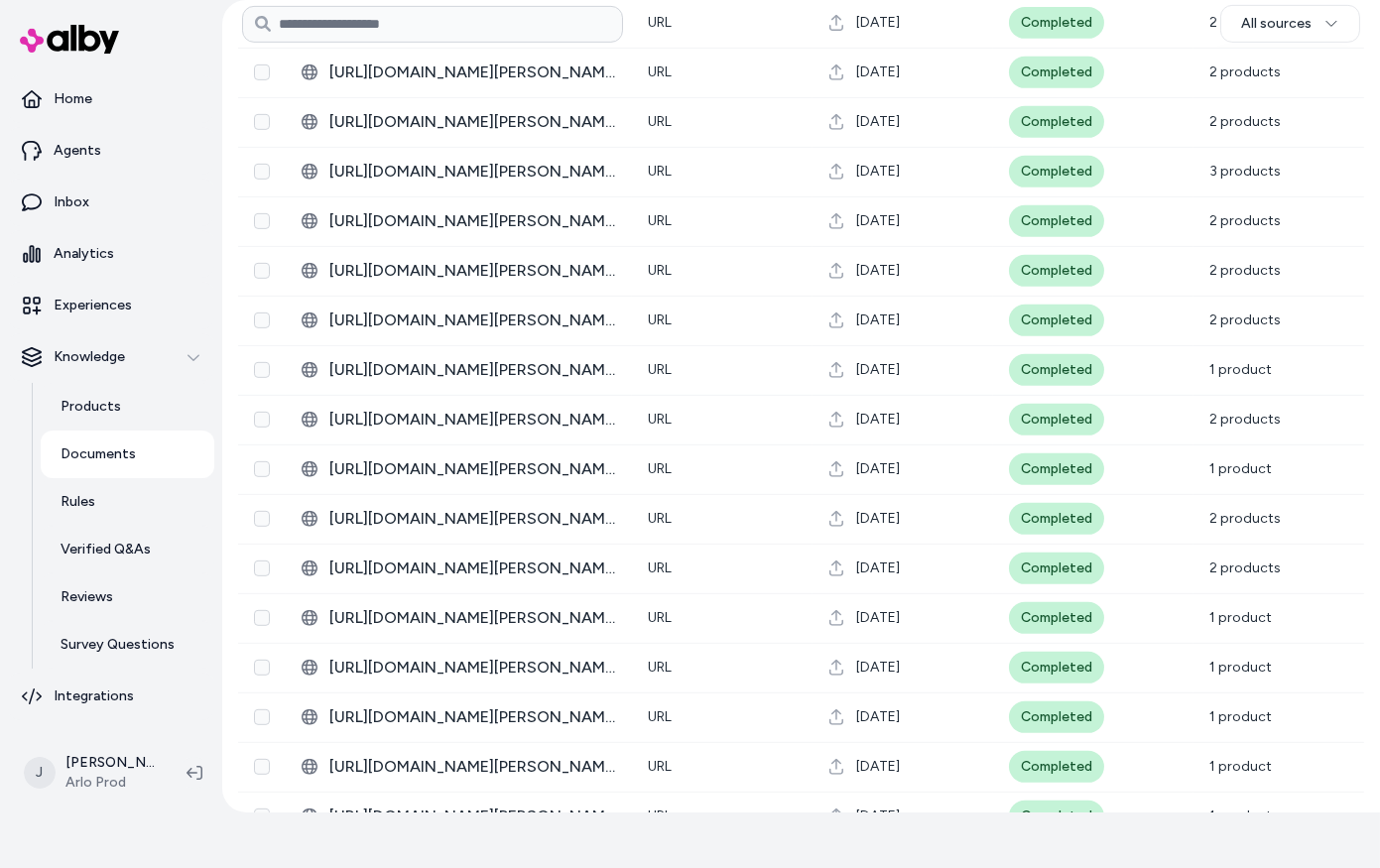
scroll to position [1754, 0]
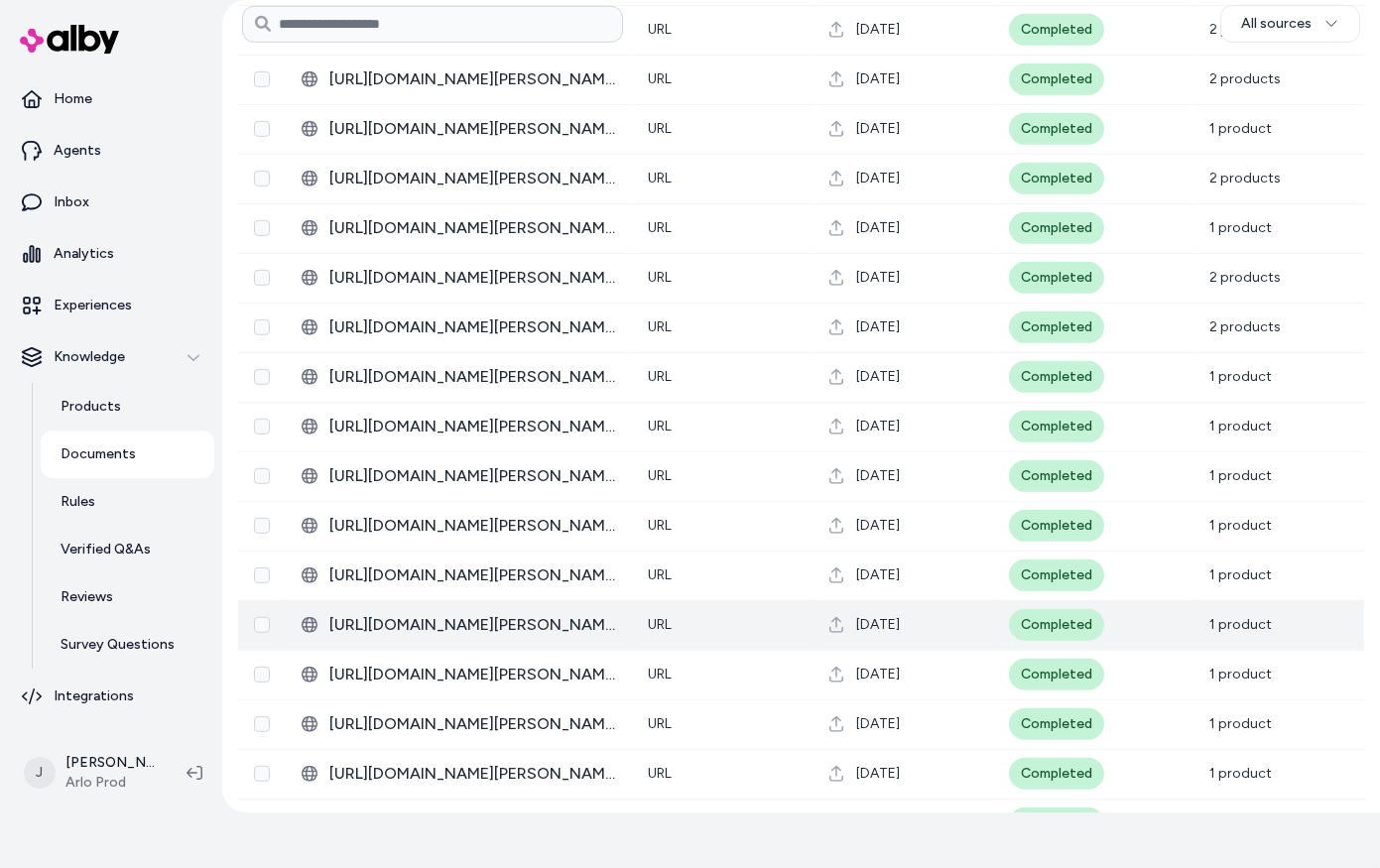
click at [1286, 625] on td "1 product" at bounding box center [1278, 625] width 171 height 50
click at [516, 624] on span "[URL][DOMAIN_NAME][PERSON_NAME]" at bounding box center [472, 625] width 286 height 24
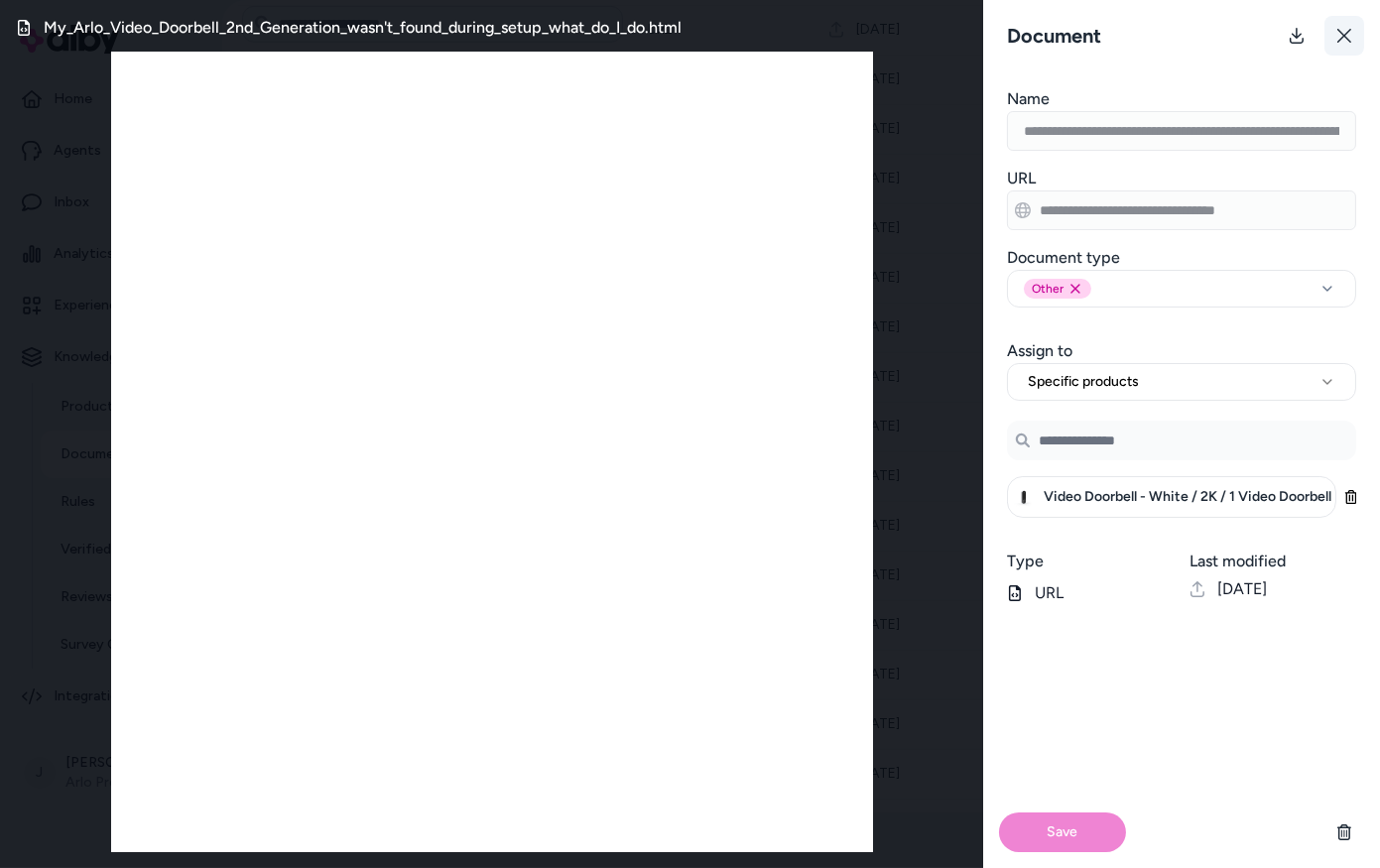
click at [1362, 43] on button at bounding box center [1344, 36] width 40 height 40
